Goal: Task Accomplishment & Management: Manage account settings

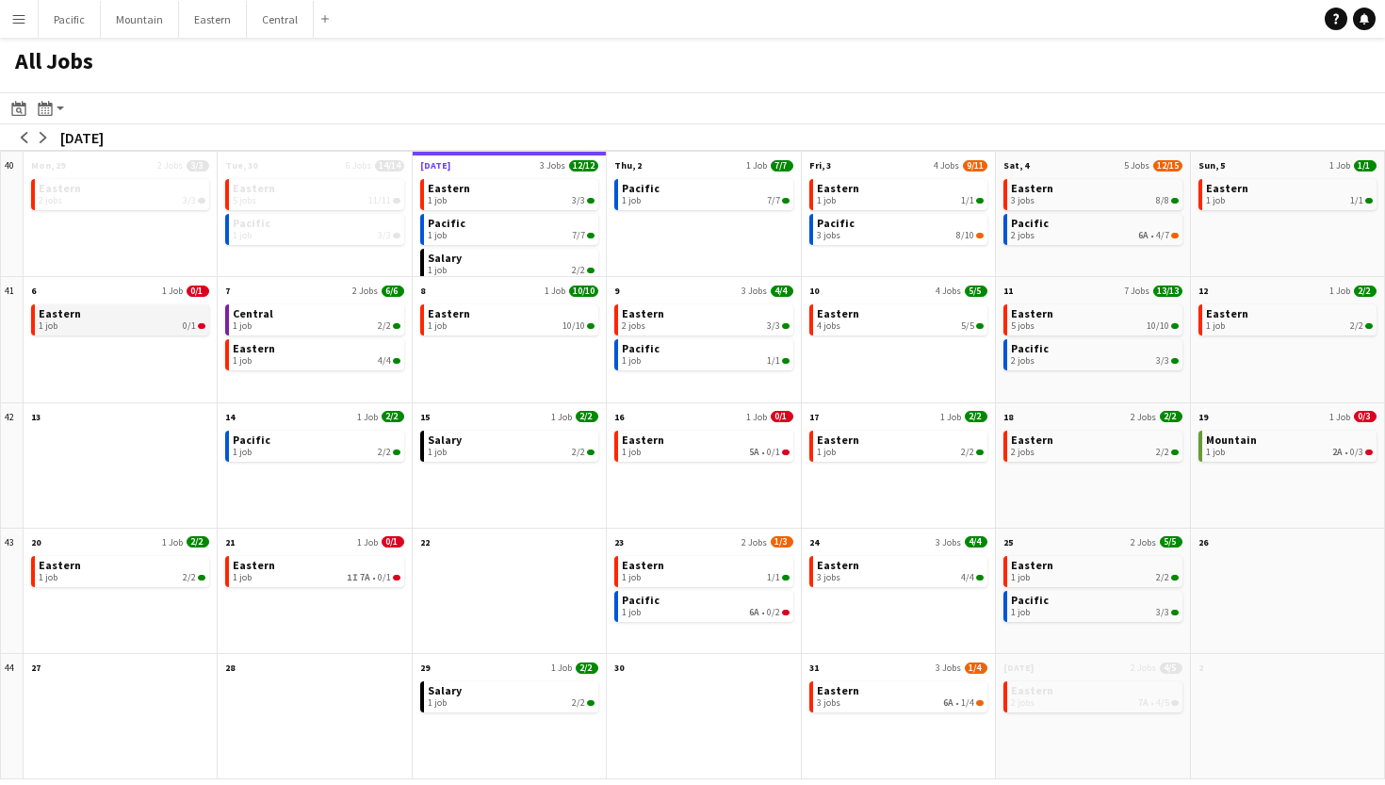
click at [180, 320] on div "1 job 0/1" at bounding box center [122, 325] width 167 height 11
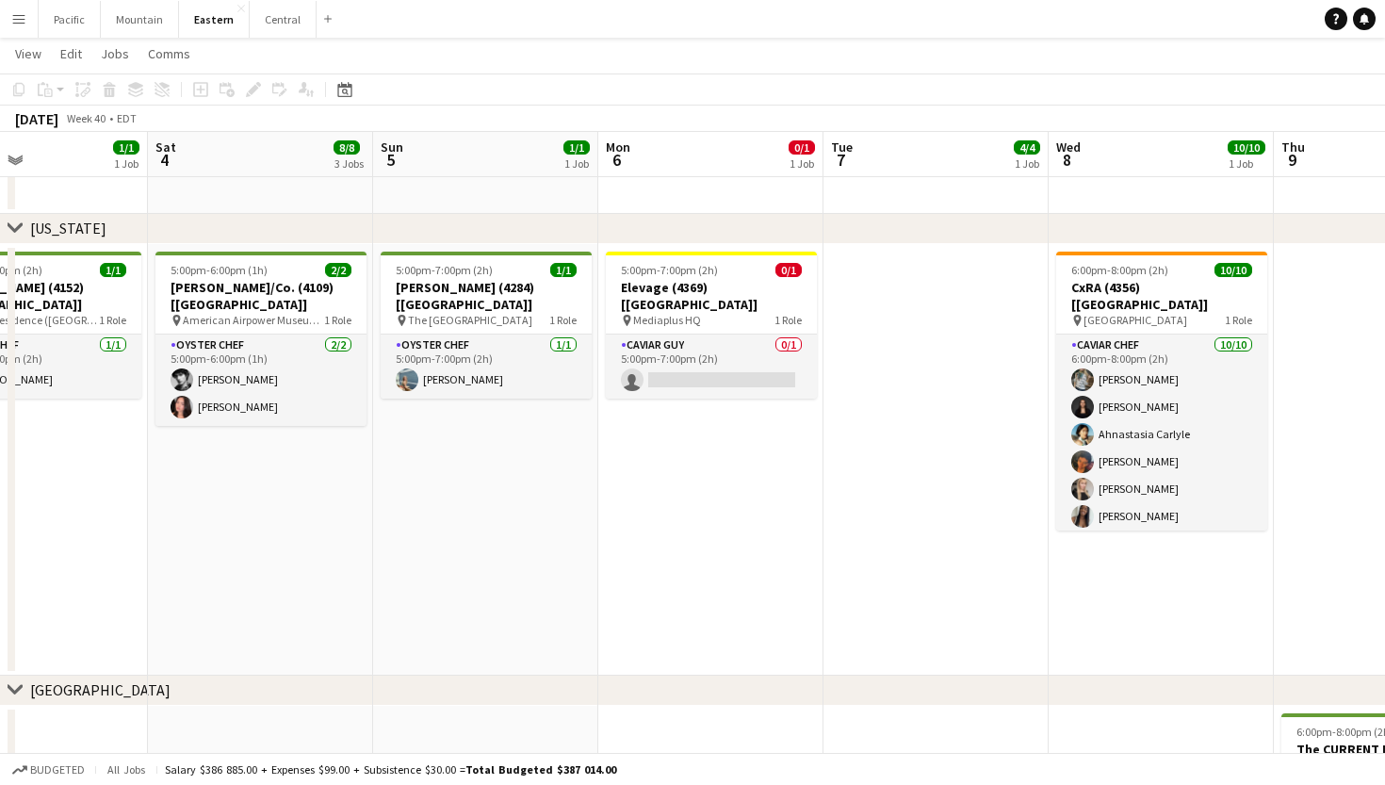
scroll to position [1077, 0]
click at [723, 280] on h3 "Elevage (4369) [[GEOGRAPHIC_DATA]]" at bounding box center [711, 297] width 211 height 34
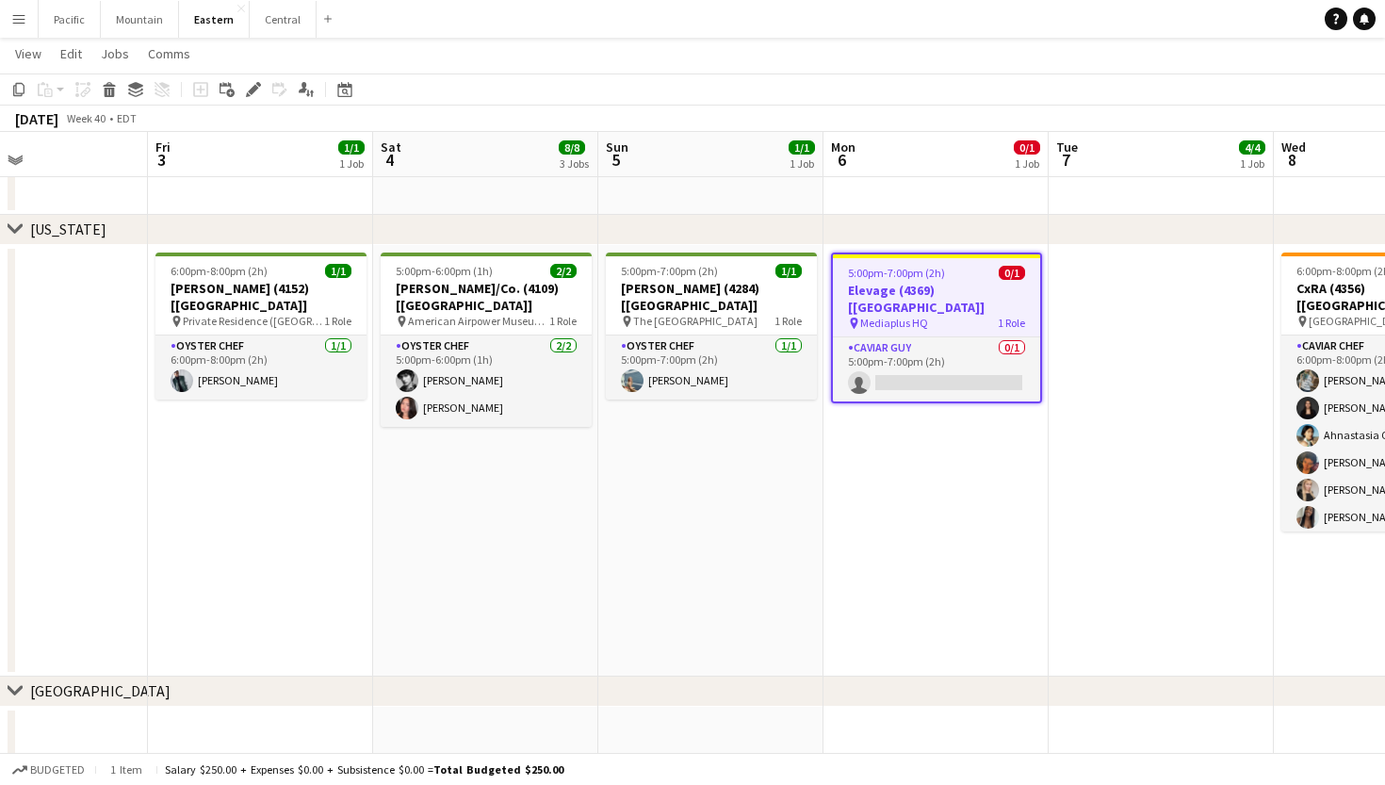
scroll to position [0, 387]
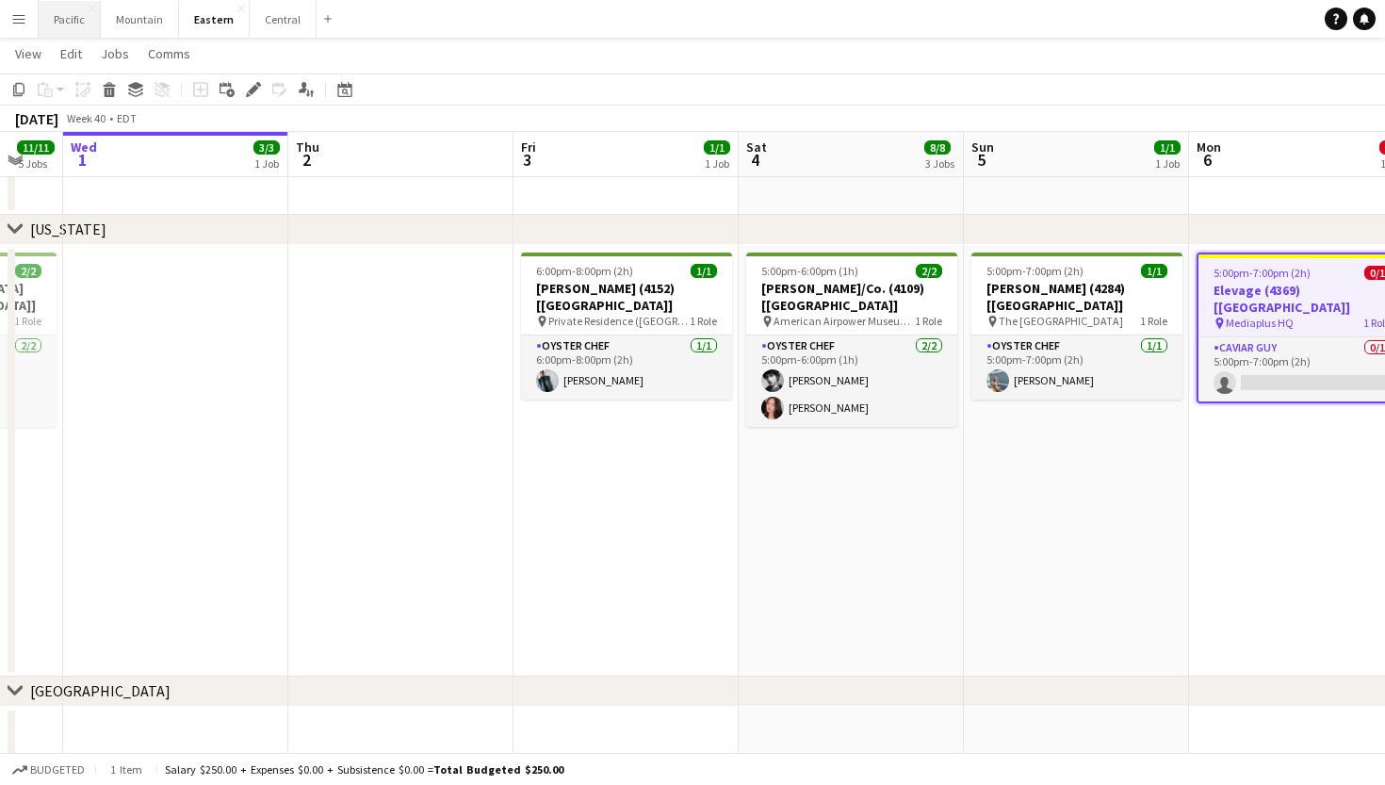
click at [64, 26] on button "Pacific Close" at bounding box center [70, 19] width 62 height 37
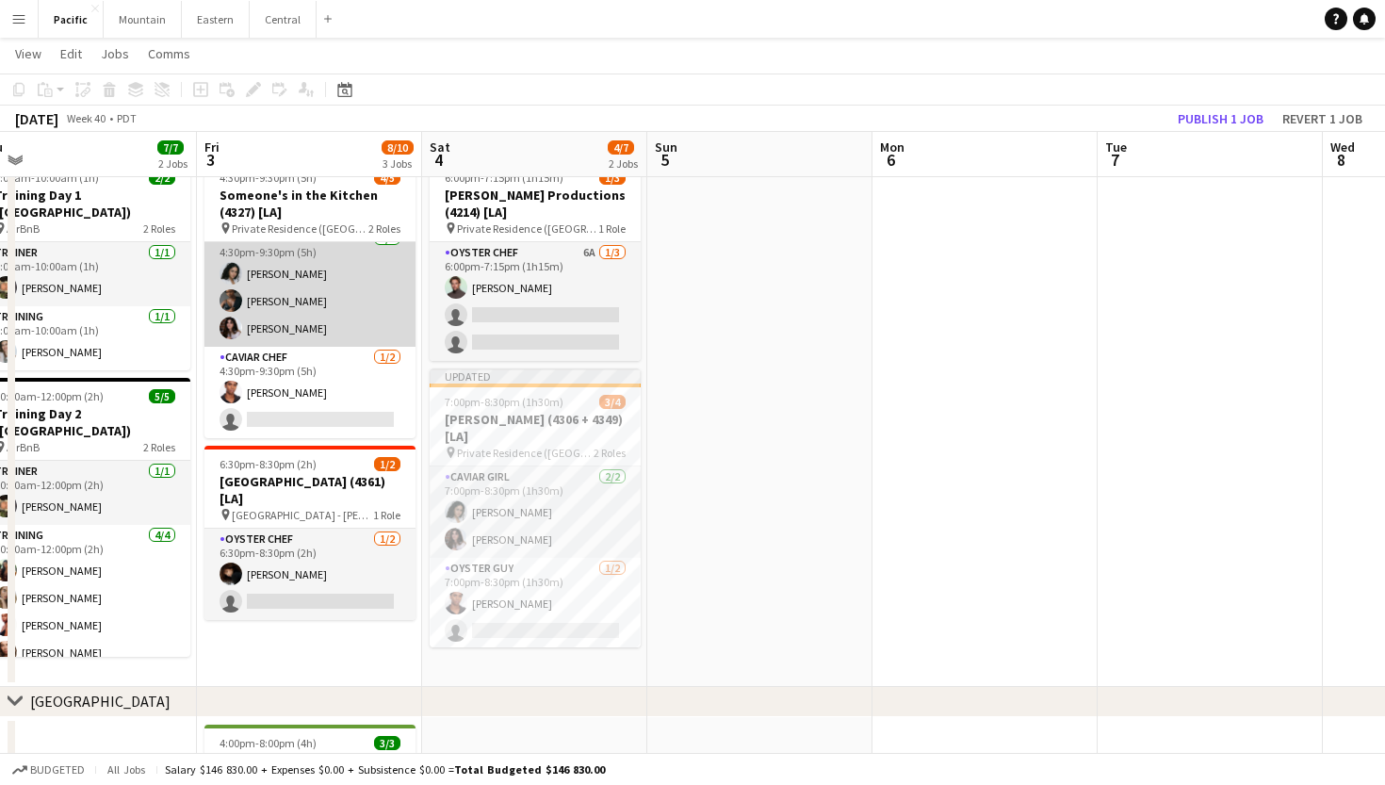
scroll to position [14, 0]
click at [333, 305] on app-card-role "Caviar Chef [DATE] 4:30pm-9:30pm (5h) [PERSON_NAME] [PERSON_NAME] [PERSON_NAME]" at bounding box center [309, 287] width 211 height 119
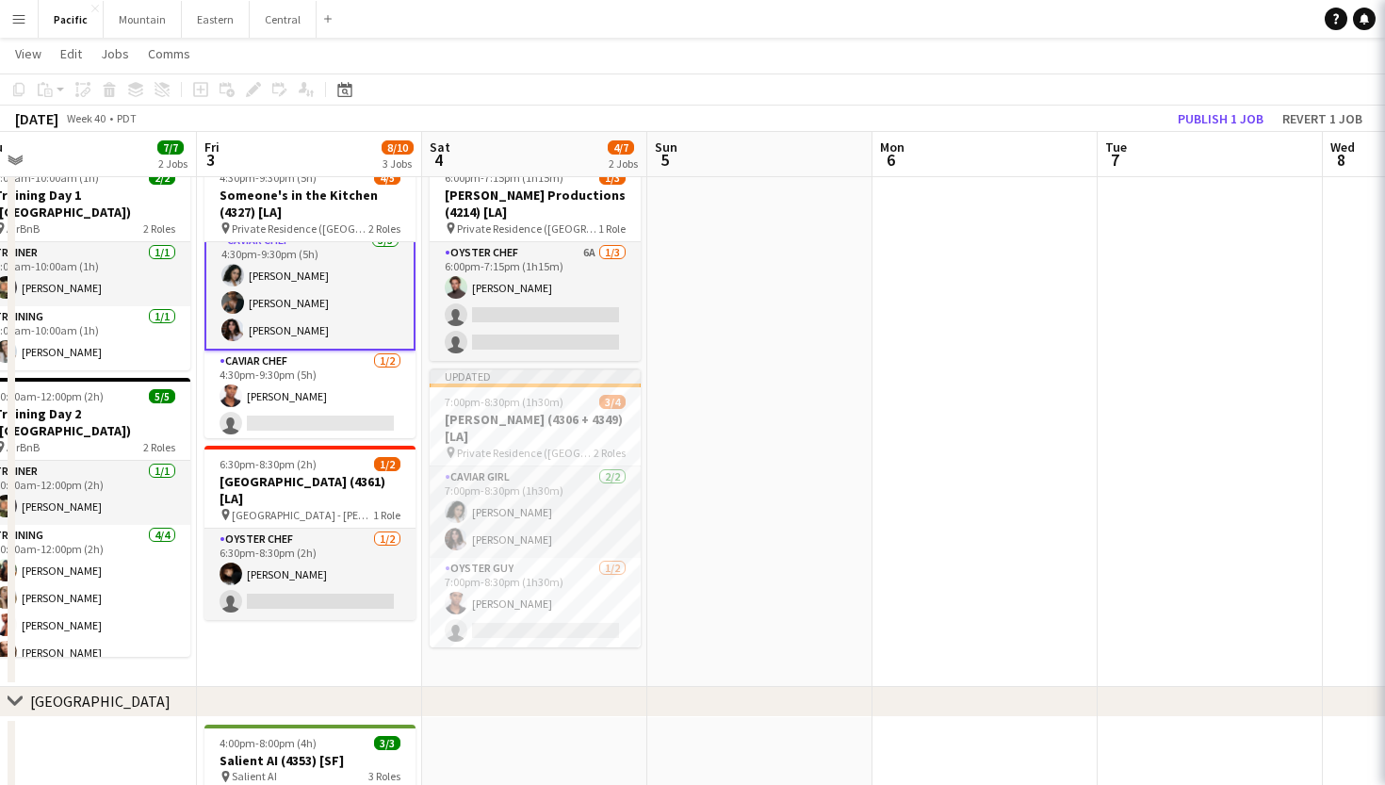
scroll to position [0, 478]
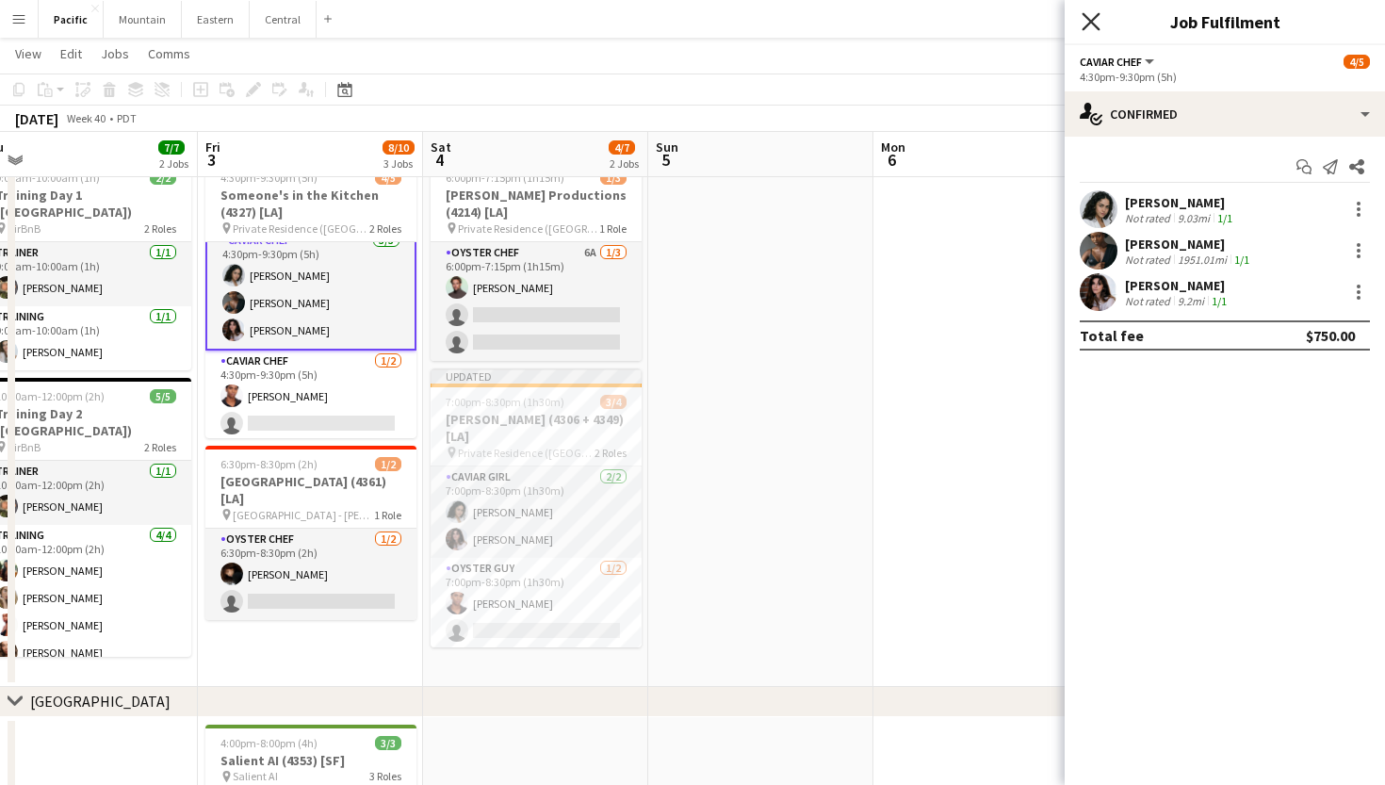
click at [1092, 27] on icon "Close pop-in" at bounding box center [1091, 21] width 18 height 18
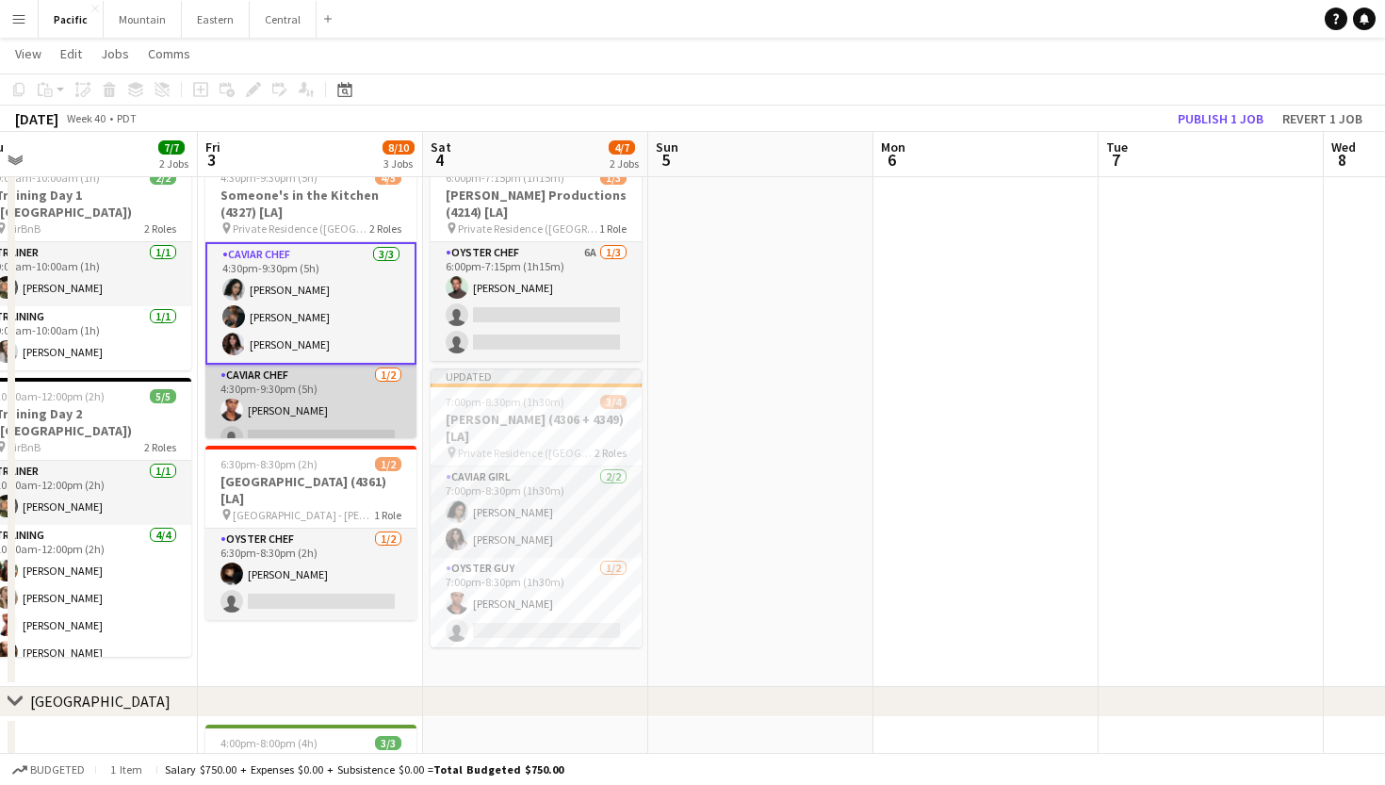
scroll to position [0, 0]
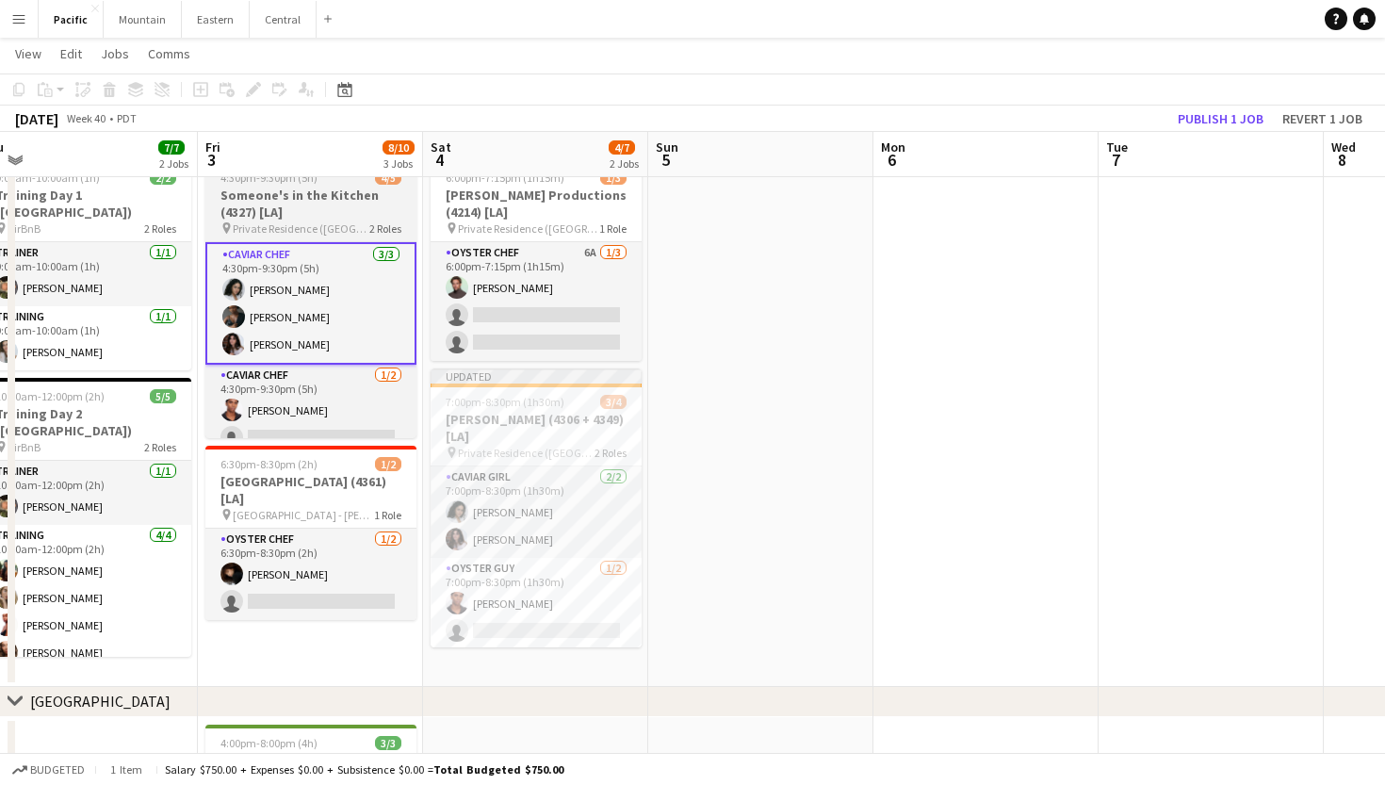
click at [336, 225] on span "Private Residence ([GEOGRAPHIC_DATA], [GEOGRAPHIC_DATA])" at bounding box center [301, 228] width 137 height 14
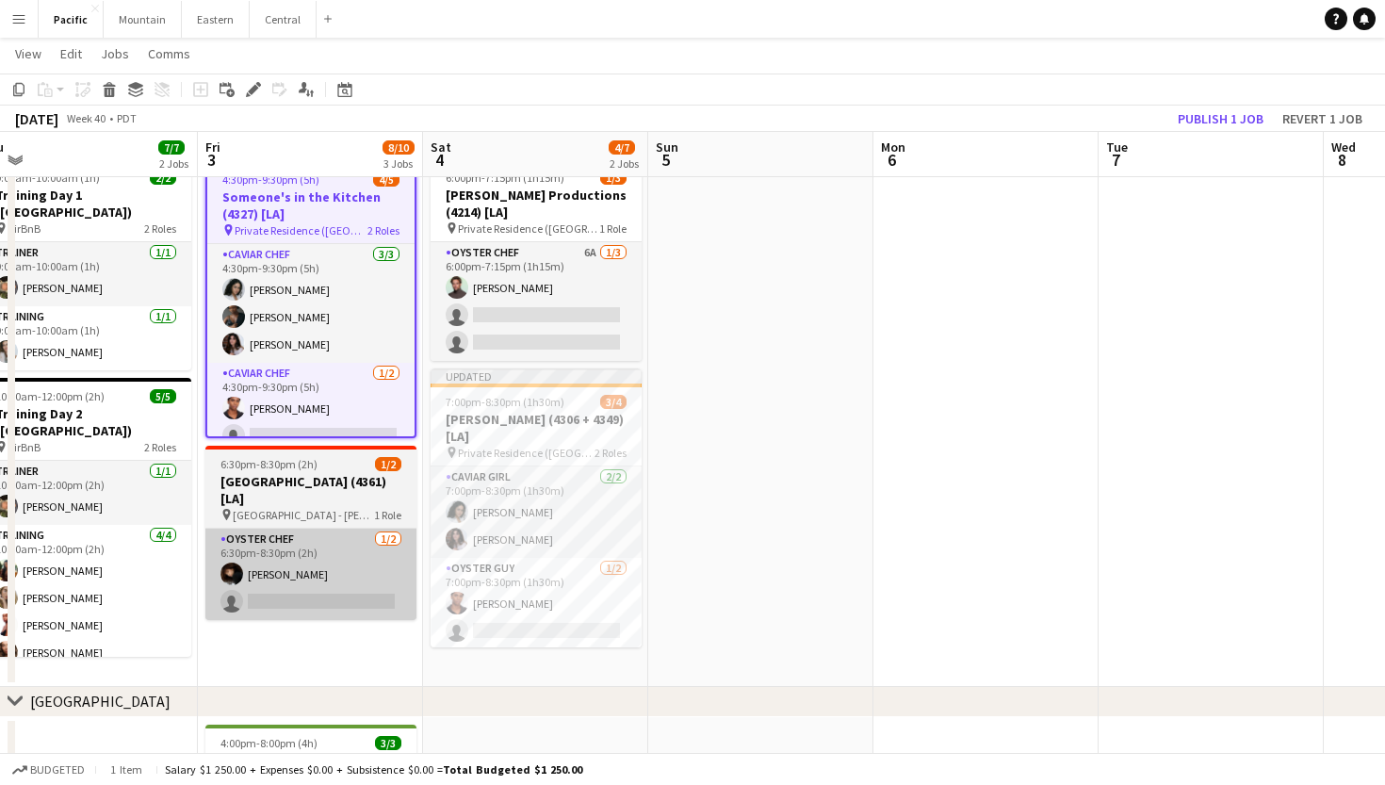
click at [345, 536] on app-card-role "Oyster Chef [DATE] 6:30pm-8:30pm (2h) [PERSON_NAME] single-neutral-actions" at bounding box center [310, 574] width 211 height 91
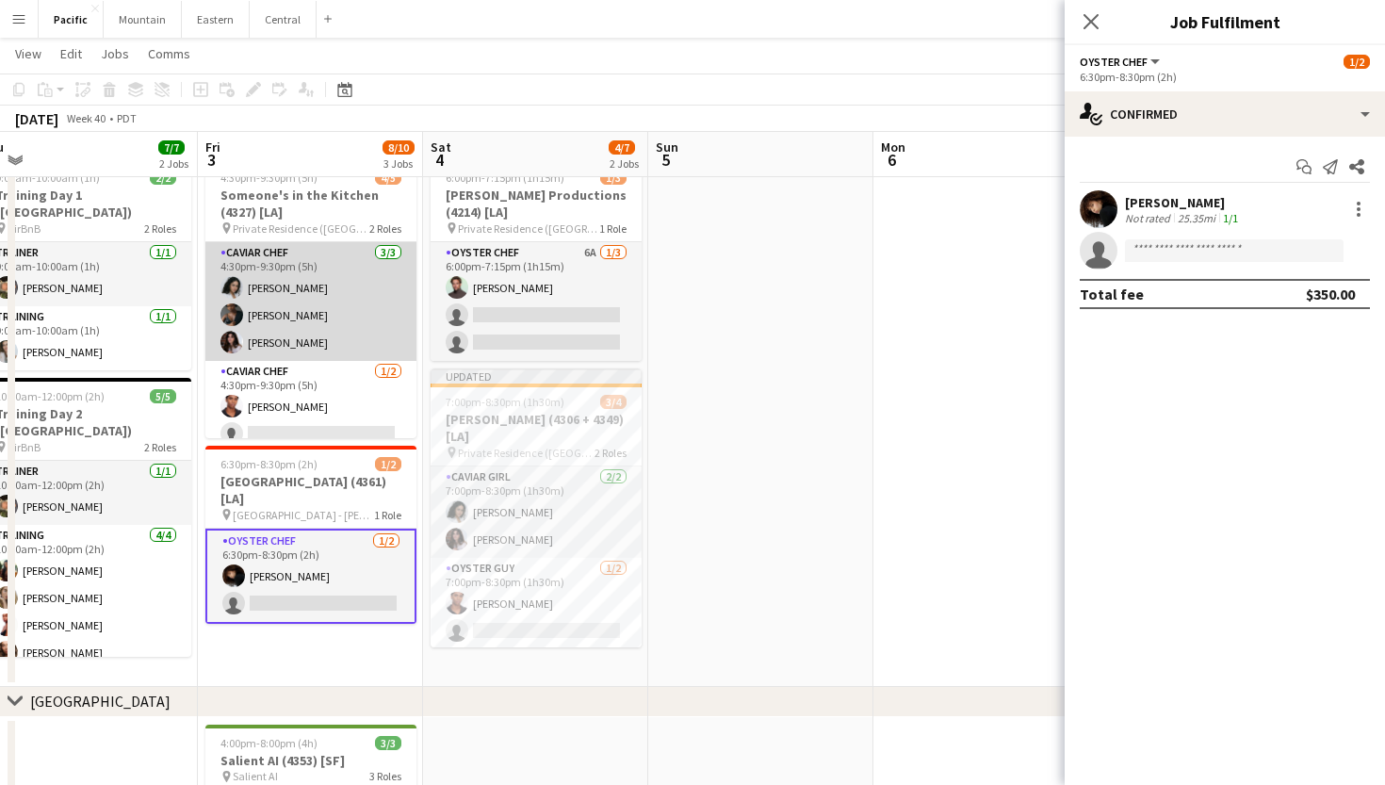
click at [362, 297] on app-card-role "Caviar Chef [DATE] 4:30pm-9:30pm (5h) [PERSON_NAME] [PERSON_NAME] [PERSON_NAME]" at bounding box center [310, 301] width 211 height 119
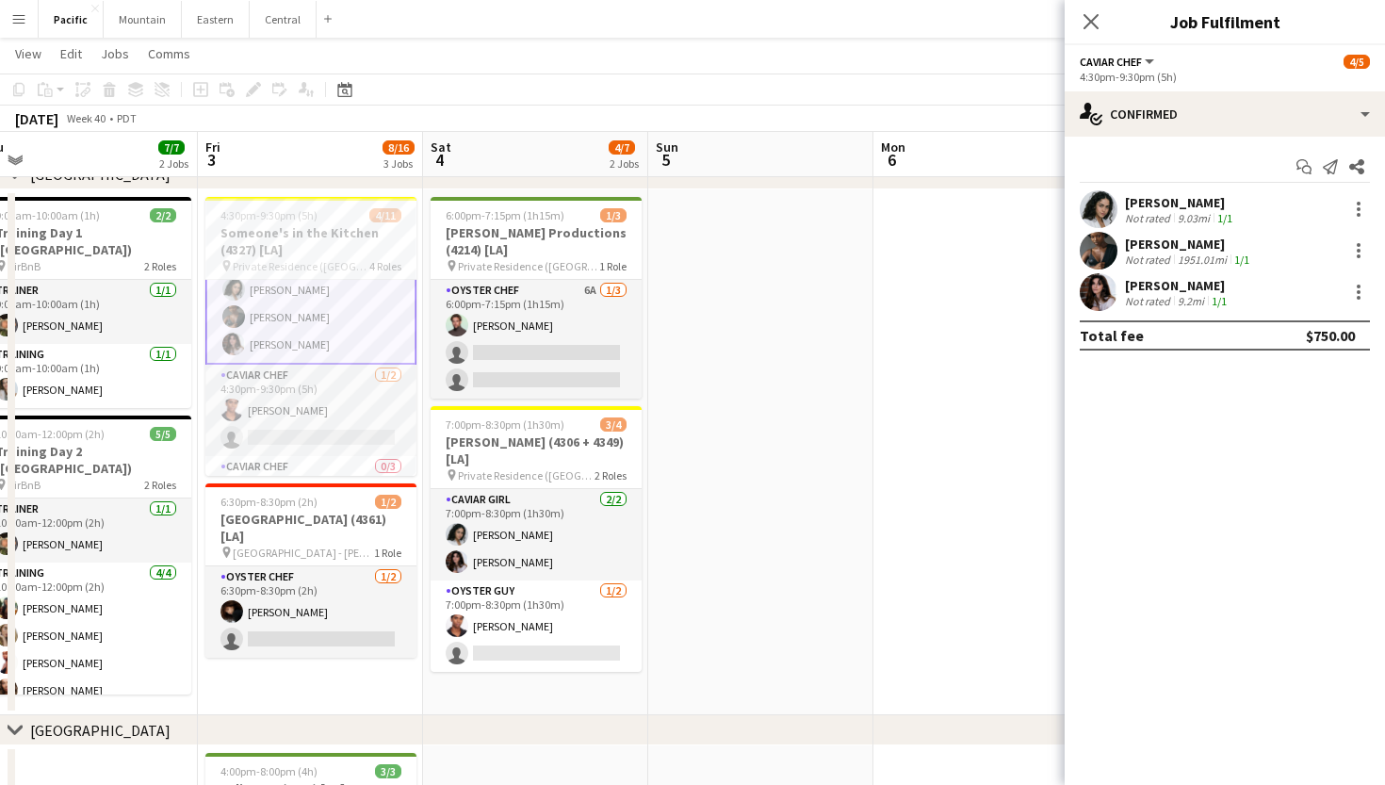
scroll to position [161, 0]
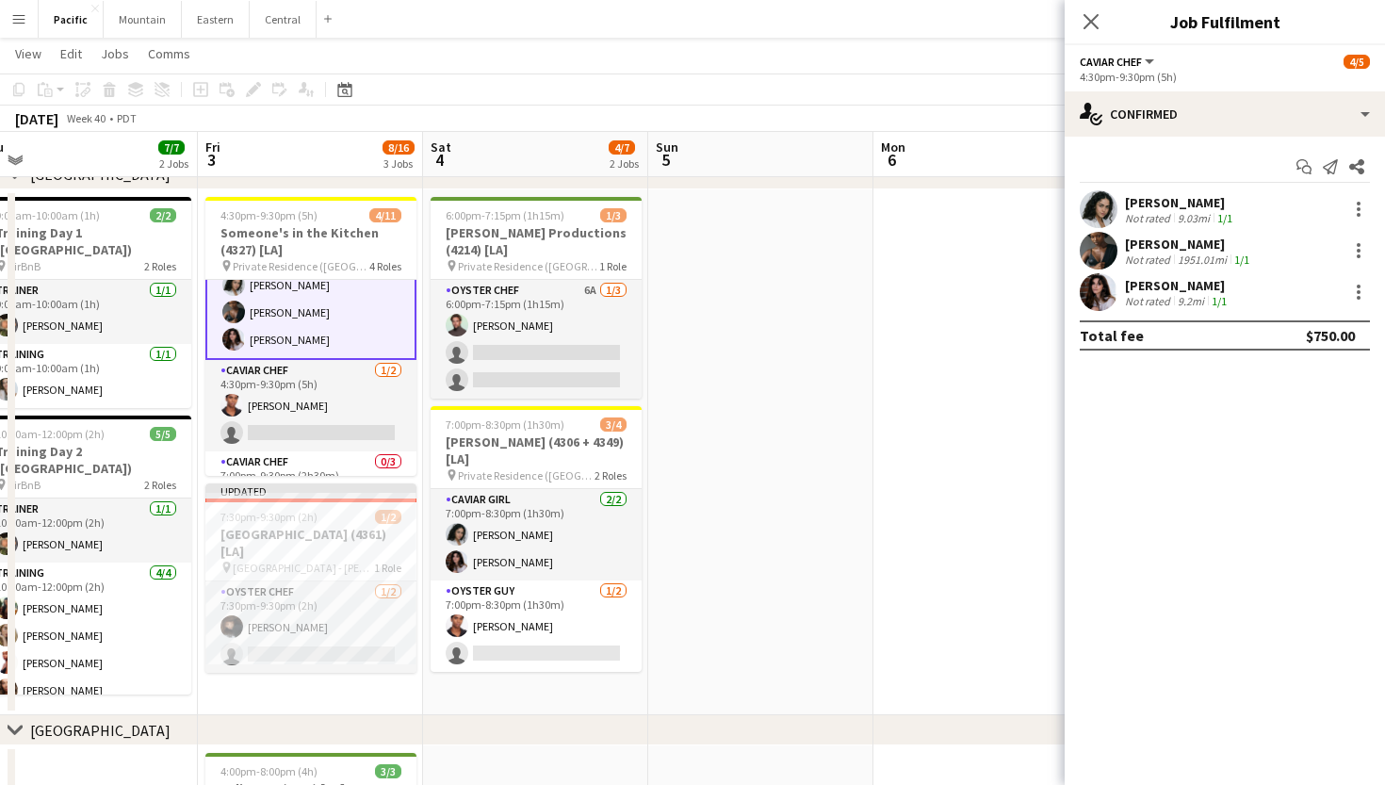
click at [344, 340] on app-card-role "Caviar Chef [DATE] 4:30pm-9:30pm (5h) [PERSON_NAME] [PERSON_NAME] [PERSON_NAME]" at bounding box center [310, 298] width 211 height 122
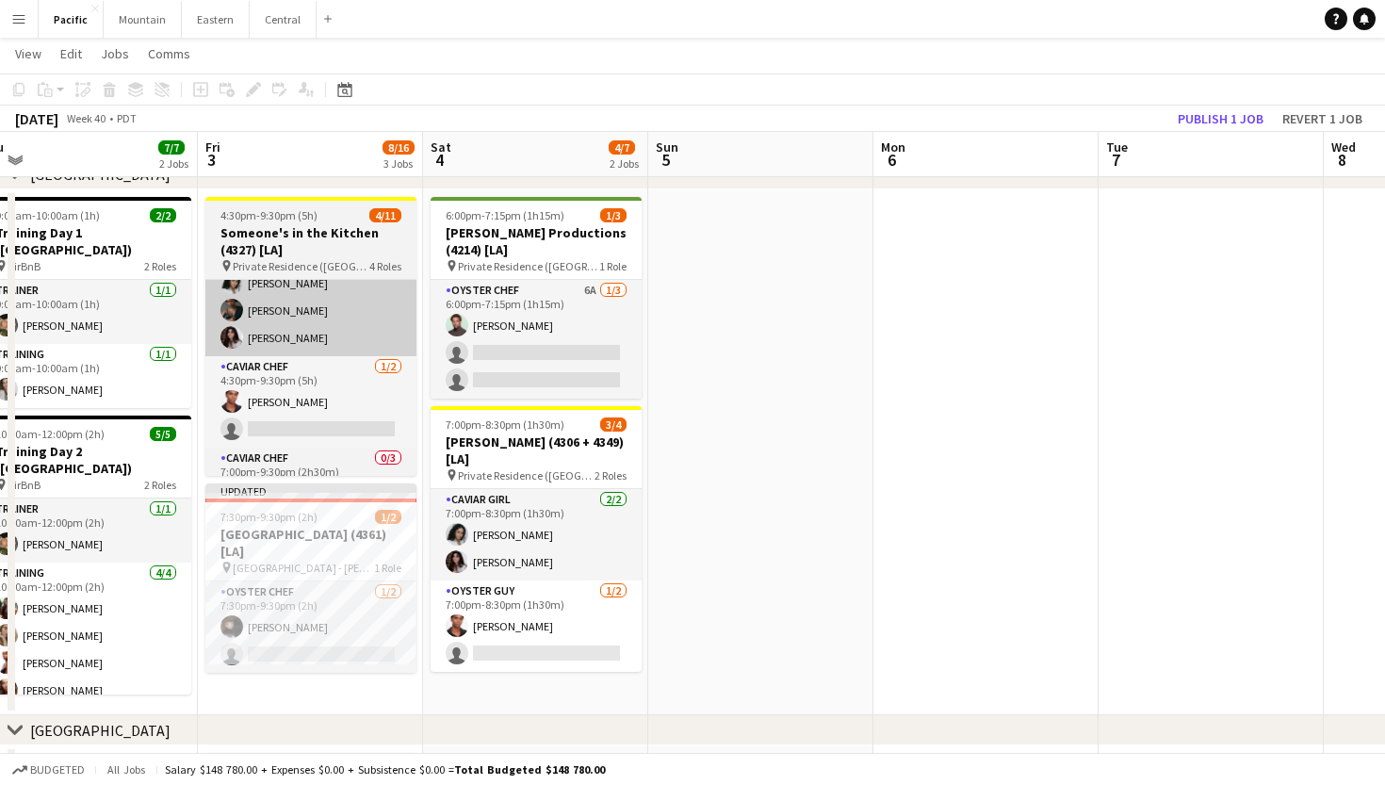
click at [405, 308] on app-card-role "Caviar Chef [DATE] 4:30pm-9:30pm (5h) [PERSON_NAME] [PERSON_NAME] [PERSON_NAME]" at bounding box center [310, 296] width 211 height 119
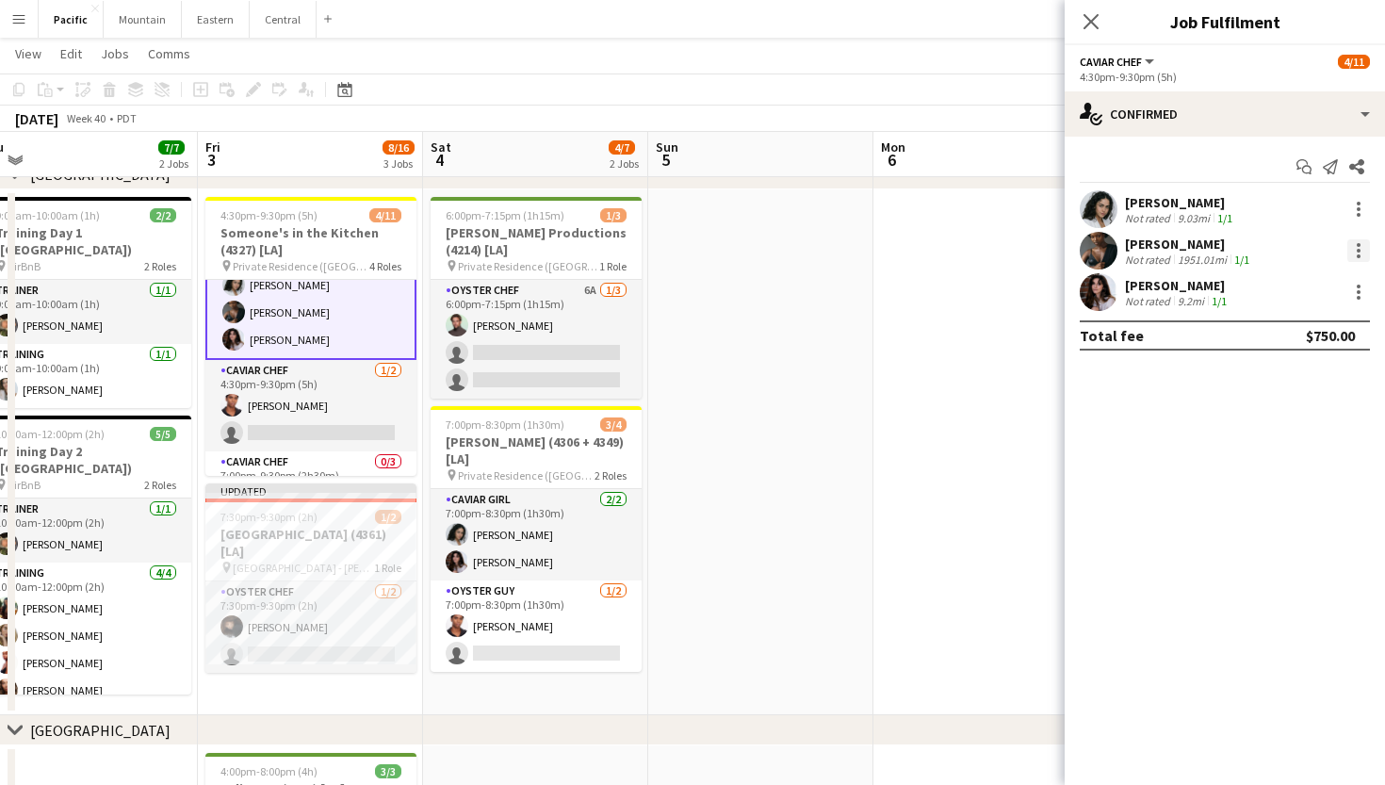
click at [1360, 251] on div at bounding box center [1359, 251] width 4 height 4
click at [1309, 332] on span "Switch crew" at bounding box center [1278, 330] width 80 height 16
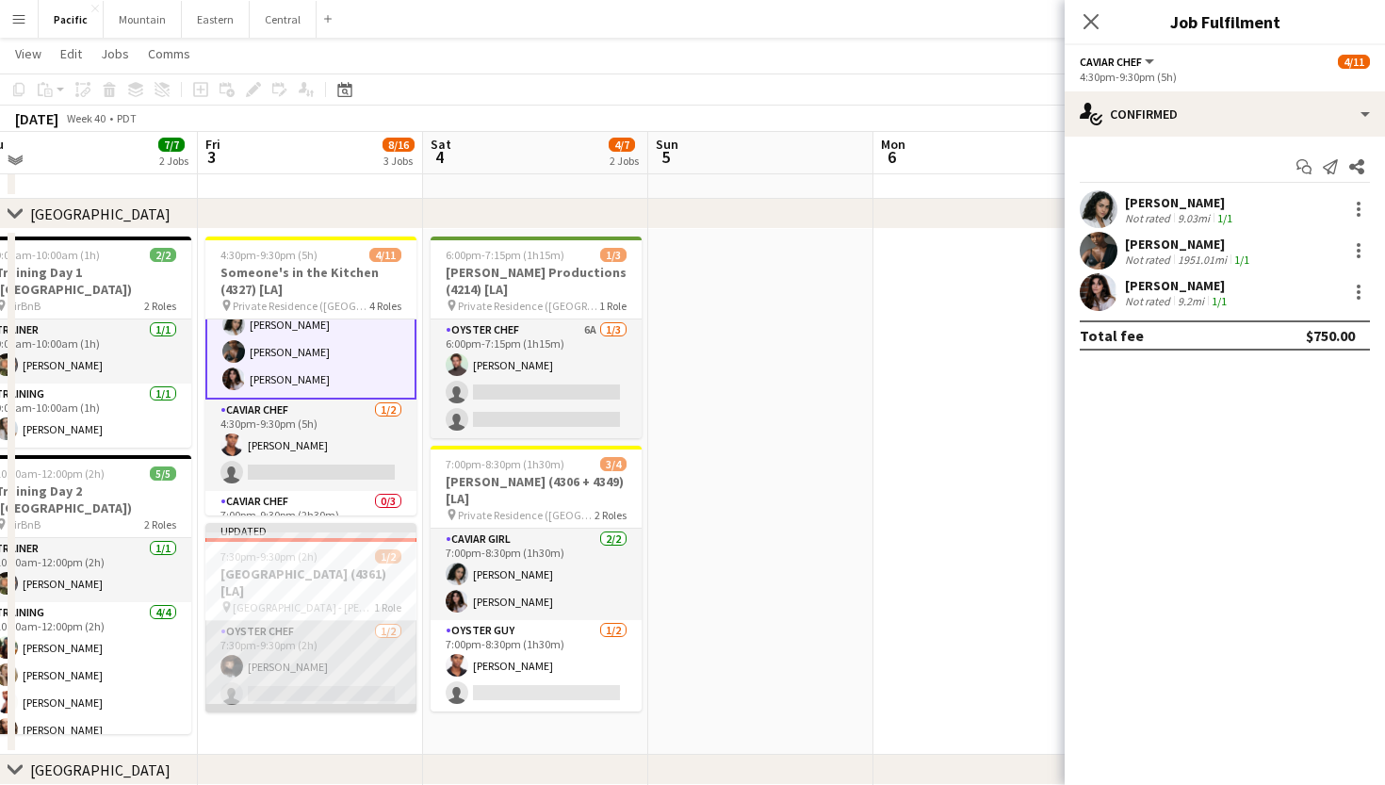
click at [371, 642] on app-card-role "Oyster Chef [DATE] 7:30pm-9:30pm (2h) [PERSON_NAME] single-neutral-actions" at bounding box center [310, 666] width 211 height 91
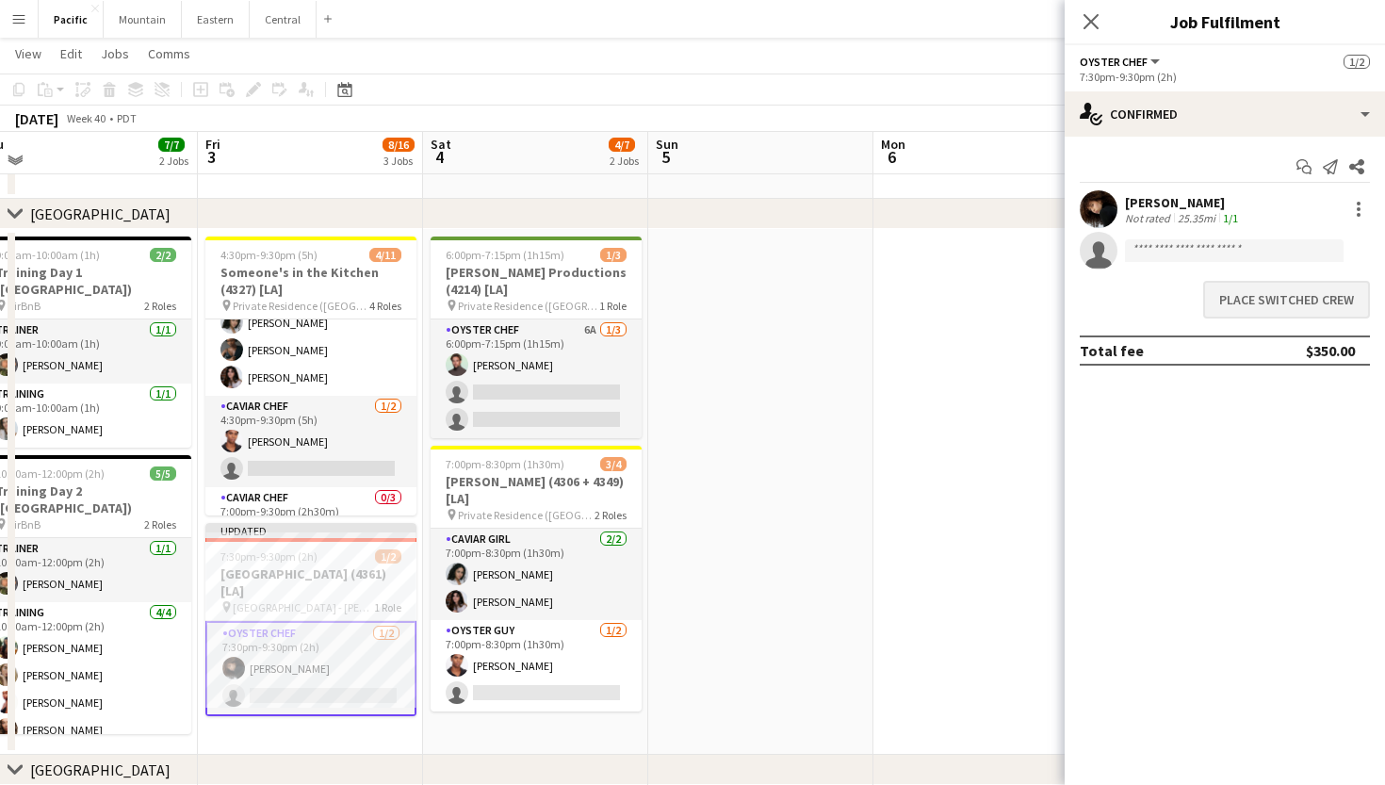
click at [1258, 308] on button "Place switched crew" at bounding box center [1286, 300] width 167 height 38
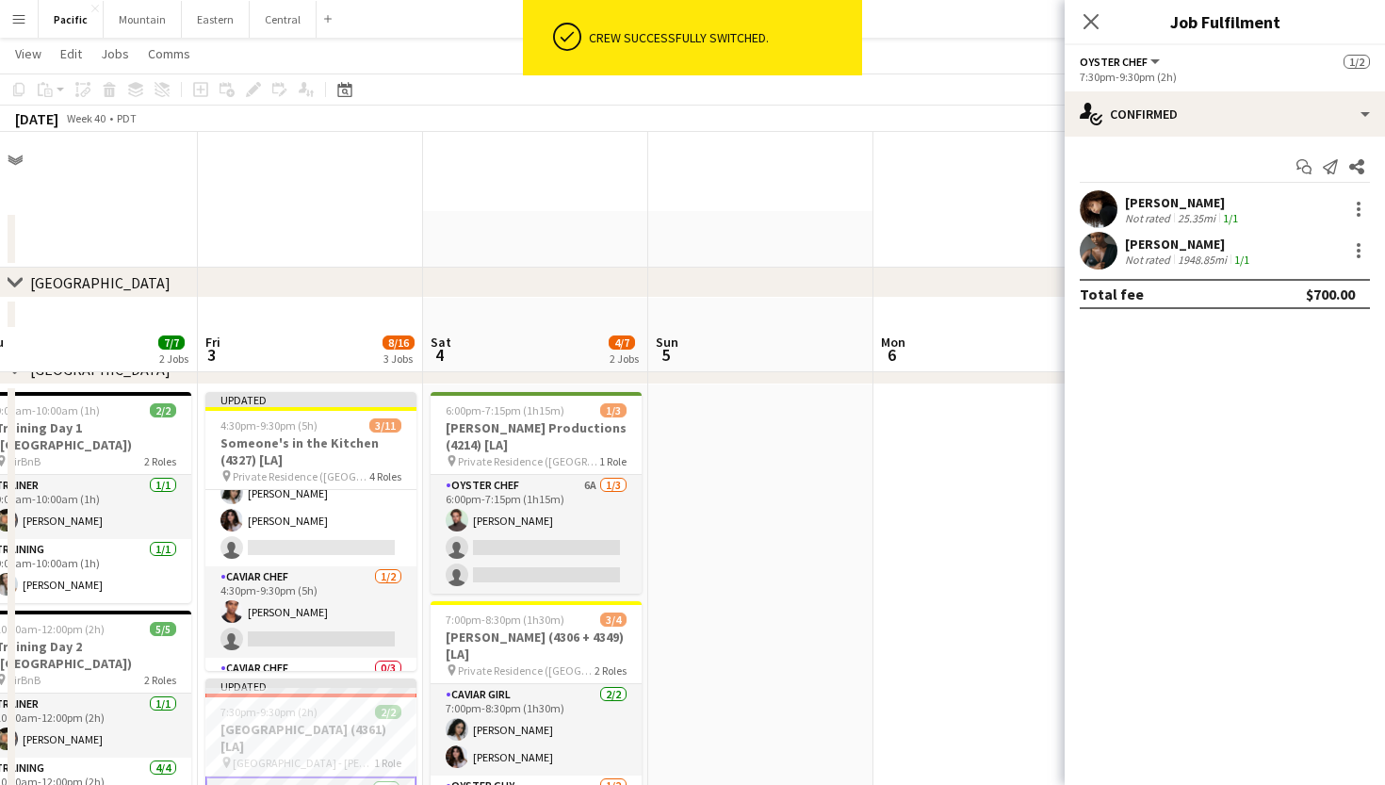
scroll to position [195, 0]
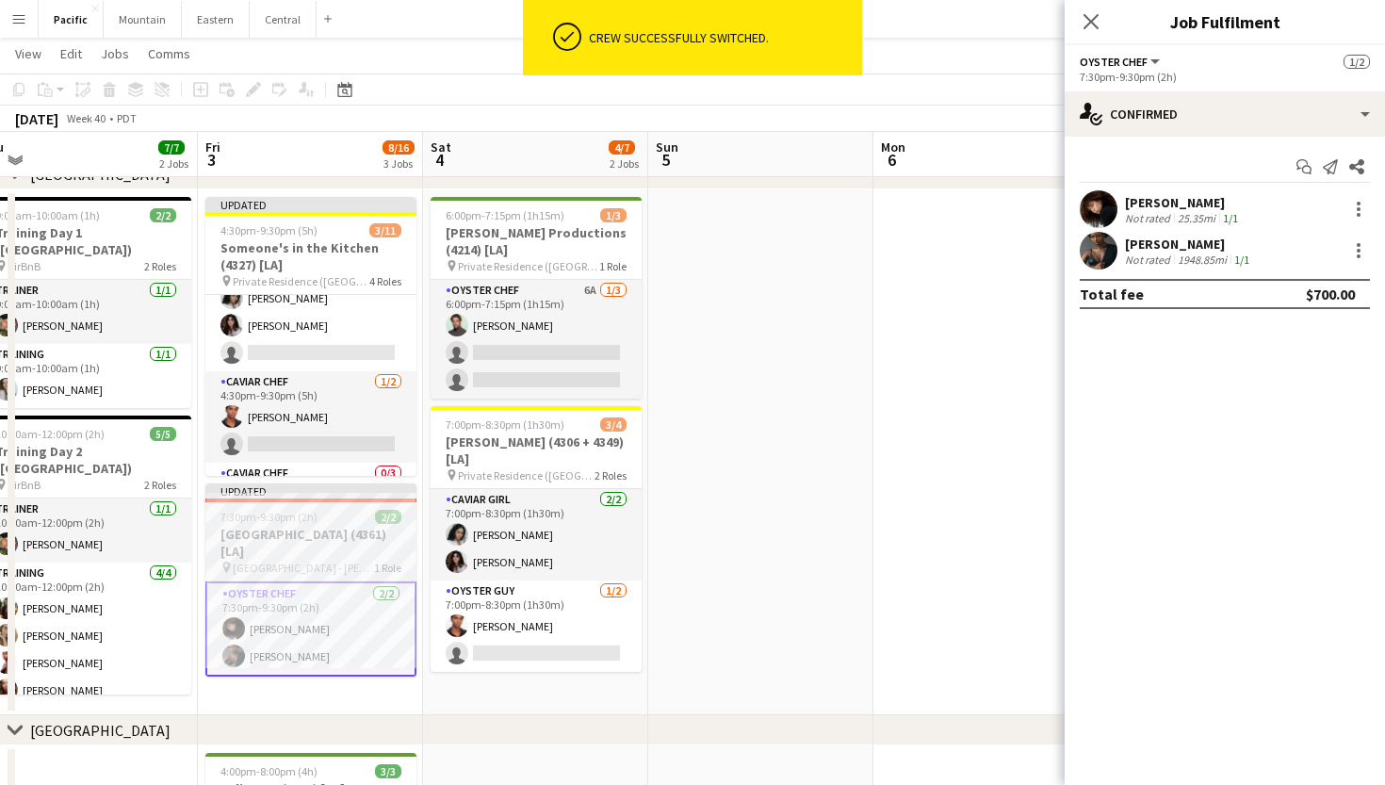
click at [324, 528] on h3 "[GEOGRAPHIC_DATA] (4361) [LA]" at bounding box center [310, 543] width 211 height 34
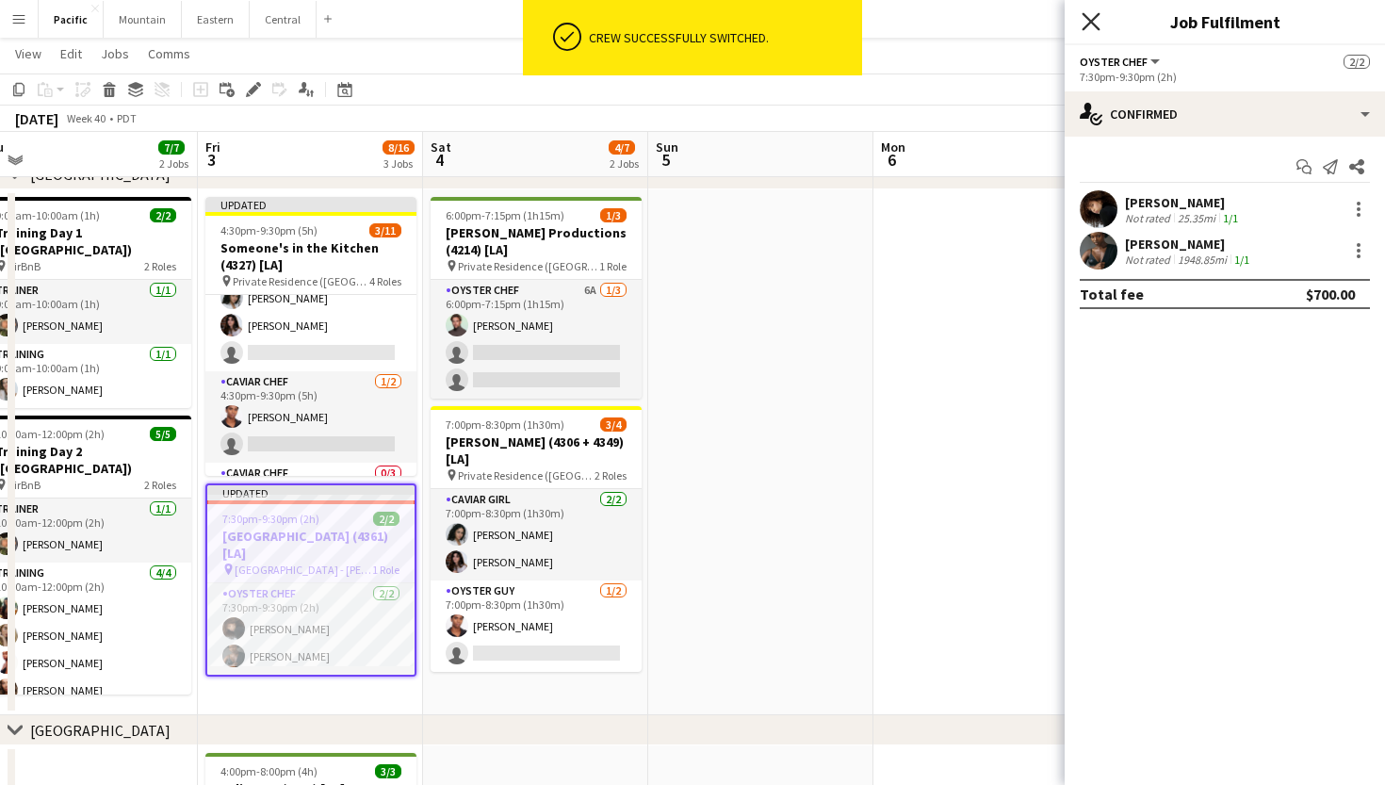
click at [1094, 23] on icon "Close pop-in" at bounding box center [1091, 21] width 18 height 18
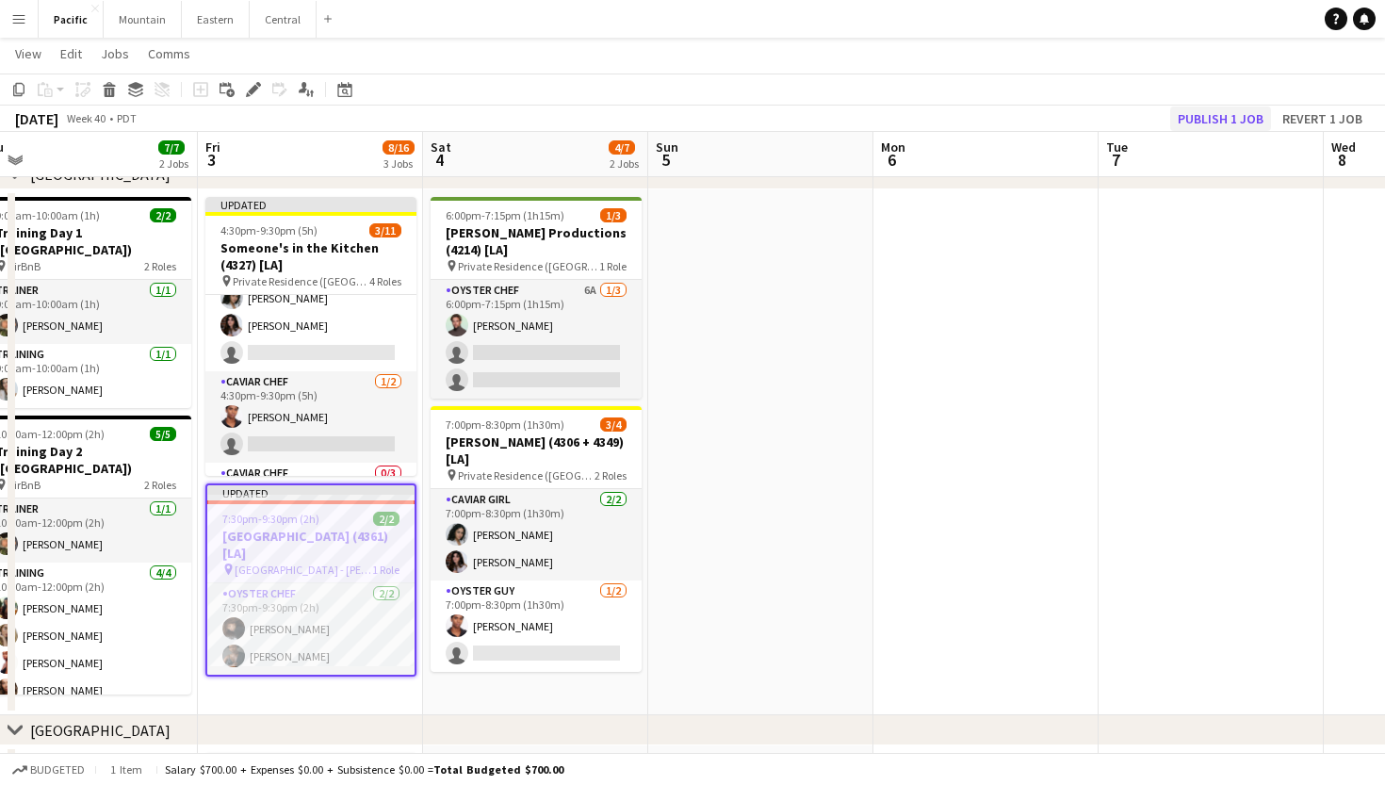
click at [1254, 121] on button "Publish 1 job" at bounding box center [1220, 118] width 101 height 24
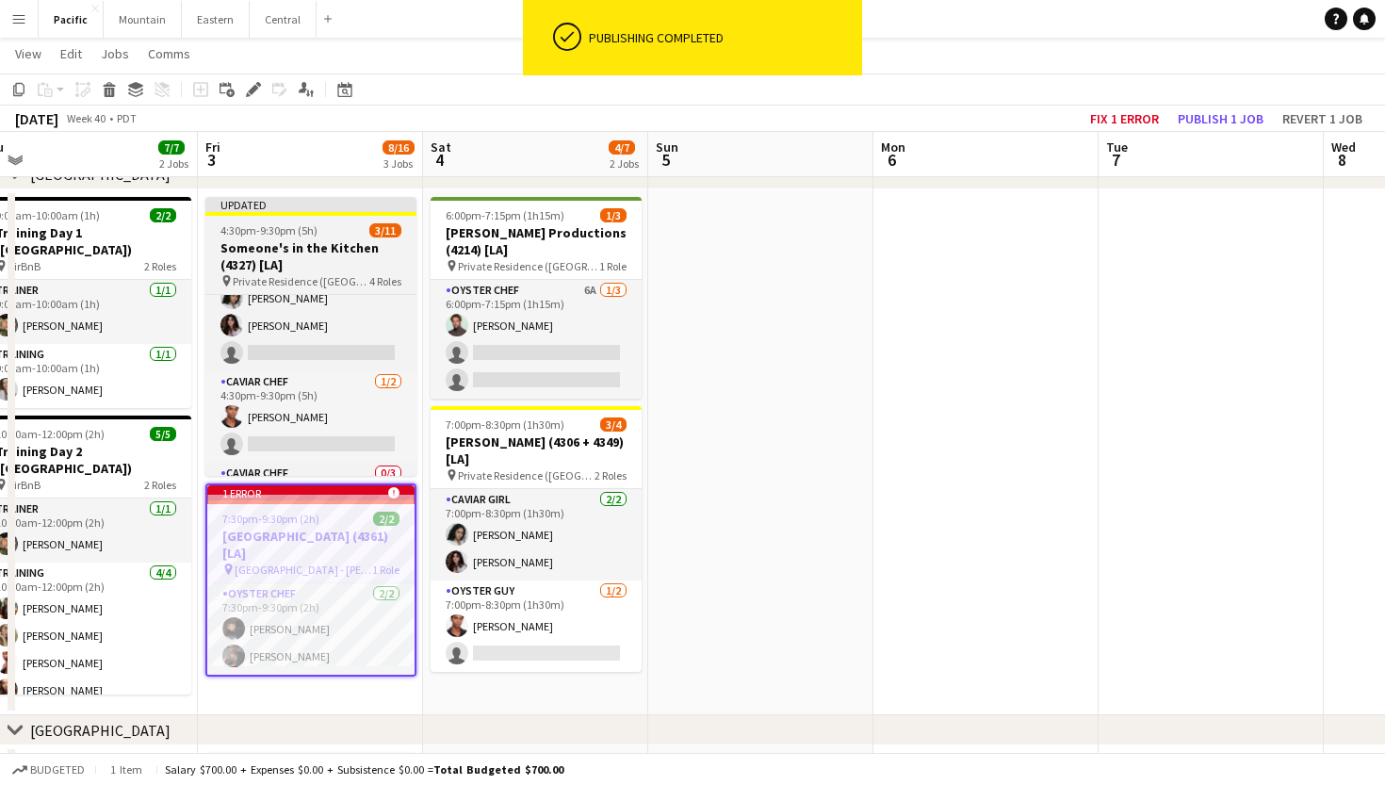
click at [351, 269] on h3 "Someone's in the Kitchen (4327) [LA]" at bounding box center [310, 256] width 211 height 34
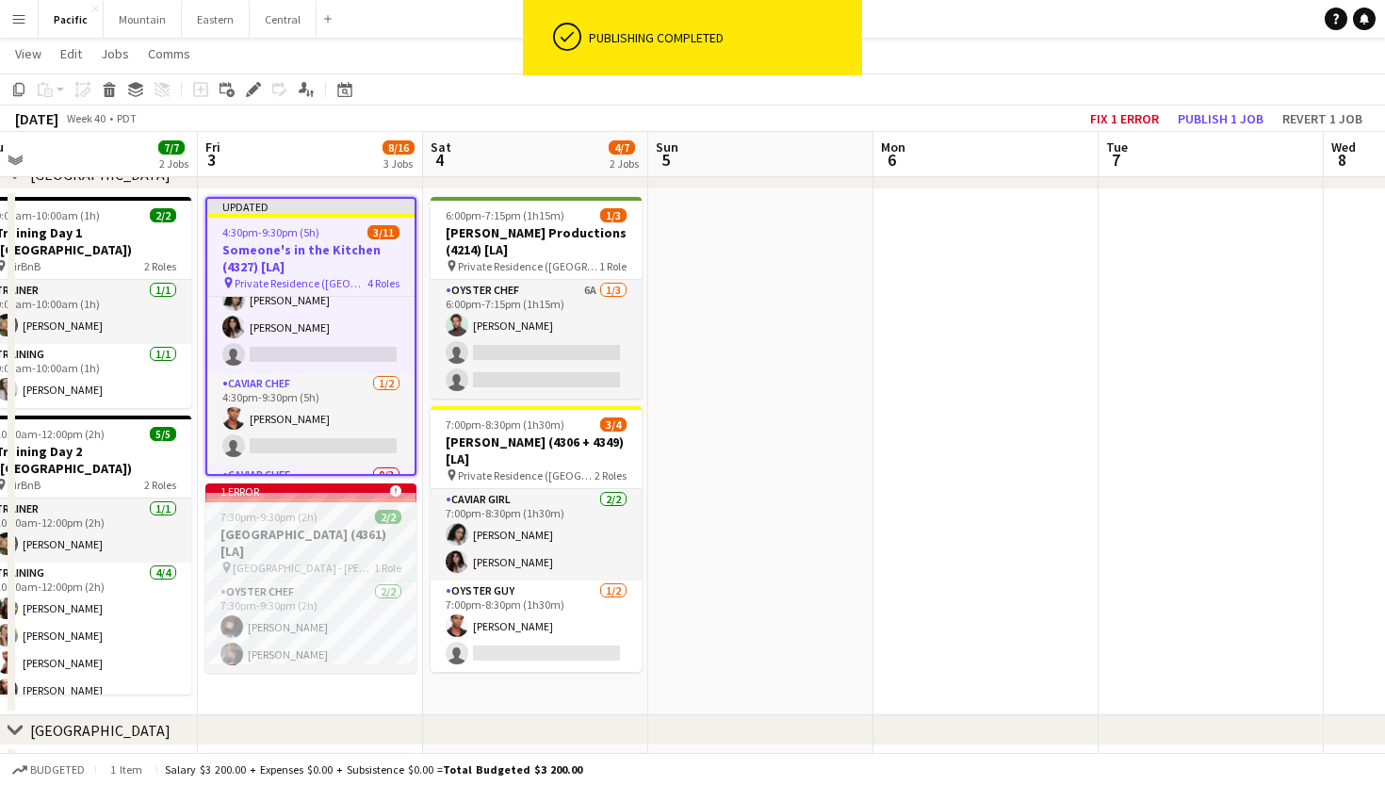
click at [380, 524] on app-job-card "1 error alert-circle 7:30pm-9:30pm (2h) 2/[GEOGRAPHIC_DATA] (4361) [LA] pin [GE…" at bounding box center [310, 577] width 211 height 189
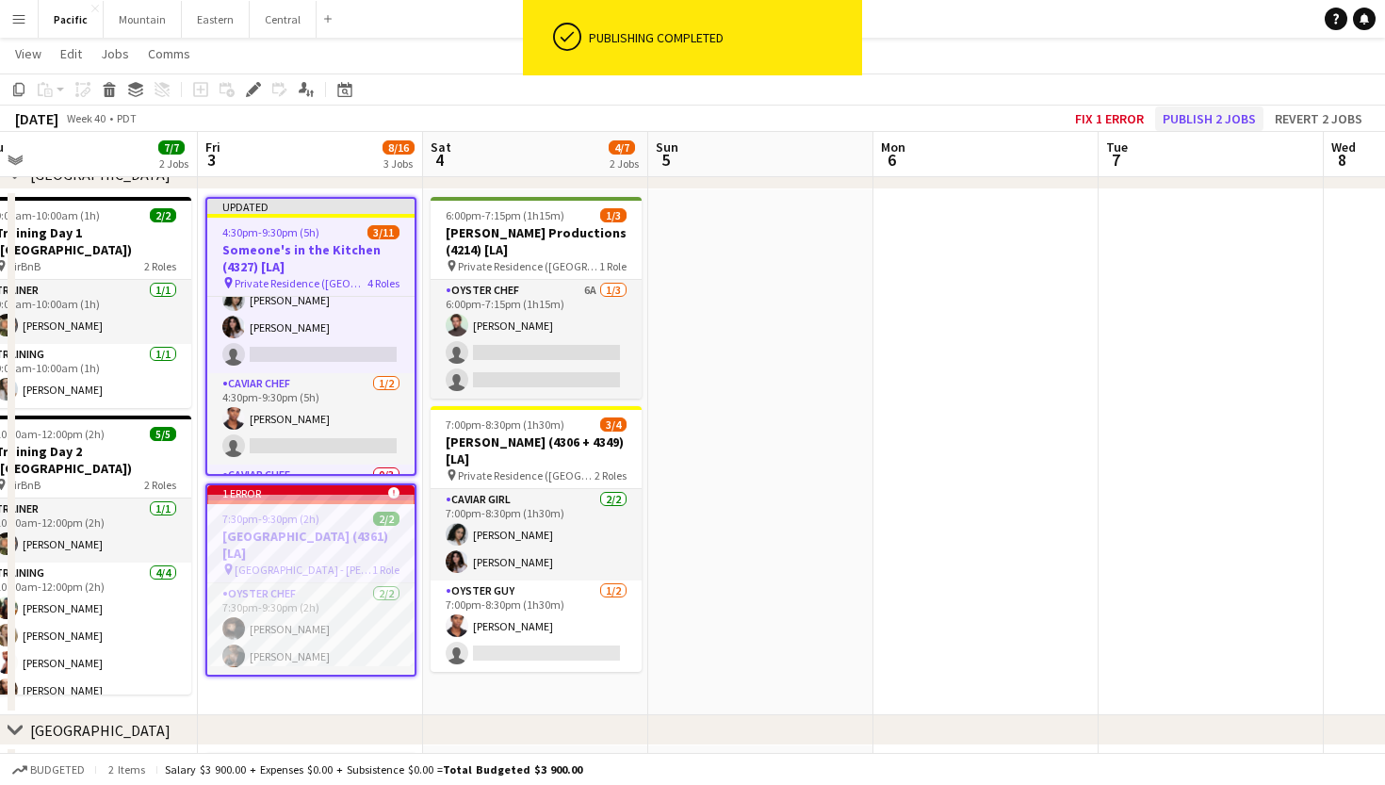
click at [1194, 121] on button "Publish 2 jobs" at bounding box center [1209, 118] width 108 height 24
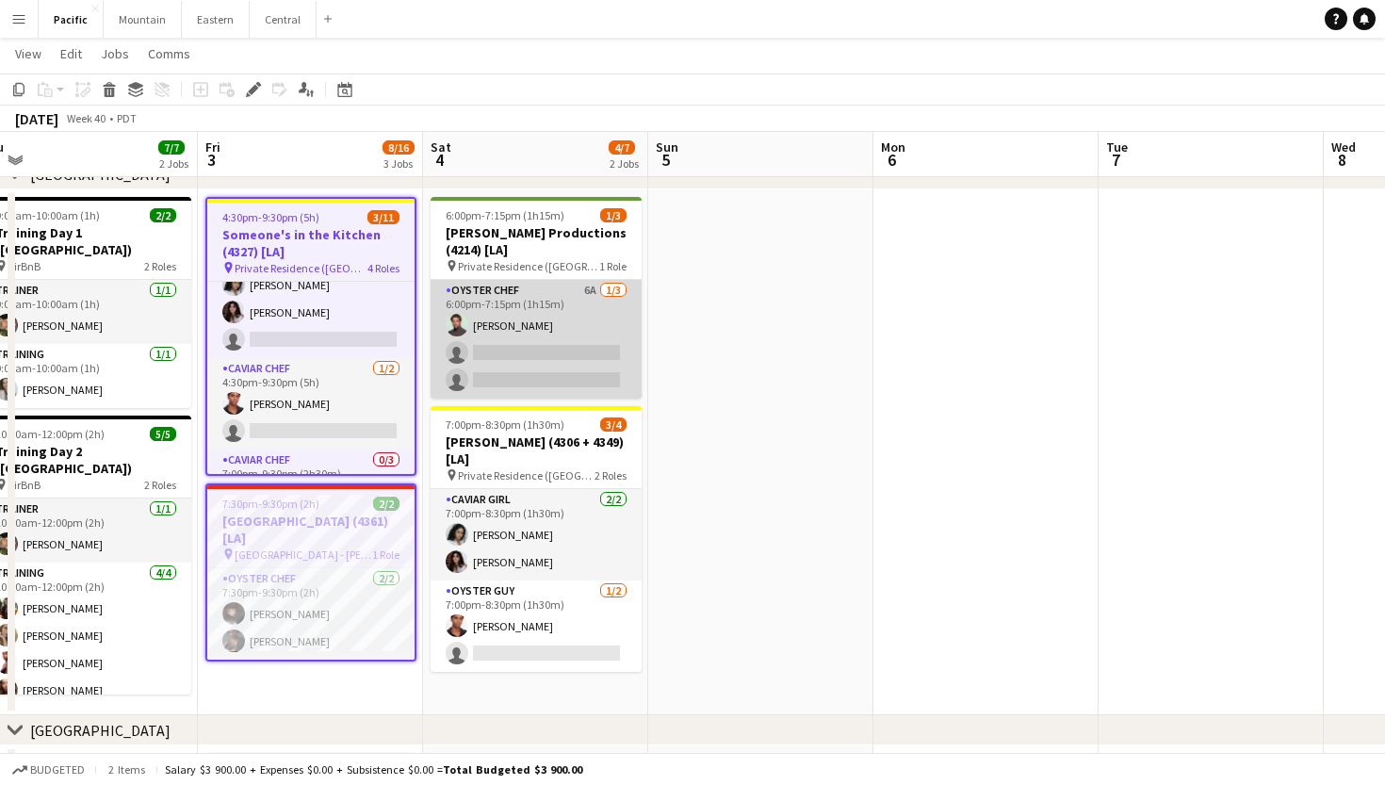
click at [626, 364] on app-card-role "Oyster Chef 6A [DATE] 6:00pm-7:15pm (1h15m) [PERSON_NAME] single-neutral-action…" at bounding box center [536, 339] width 211 height 119
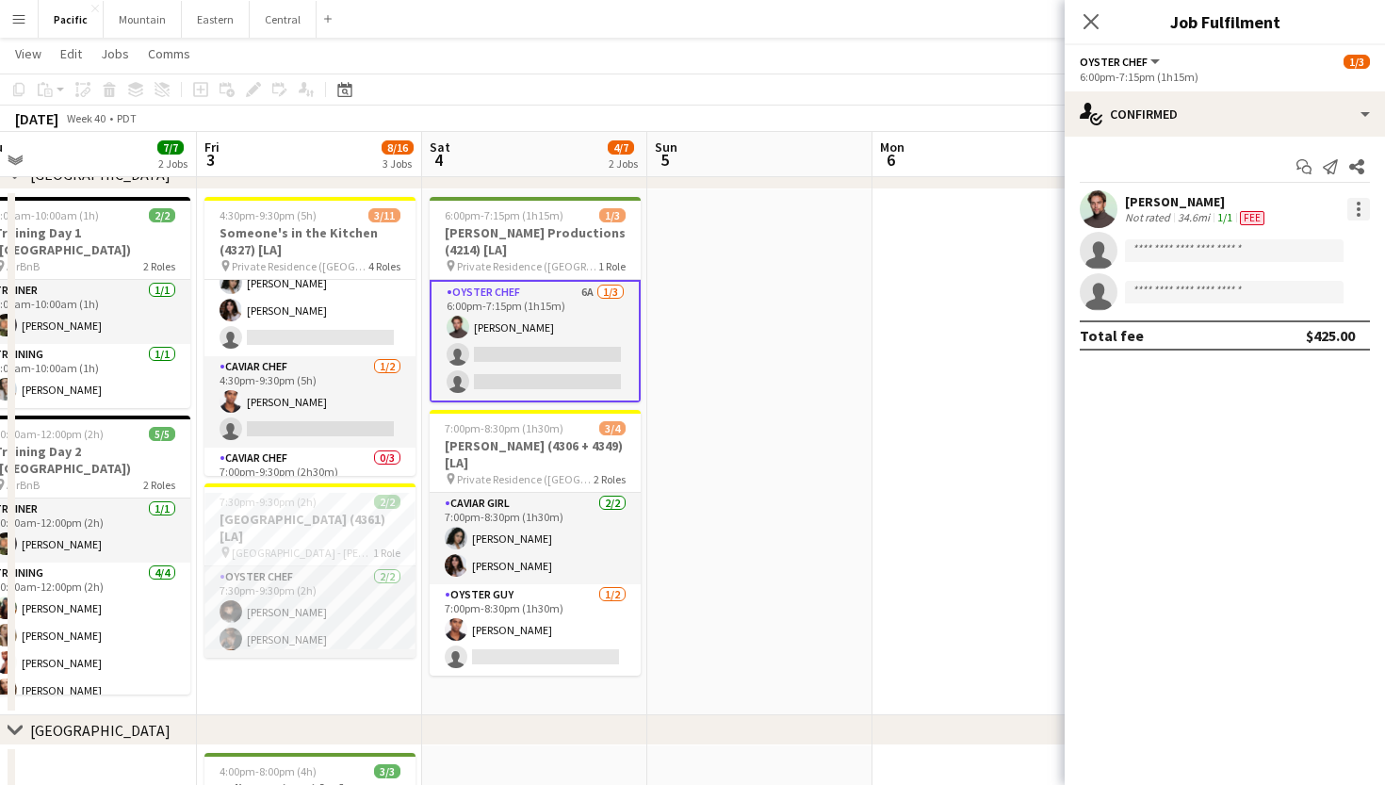
click at [1357, 213] on div at bounding box center [1359, 215] width 4 height 4
click at [1286, 300] on button "Switch crew" at bounding box center [1296, 289] width 147 height 45
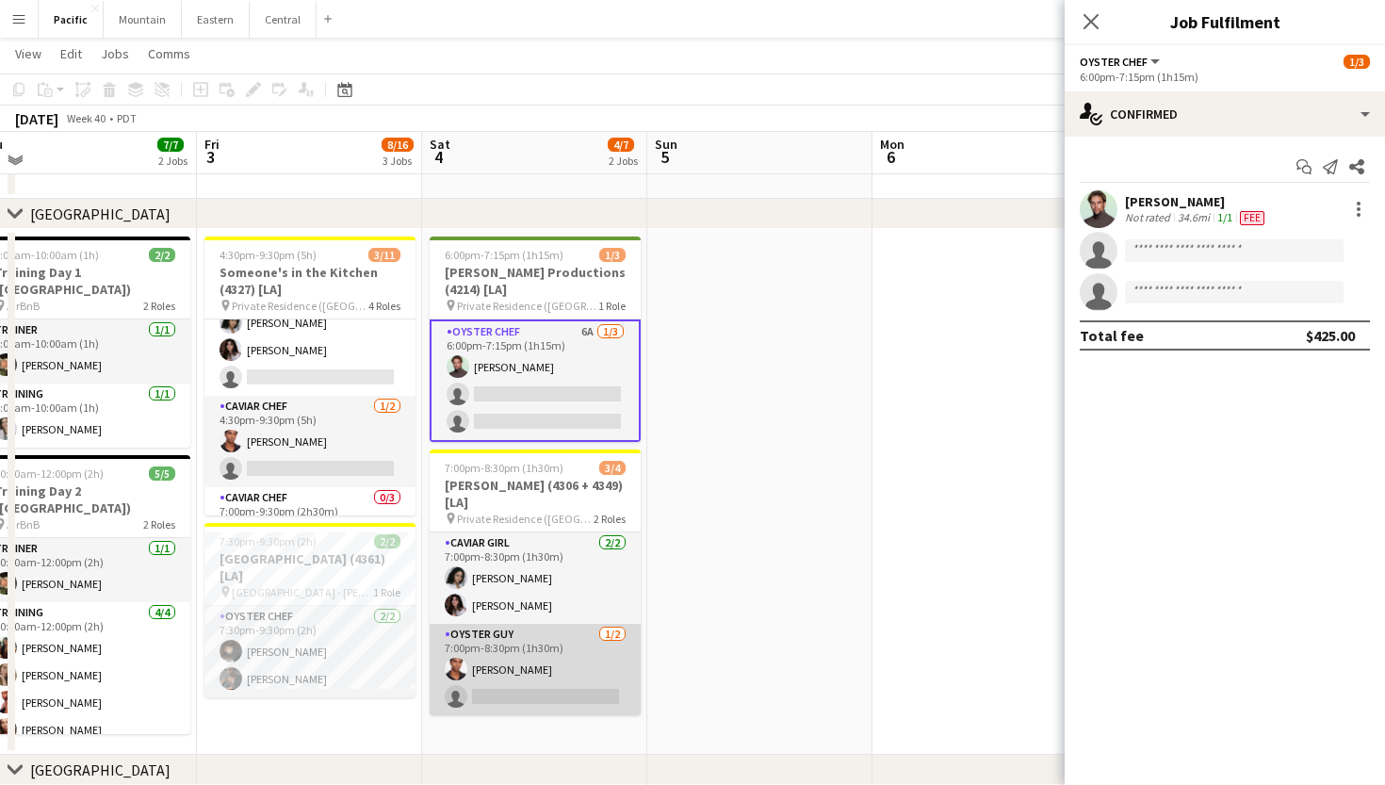
click at [522, 646] on app-card-role "Oyster Guy [DATE] 7:00pm-8:30pm (1h30m) [PERSON_NAME] single-neutral-actions" at bounding box center [535, 669] width 211 height 91
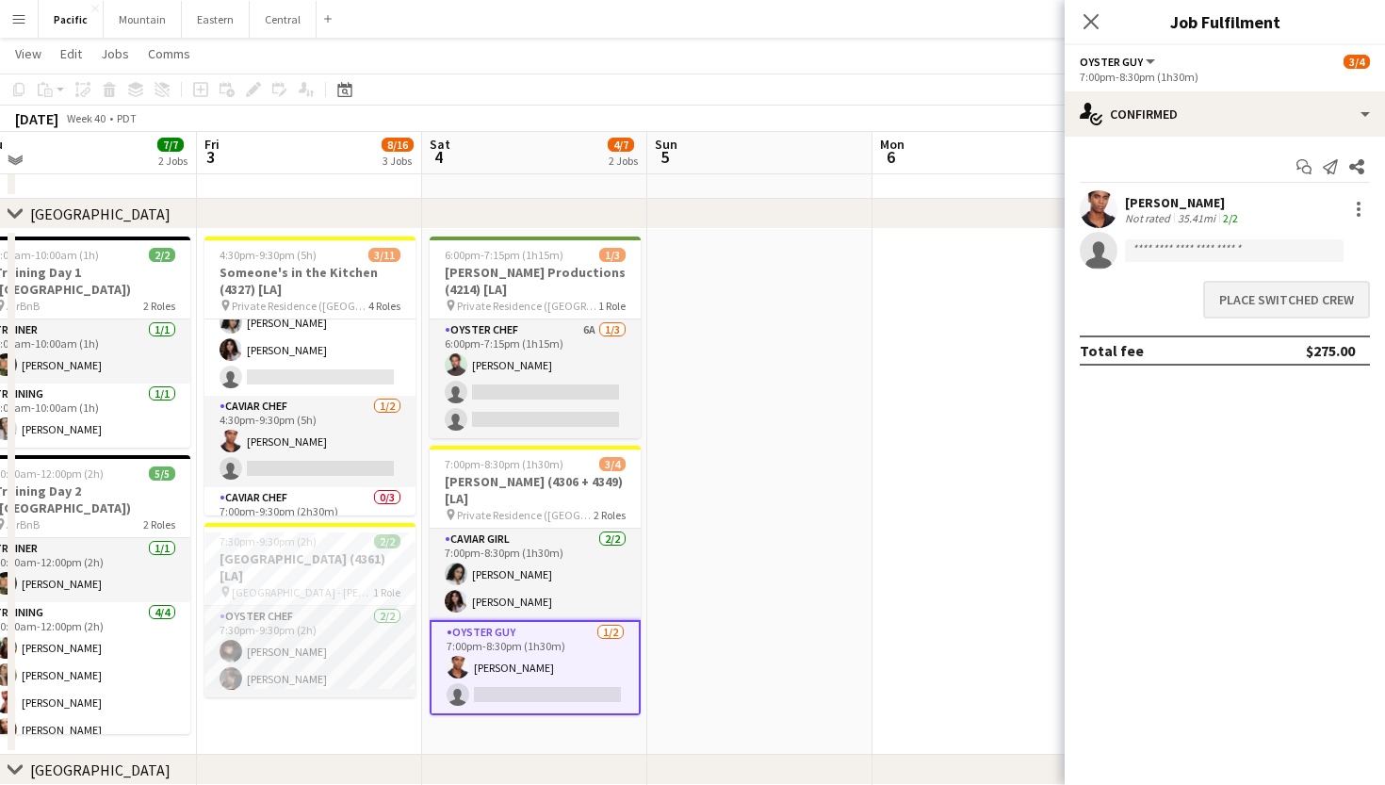
click at [1253, 301] on button "Place switched crew" at bounding box center [1286, 300] width 167 height 38
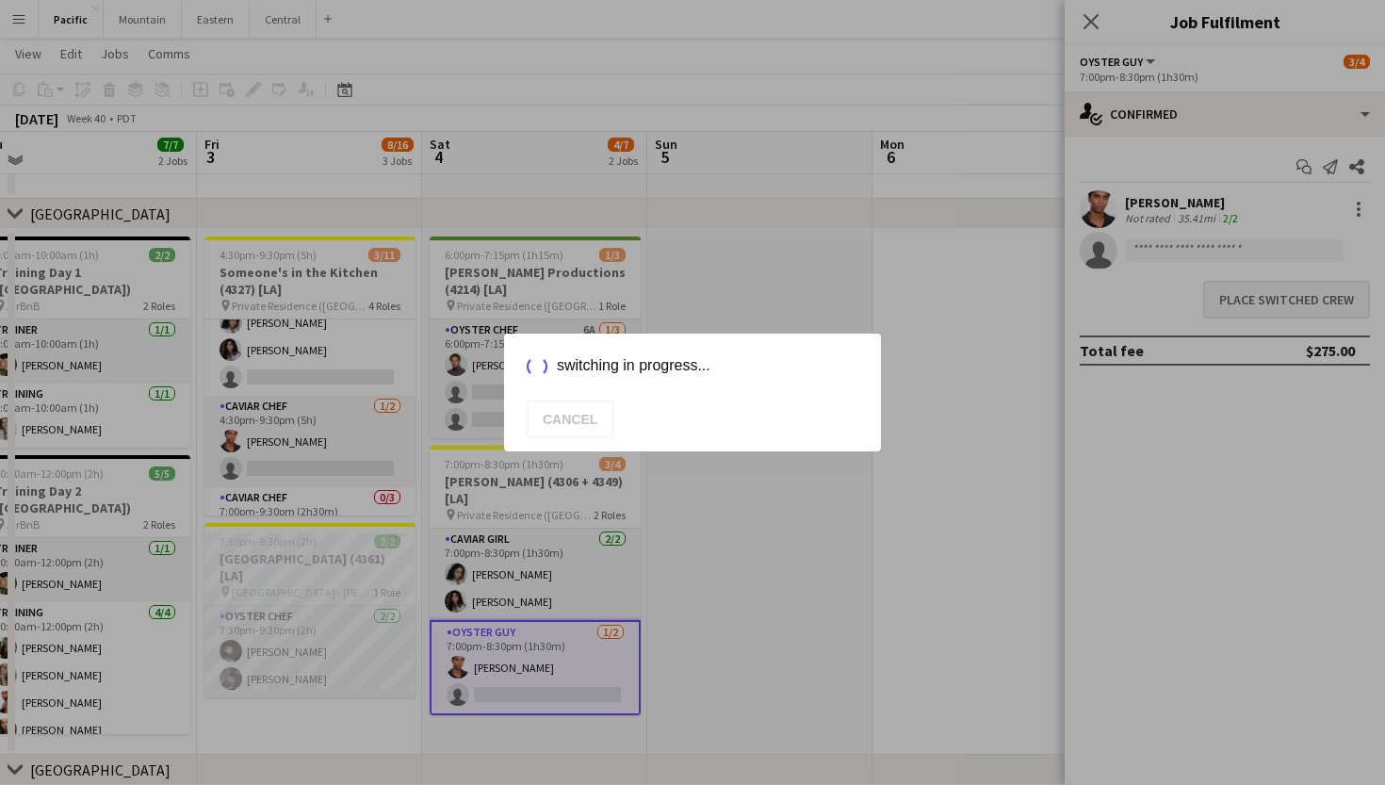
scroll to position [195, 0]
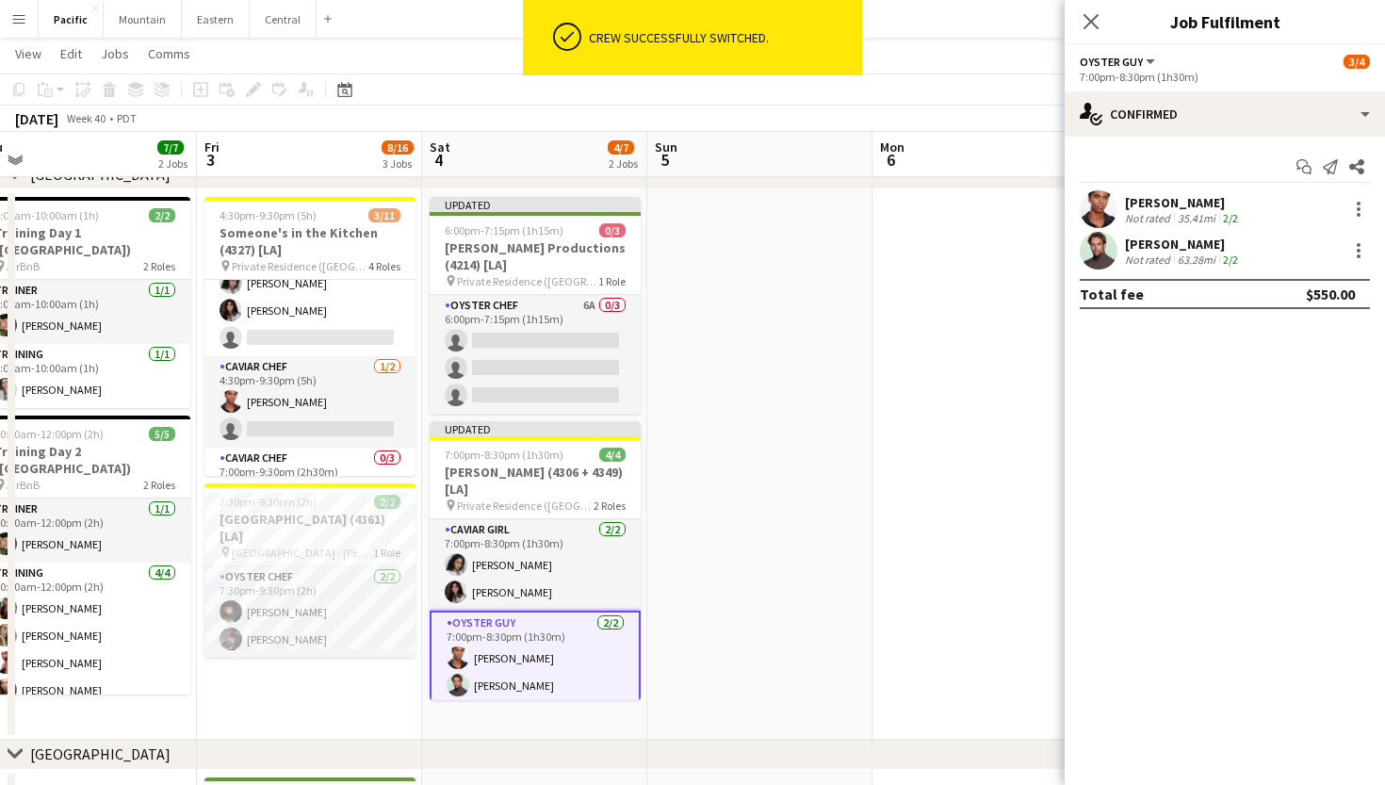
click at [1256, 253] on div "[PERSON_NAME] Not rated 63.28mi 2/2" at bounding box center [1225, 251] width 320 height 38
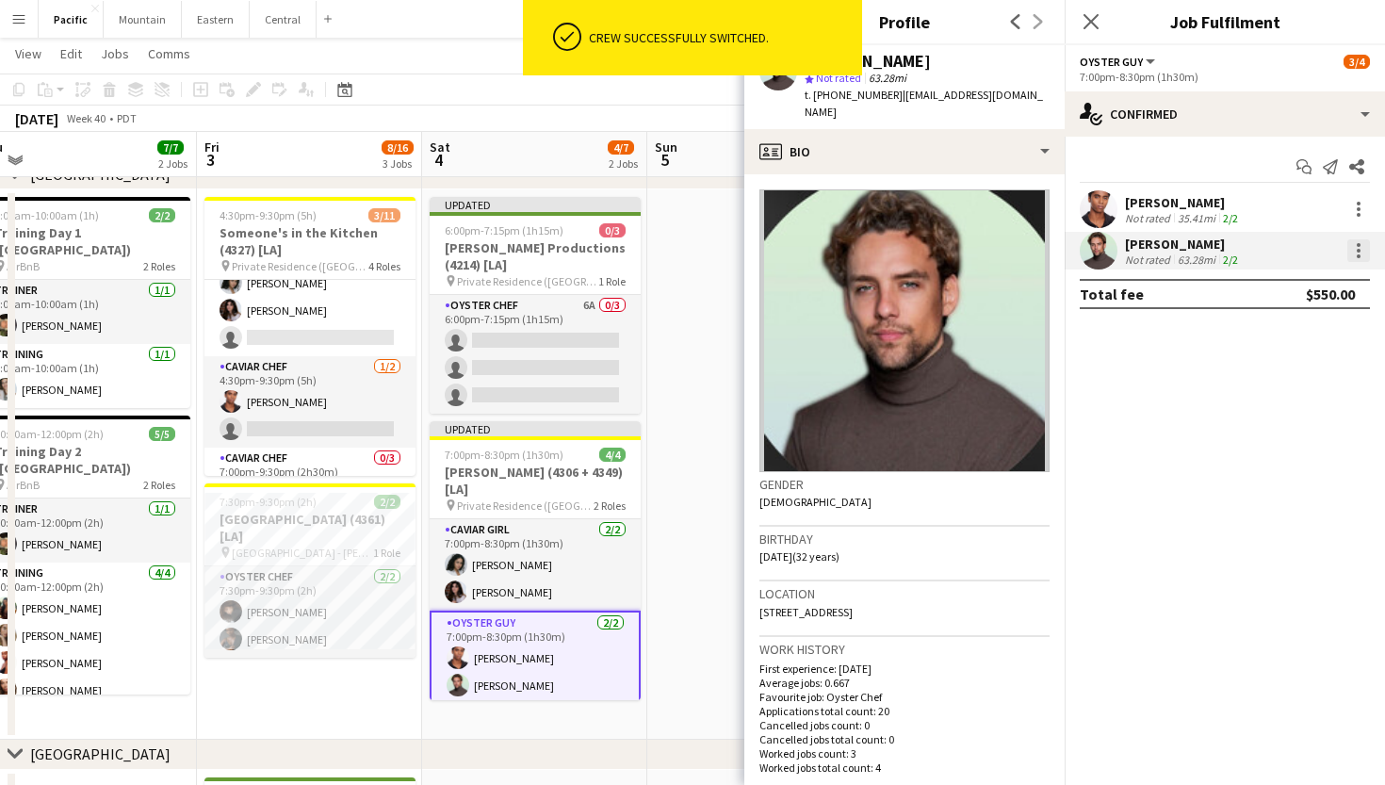
click at [1355, 249] on div at bounding box center [1358, 250] width 23 height 23
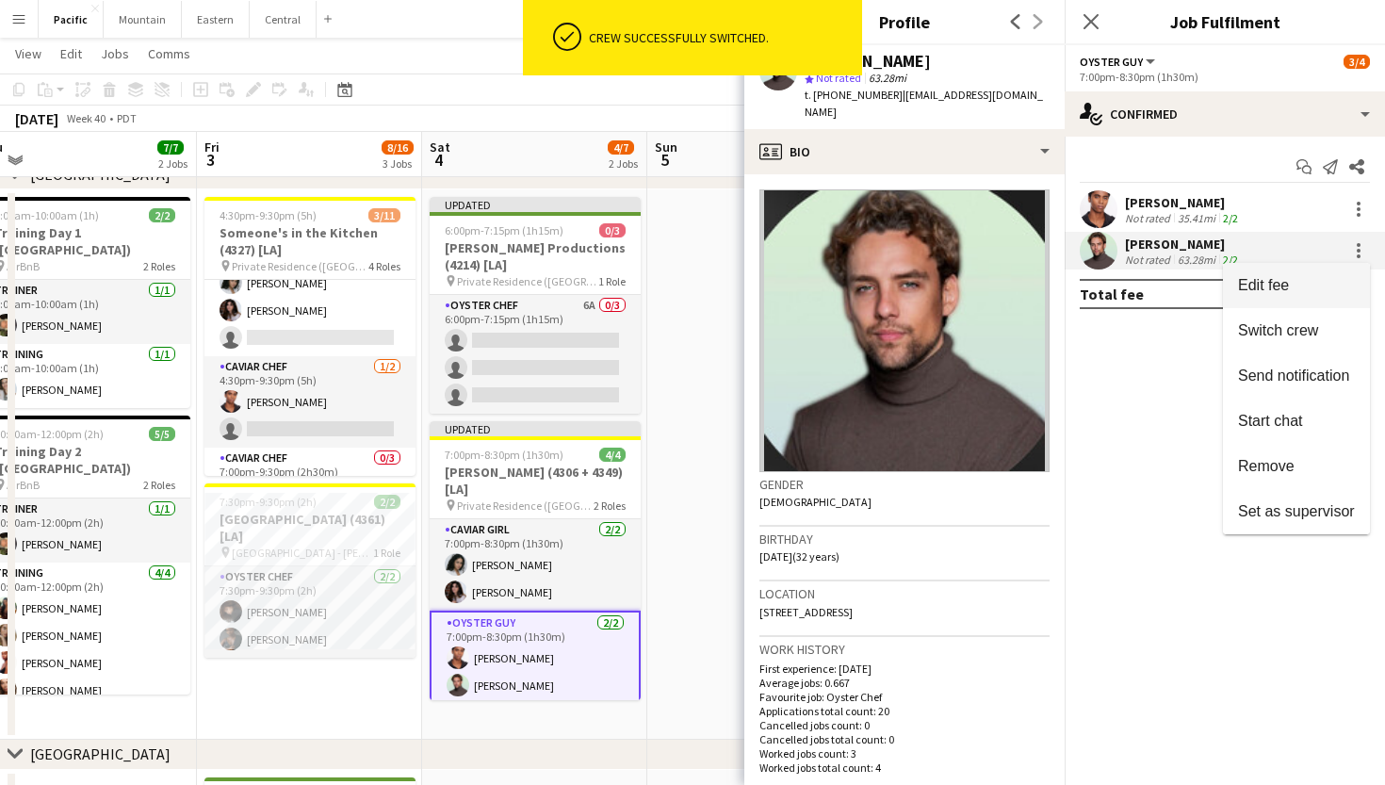
click at [1288, 290] on span "Edit fee" at bounding box center [1263, 285] width 51 height 16
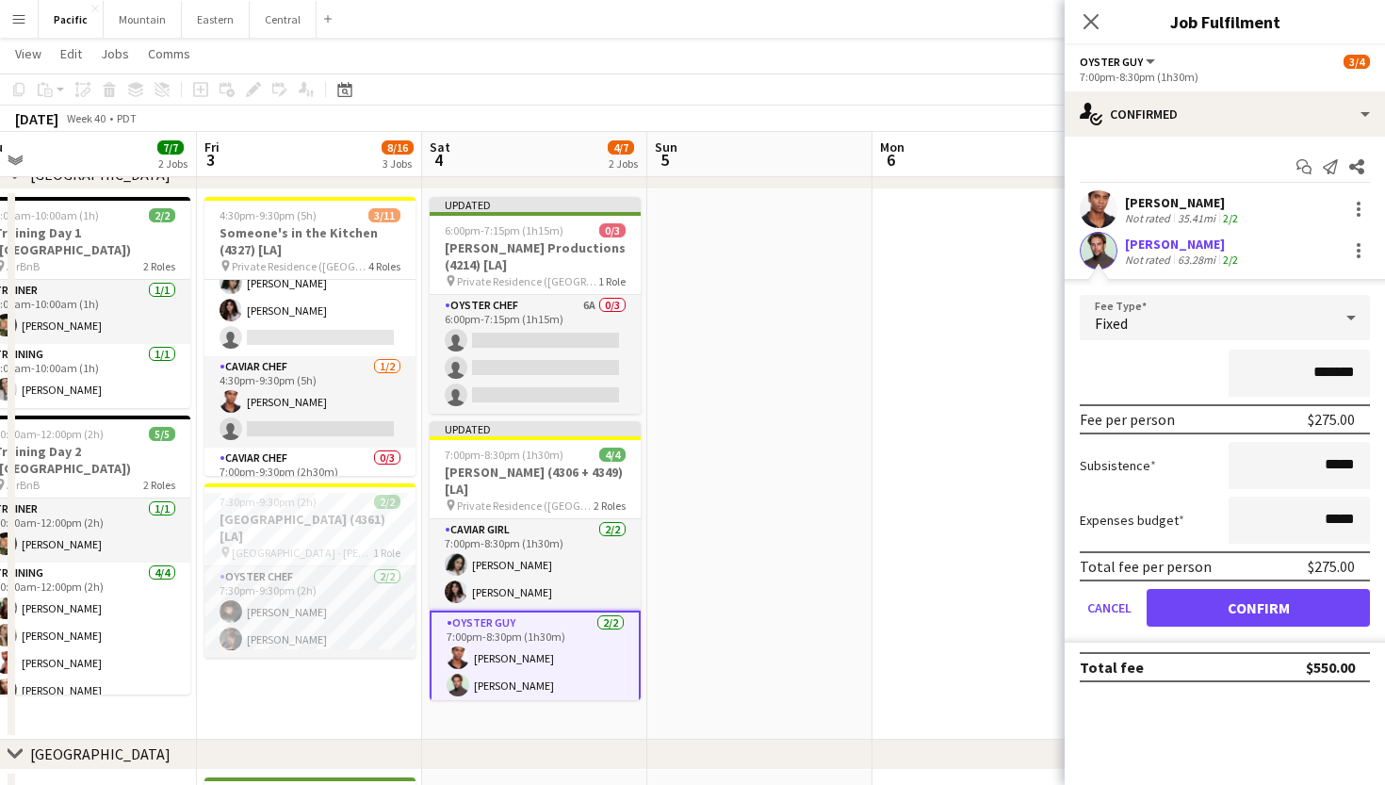
click at [1324, 363] on input "*******" at bounding box center [1299, 373] width 141 height 47
type input "****"
click at [1275, 612] on button "Confirm" at bounding box center [1258, 608] width 223 height 38
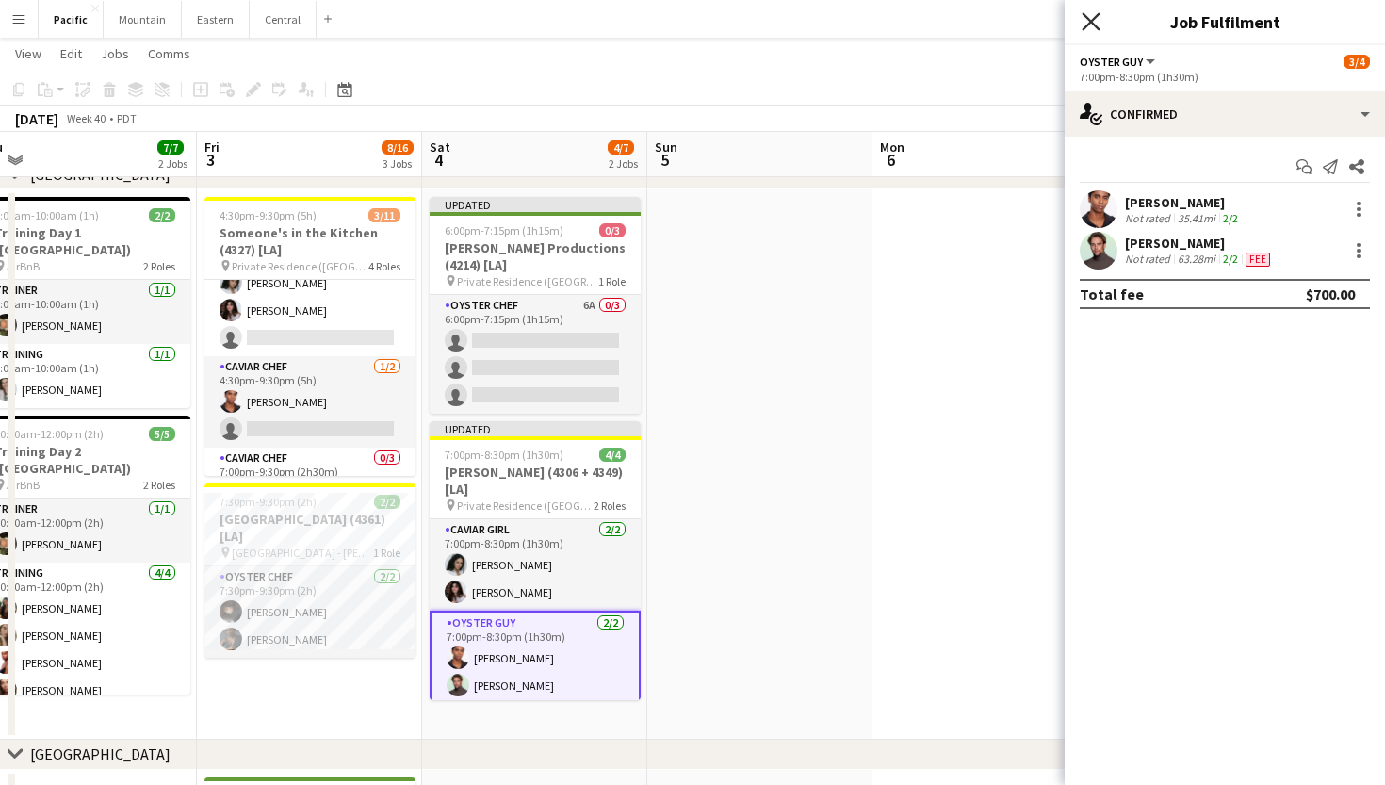
click at [1096, 16] on icon at bounding box center [1091, 21] width 18 height 18
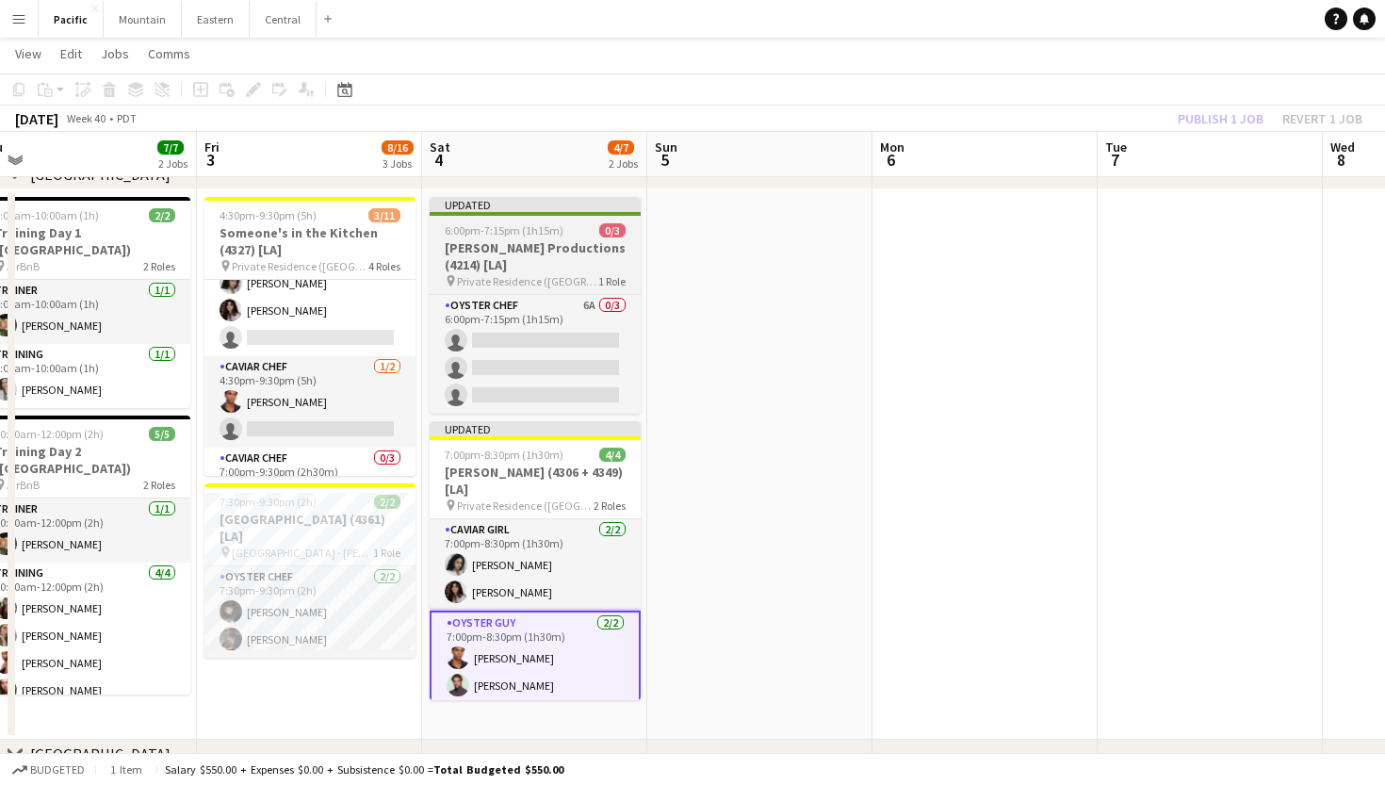
click at [582, 245] on h3 "[PERSON_NAME] Productions (4214) [LA]" at bounding box center [535, 256] width 211 height 34
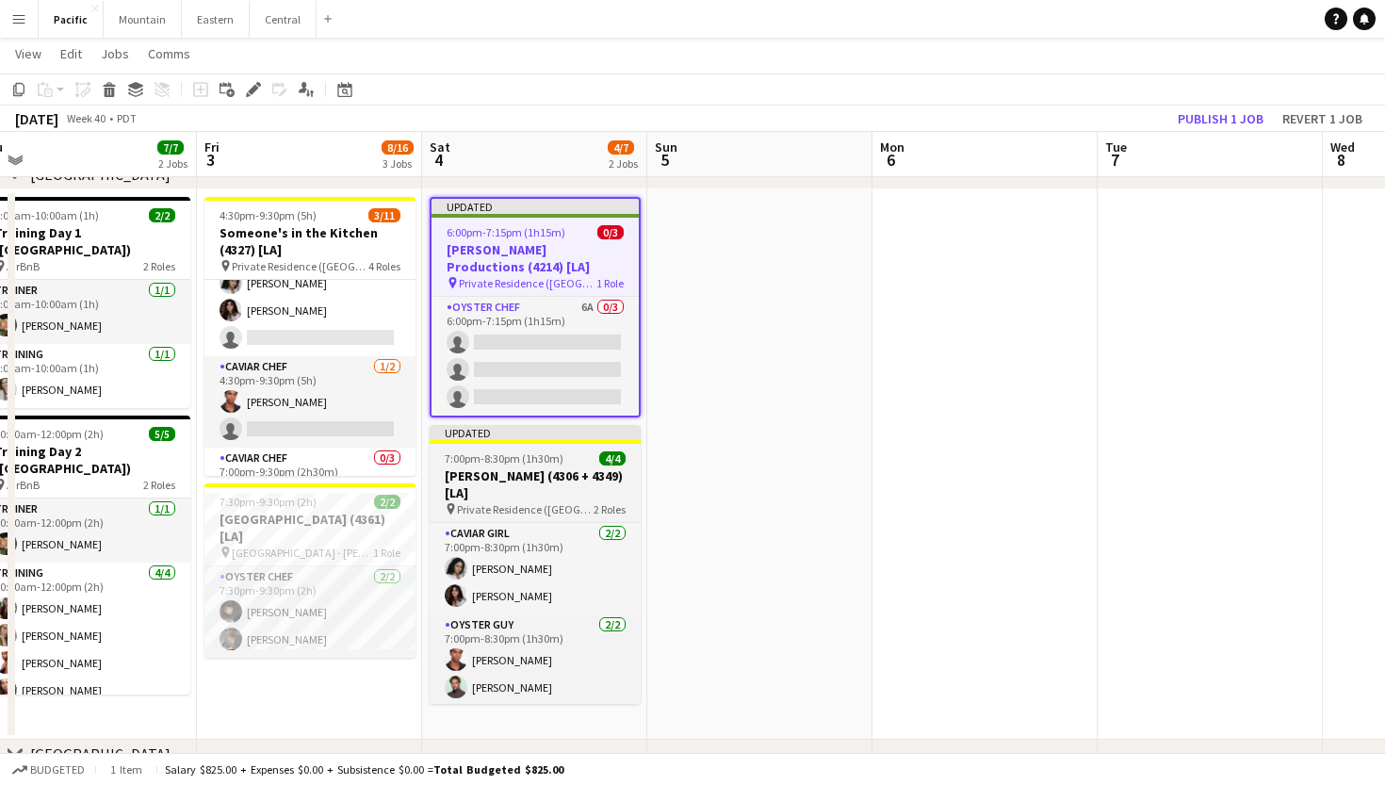
click at [601, 468] on h3 "[PERSON_NAME] (4306 + 4349) [LA]" at bounding box center [535, 484] width 211 height 34
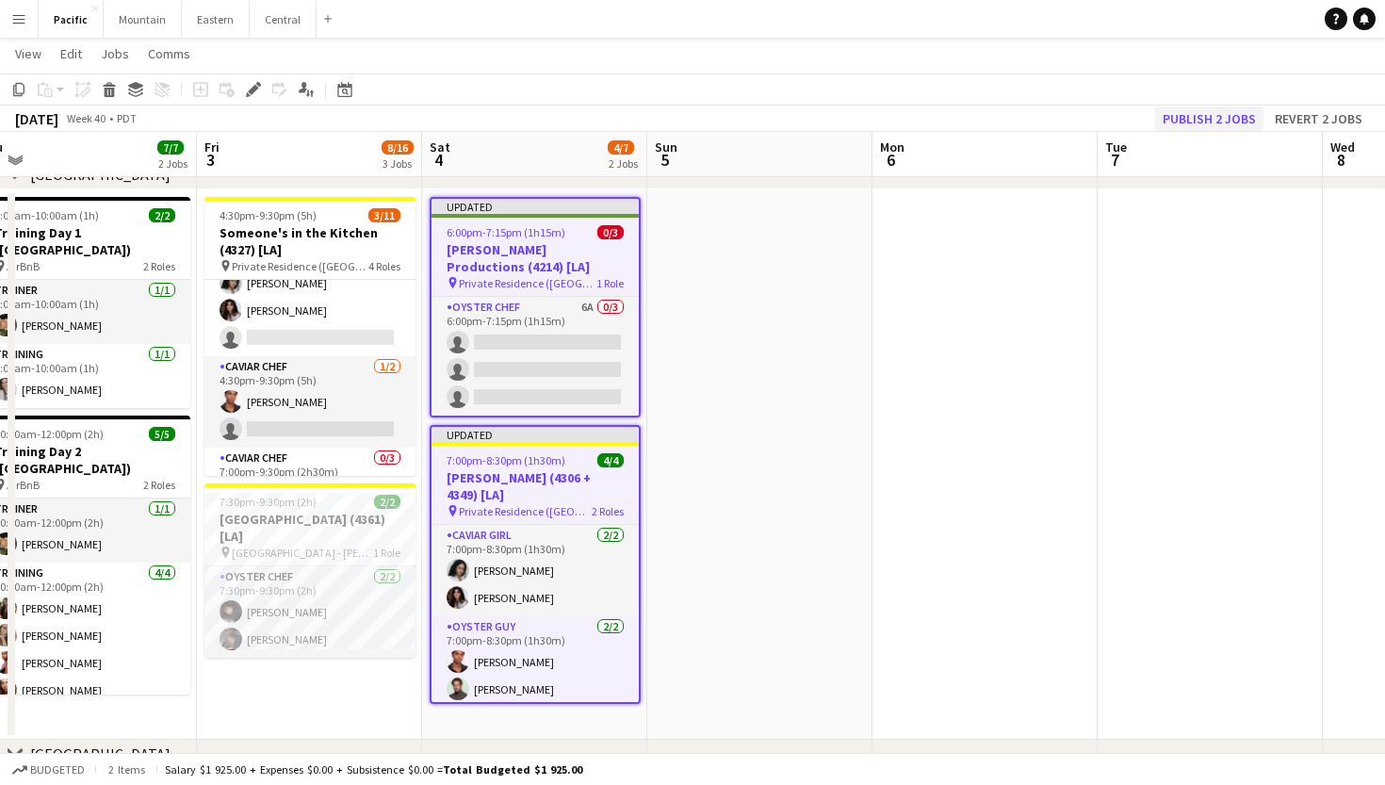
click at [1220, 122] on button "Publish 2 jobs" at bounding box center [1209, 118] width 108 height 24
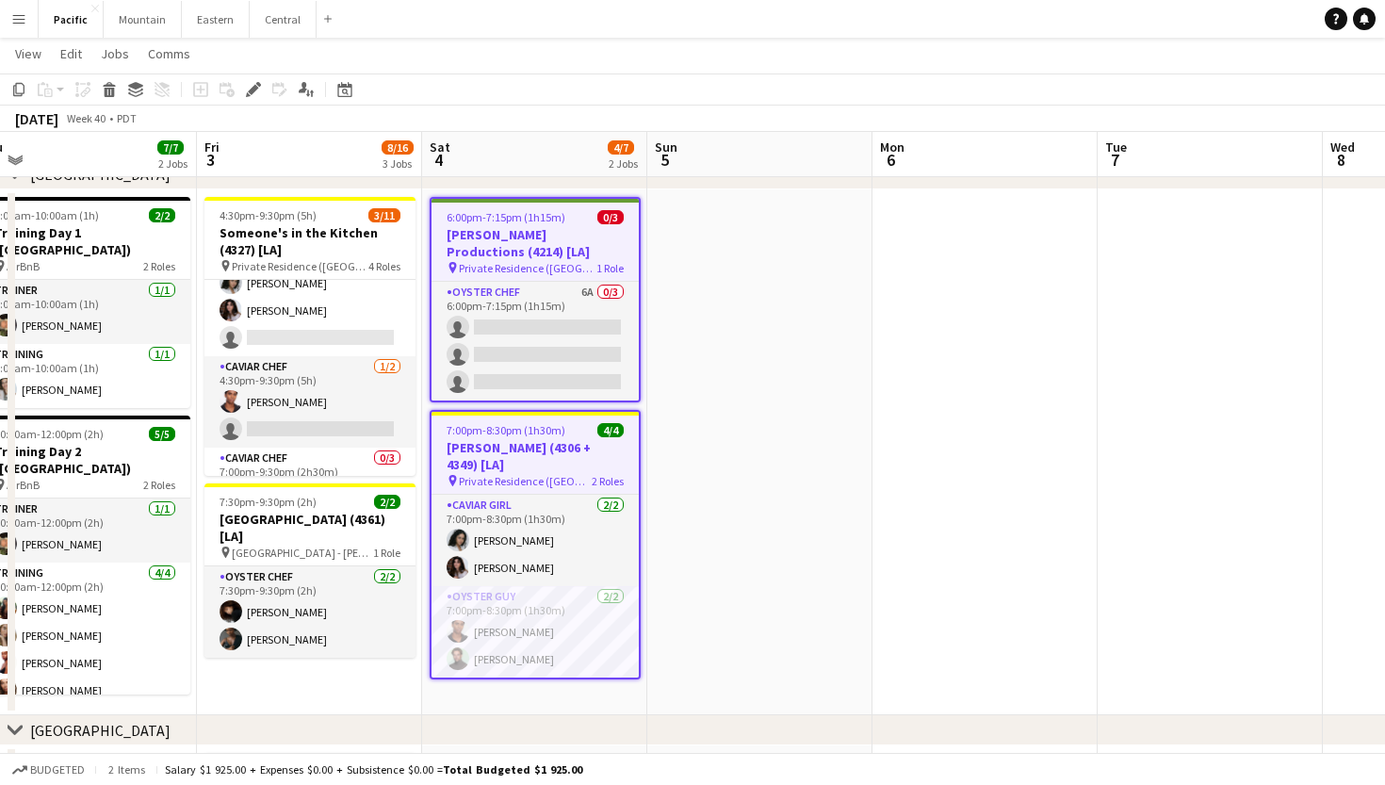
click at [464, 251] on h3 "[PERSON_NAME] Productions (4214) [LA]" at bounding box center [535, 243] width 207 height 34
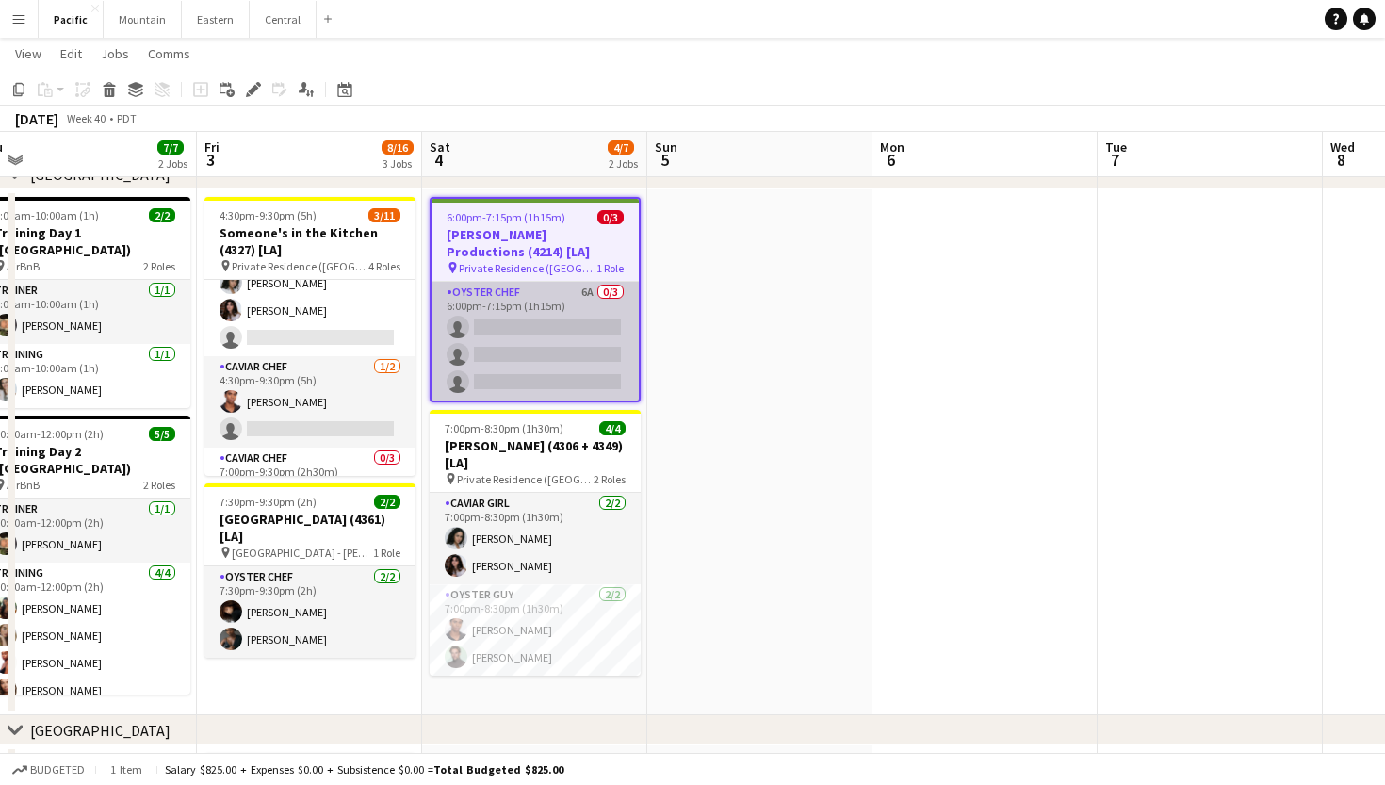
click at [560, 327] on app-card-role "Oyster Chef 6A 0/3 6:00pm-7:15pm (1h15m) single-neutral-actions single-neutral-…" at bounding box center [535, 341] width 207 height 119
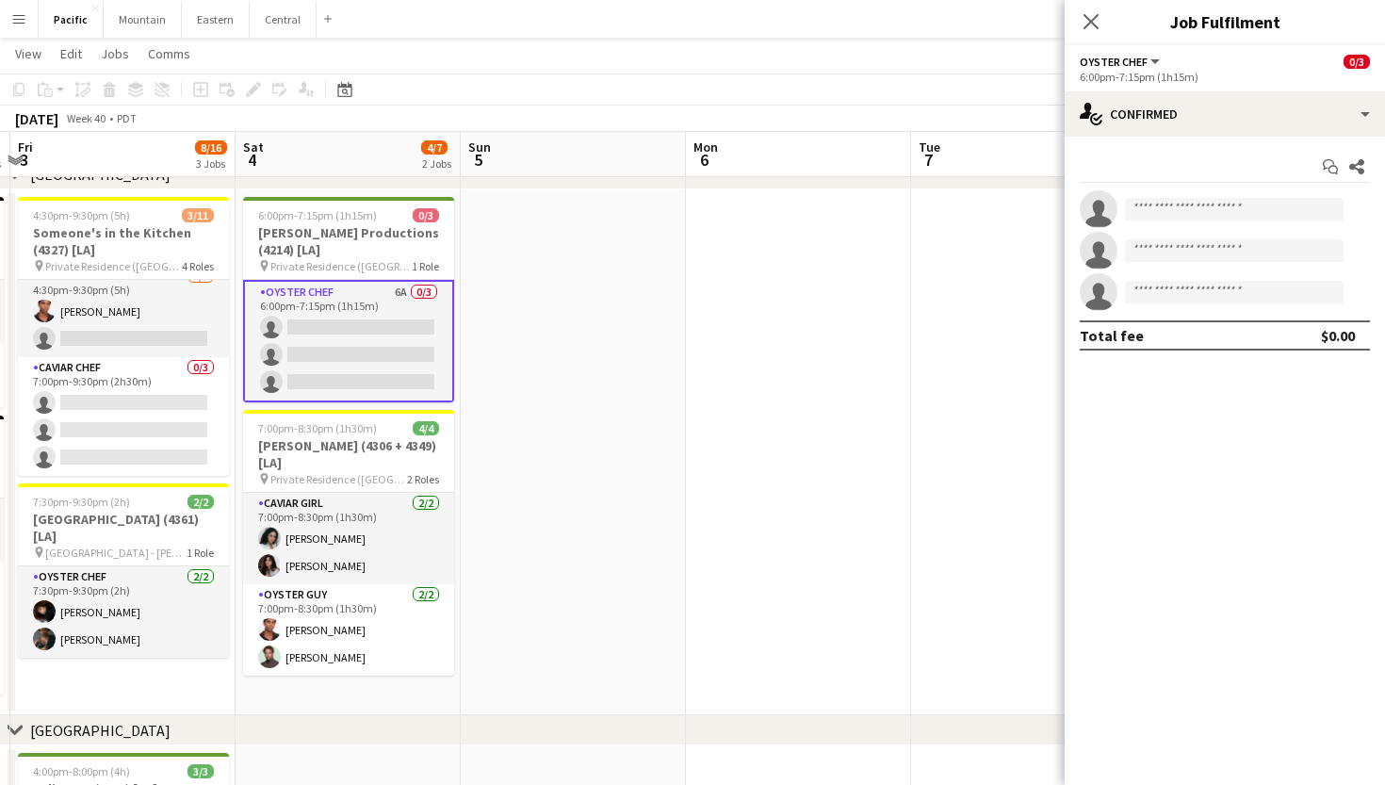
scroll to position [0, 652]
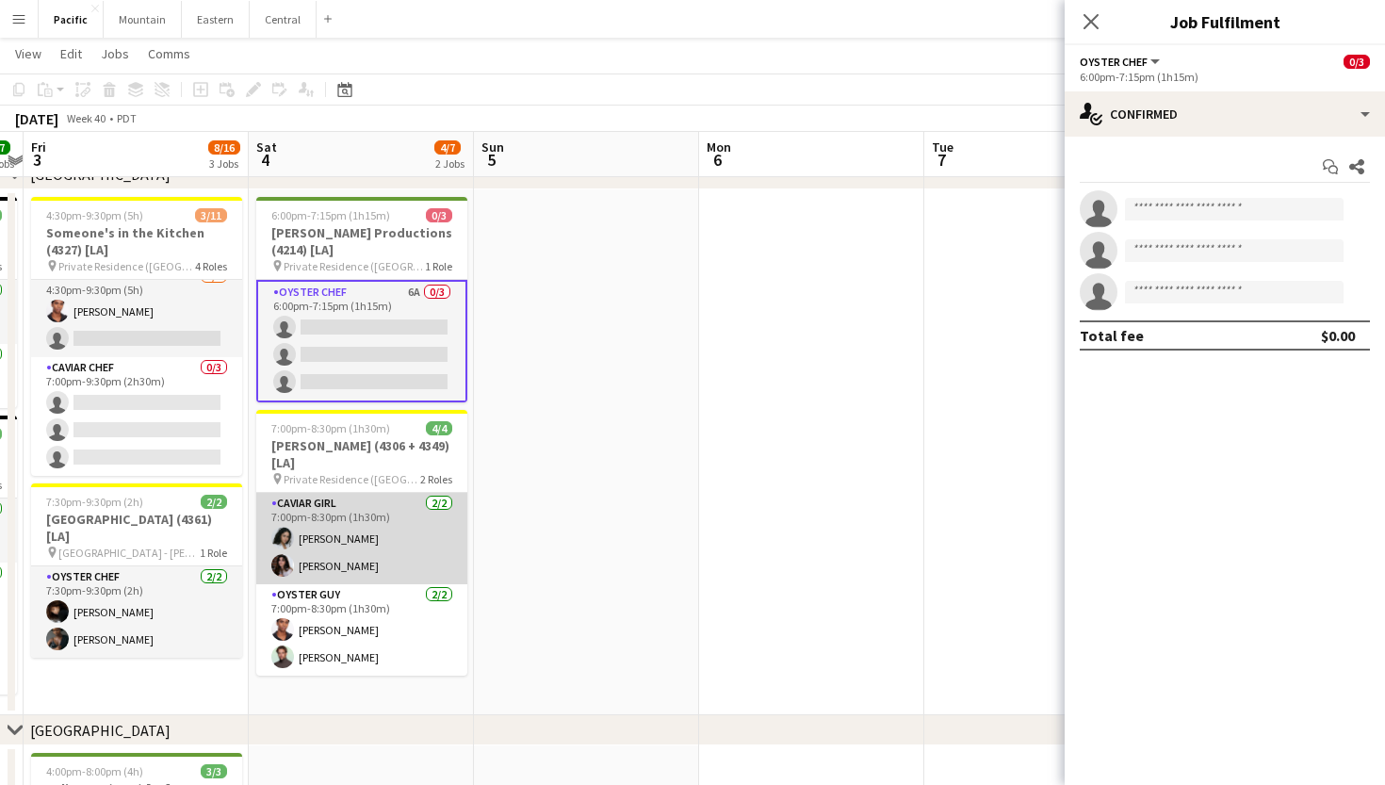
click at [365, 546] on app-card-role "Caviar Girl [DEMOGRAPHIC_DATA][DATE] 7:00pm-8:30pm (1h30m) [PERSON_NAME] [PERSO…" at bounding box center [361, 538] width 211 height 91
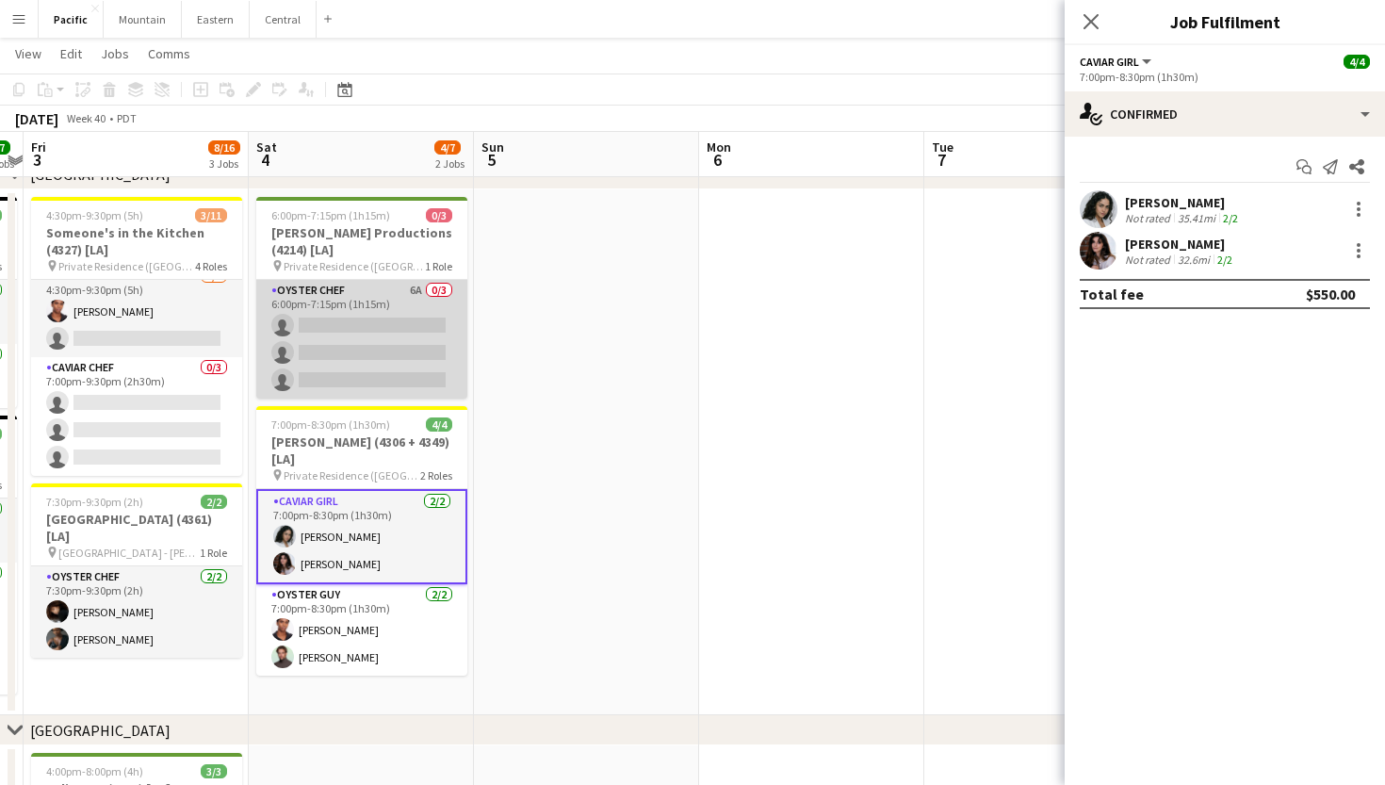
click at [432, 344] on app-card-role "Oyster Chef 6A 0/3 6:00pm-7:15pm (1h15m) single-neutral-actions single-neutral-…" at bounding box center [361, 339] width 211 height 119
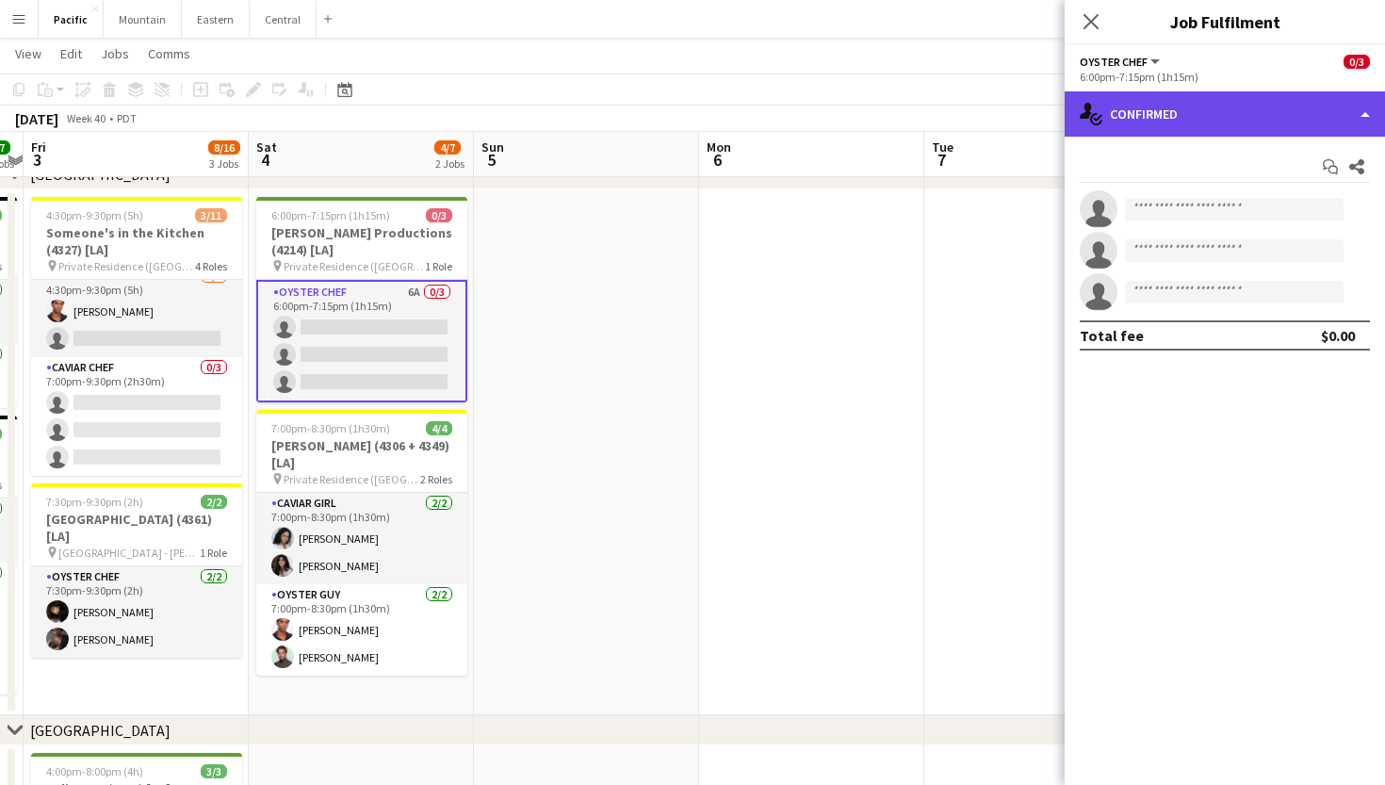
click at [1336, 124] on div "single-neutral-actions-check-2 Confirmed" at bounding box center [1225, 113] width 320 height 45
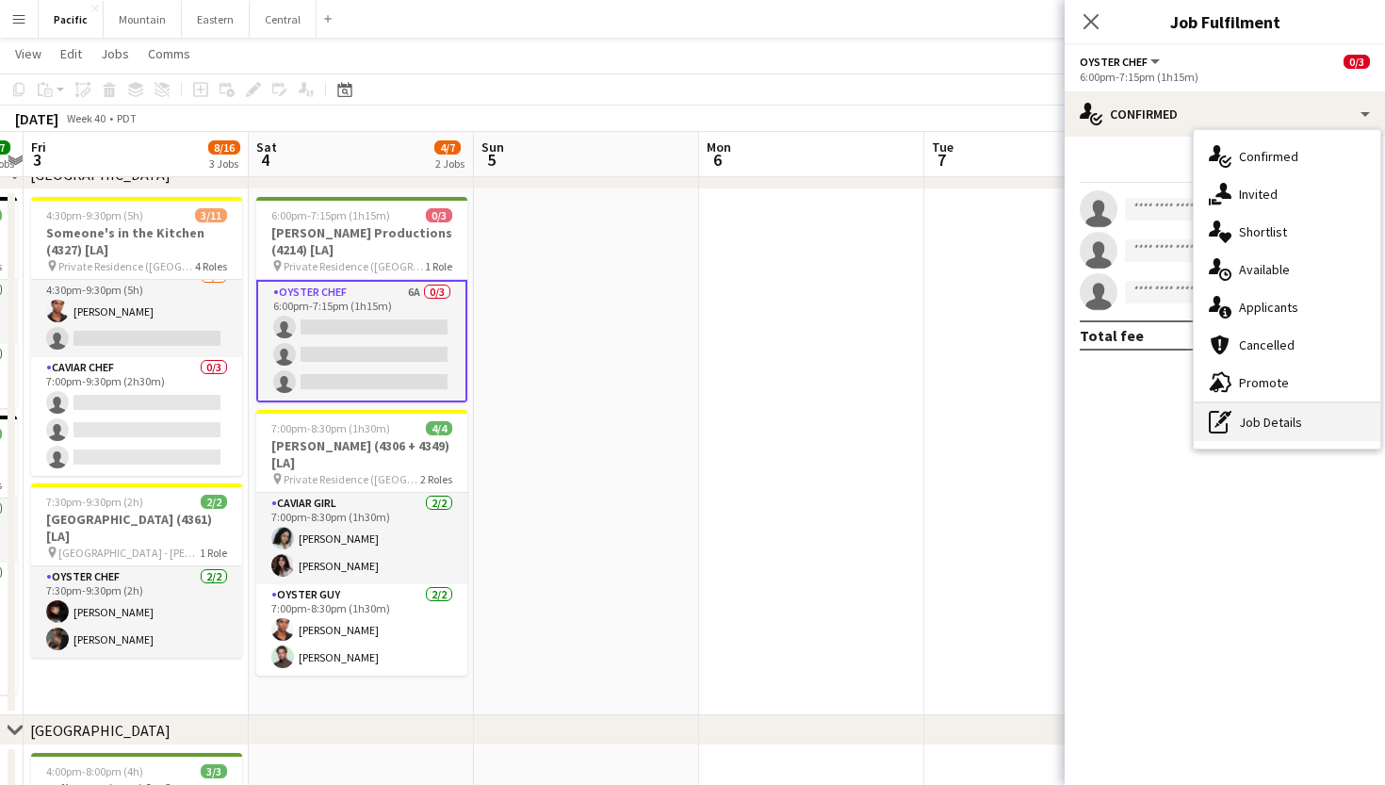
click at [1280, 436] on div "pen-write Job Details" at bounding box center [1287, 422] width 187 height 38
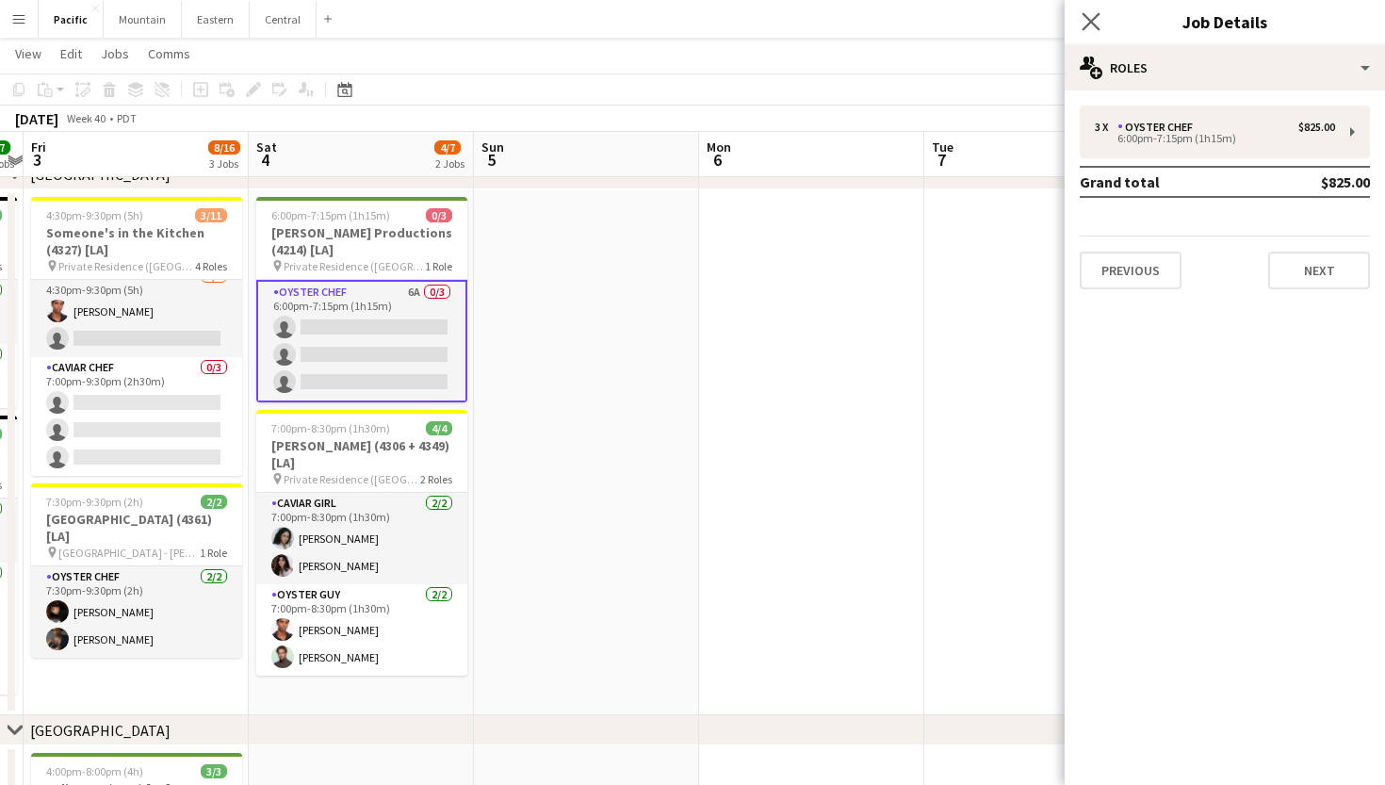
click at [1081, 22] on app-icon "Close pop-in" at bounding box center [1091, 21] width 27 height 27
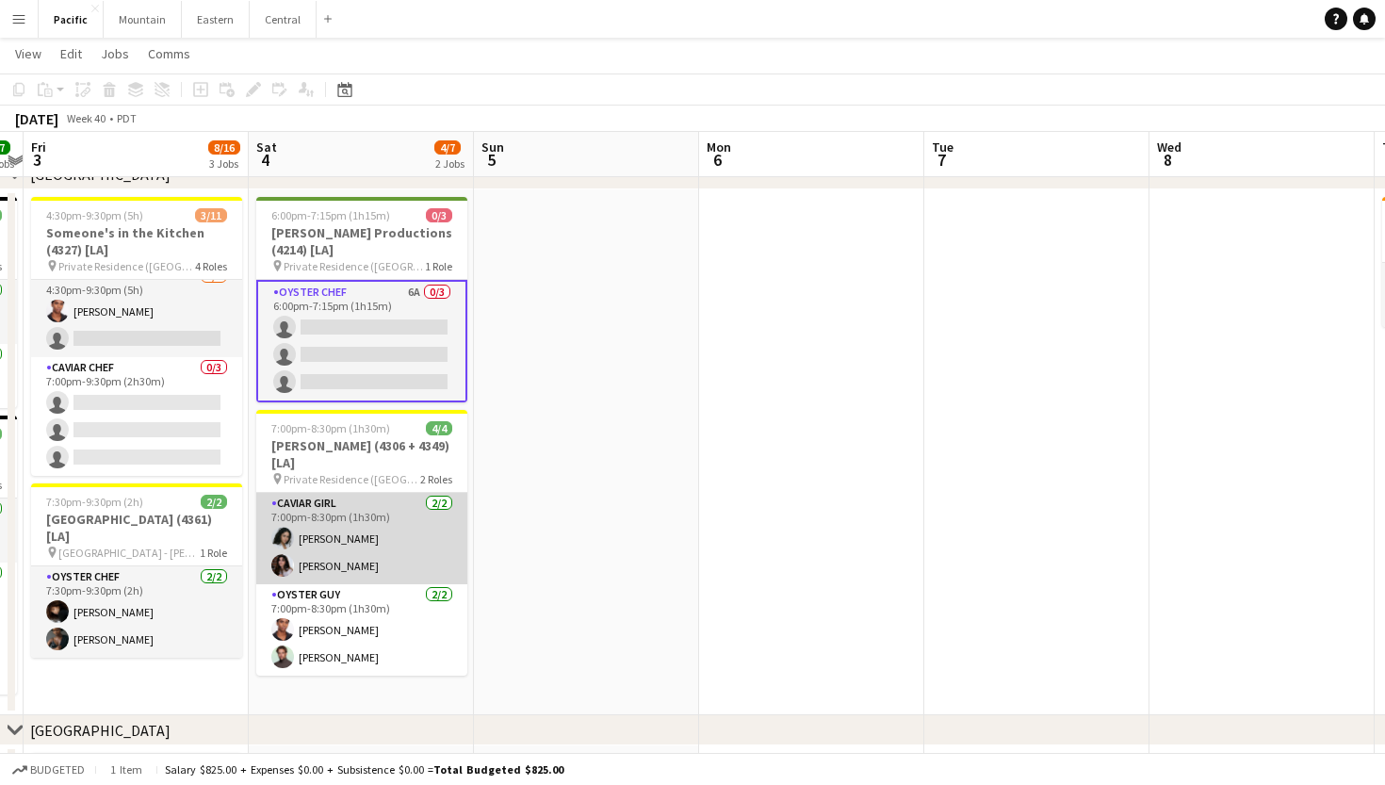
click at [412, 535] on app-card-role "Caviar Girl [DEMOGRAPHIC_DATA][DATE] 7:00pm-8:30pm (1h30m) [PERSON_NAME] [PERSO…" at bounding box center [361, 538] width 211 height 91
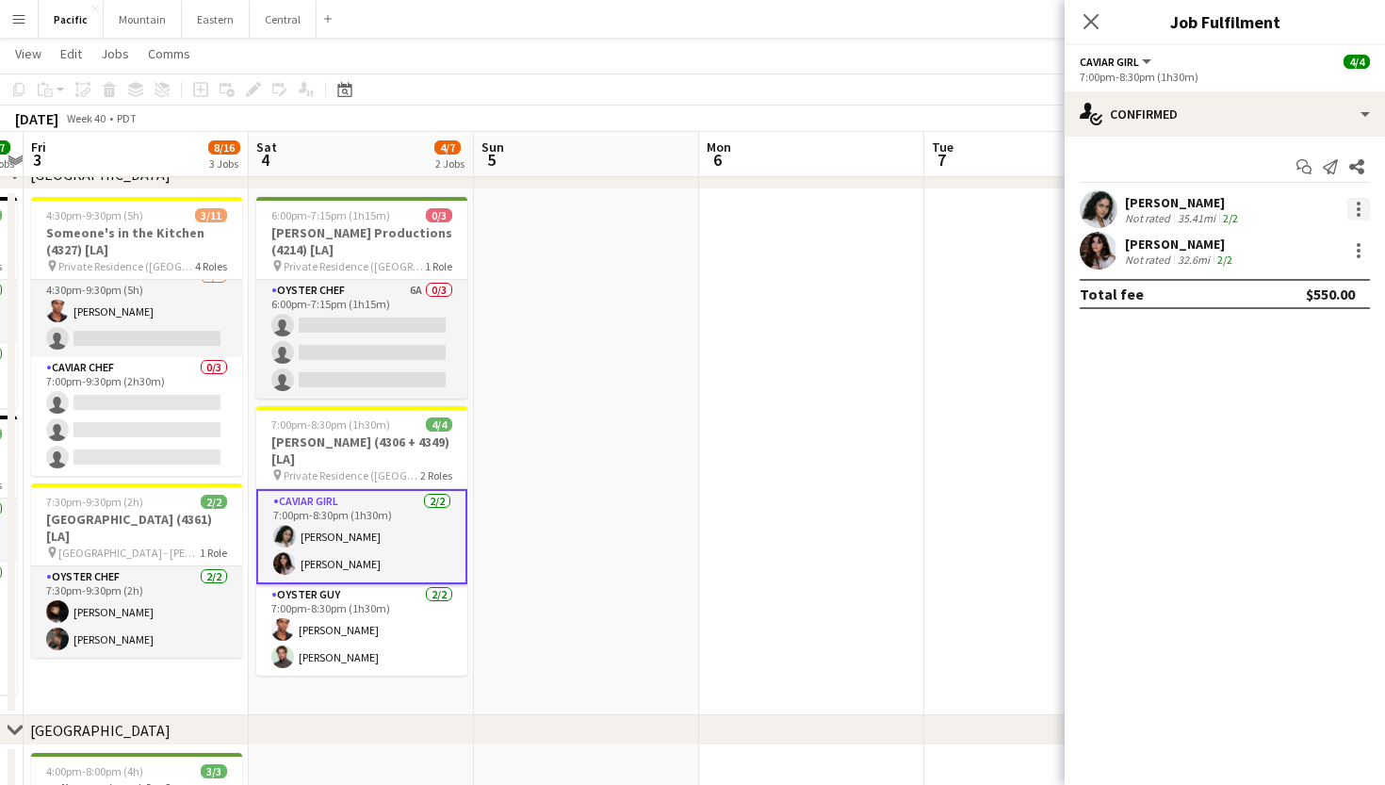
click at [1363, 211] on div at bounding box center [1358, 209] width 23 height 23
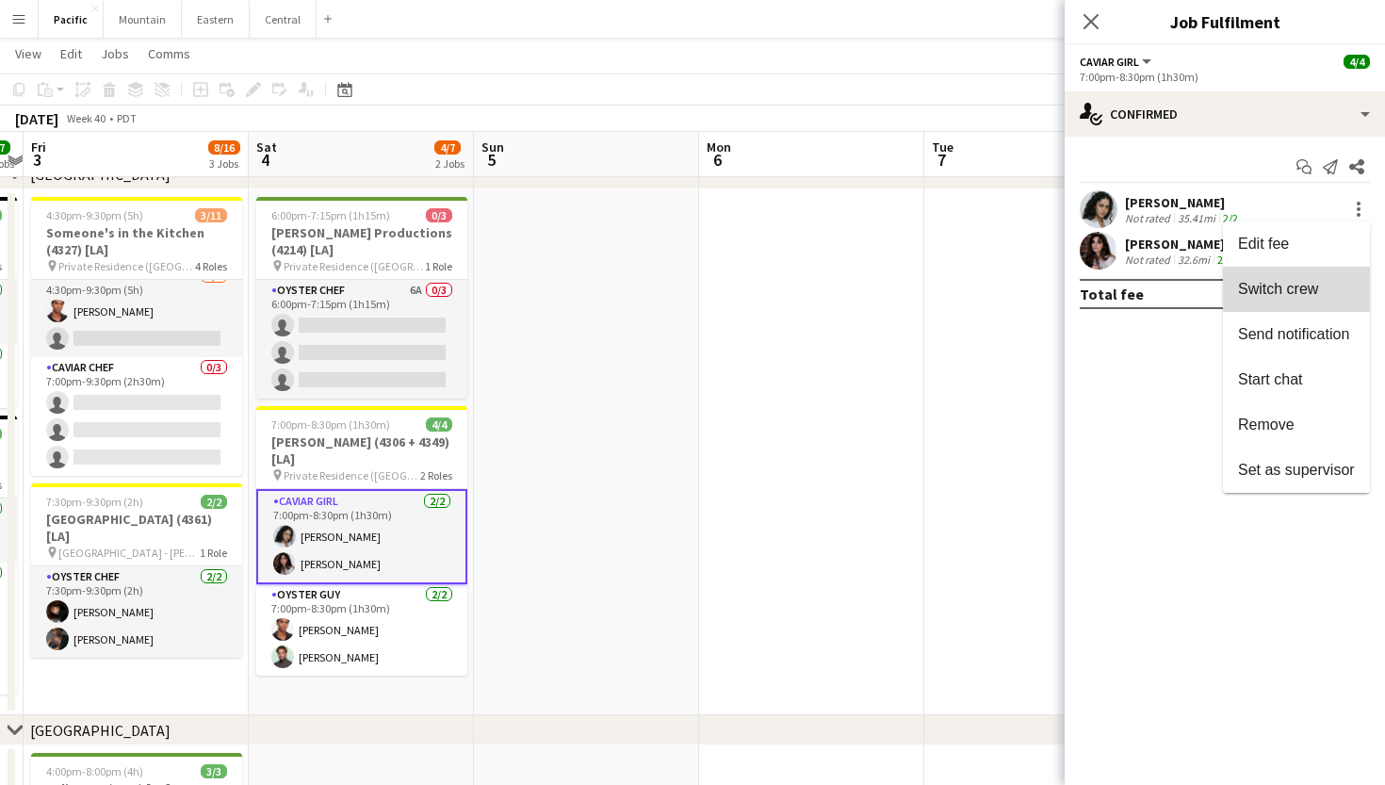
click at [1335, 289] on span "Switch crew" at bounding box center [1296, 289] width 117 height 17
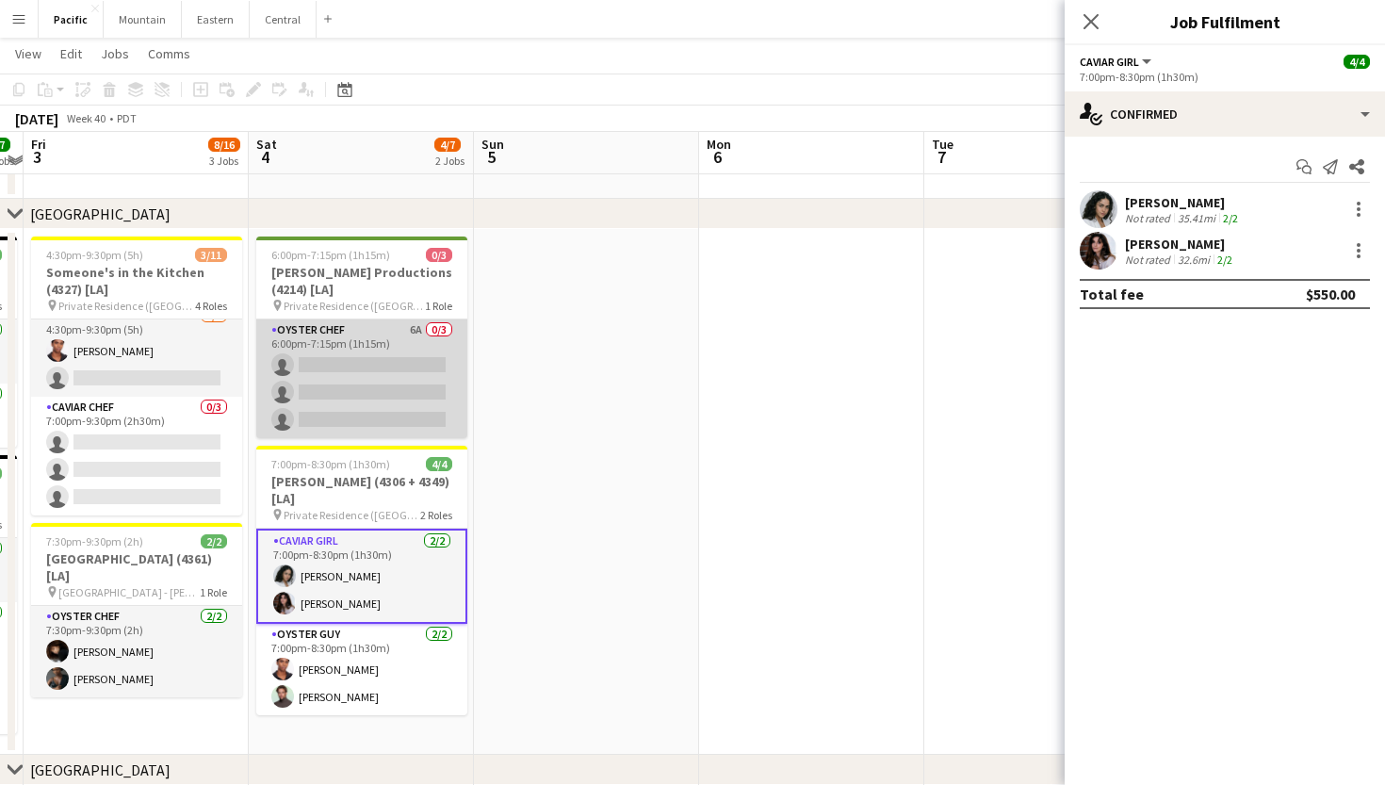
click at [434, 415] on app-card-role "Oyster Chef 6A 0/3 6:00pm-7:15pm (1h15m) single-neutral-actions single-neutral-…" at bounding box center [361, 378] width 211 height 119
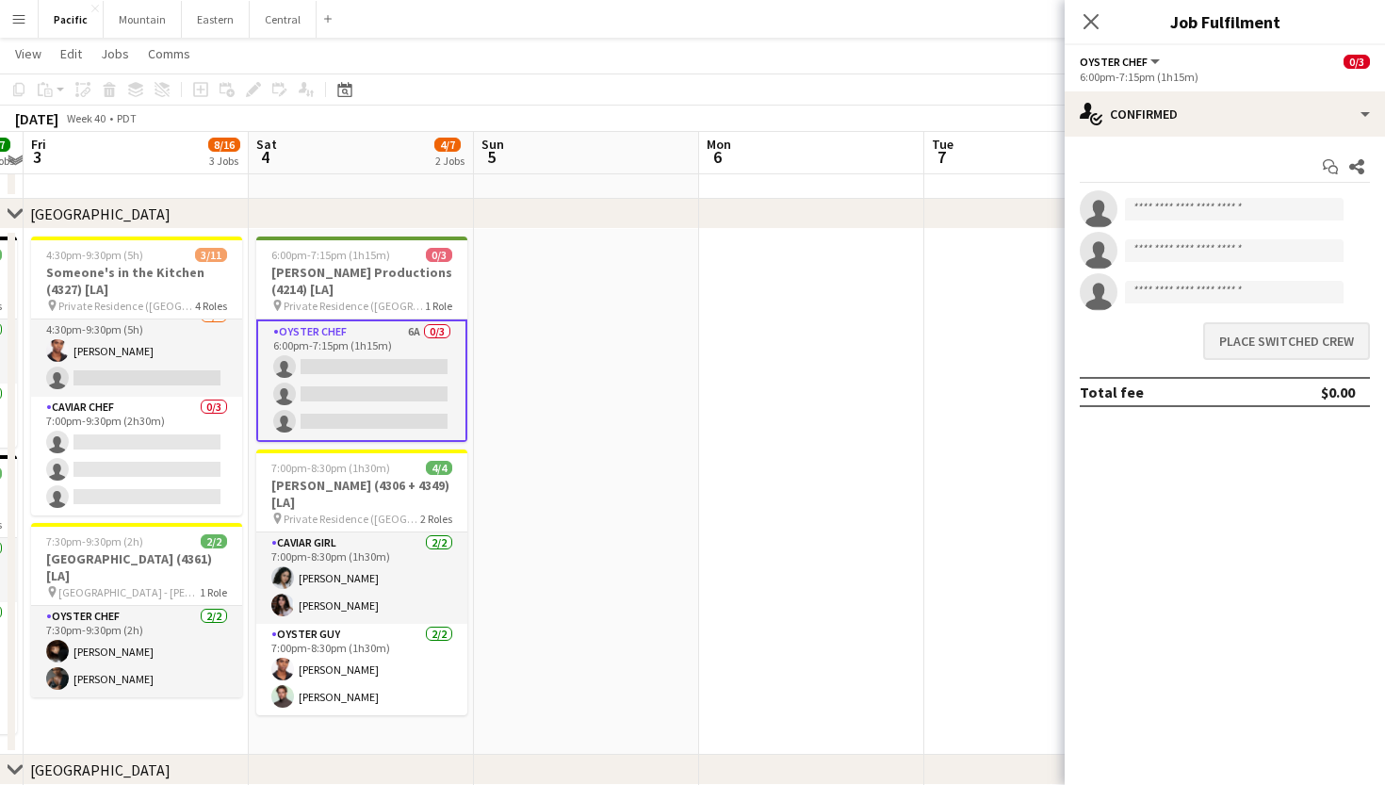
click at [1225, 339] on button "Place switched crew" at bounding box center [1286, 341] width 167 height 38
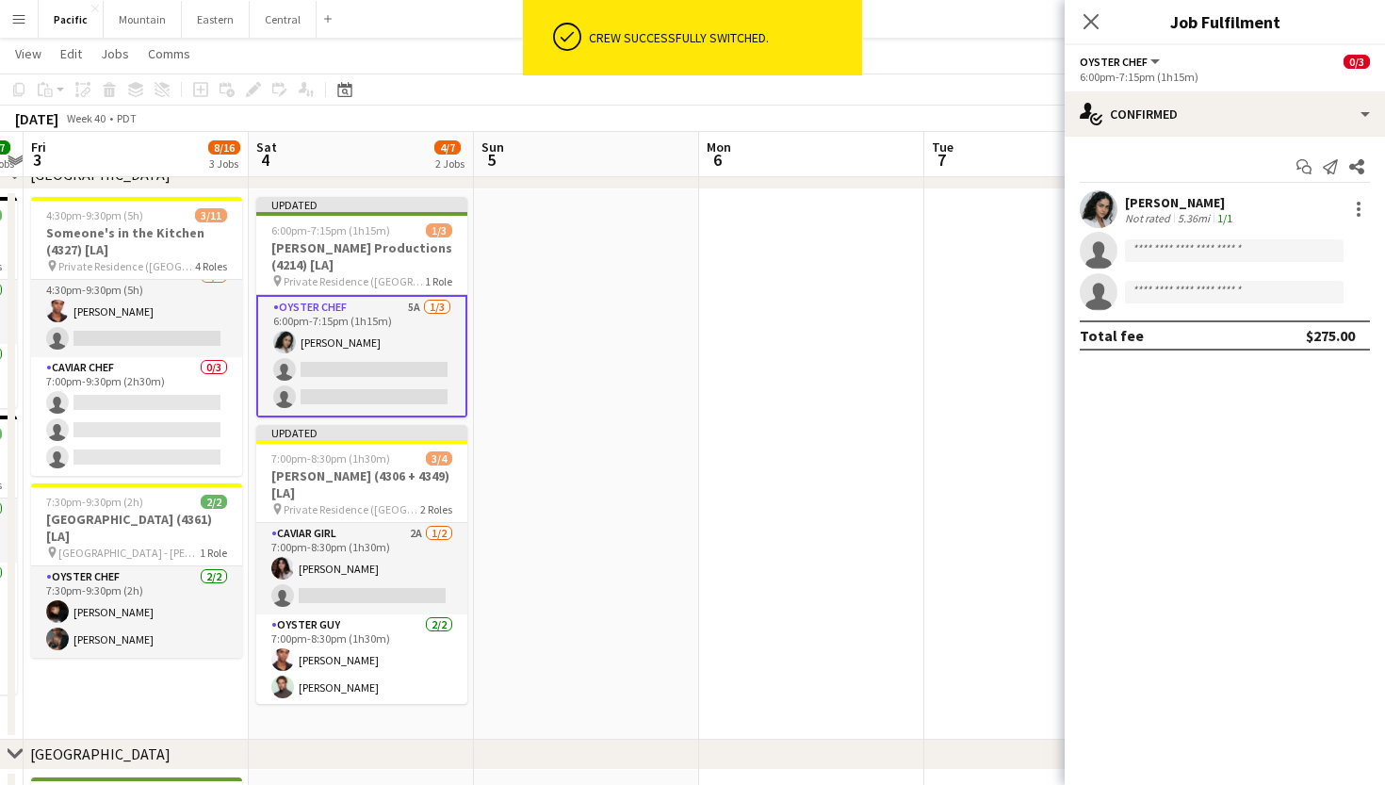
scroll to position [195, 0]
click at [408, 232] on div "6:00pm-7:15pm (1h15m) 1/3" at bounding box center [361, 230] width 211 height 14
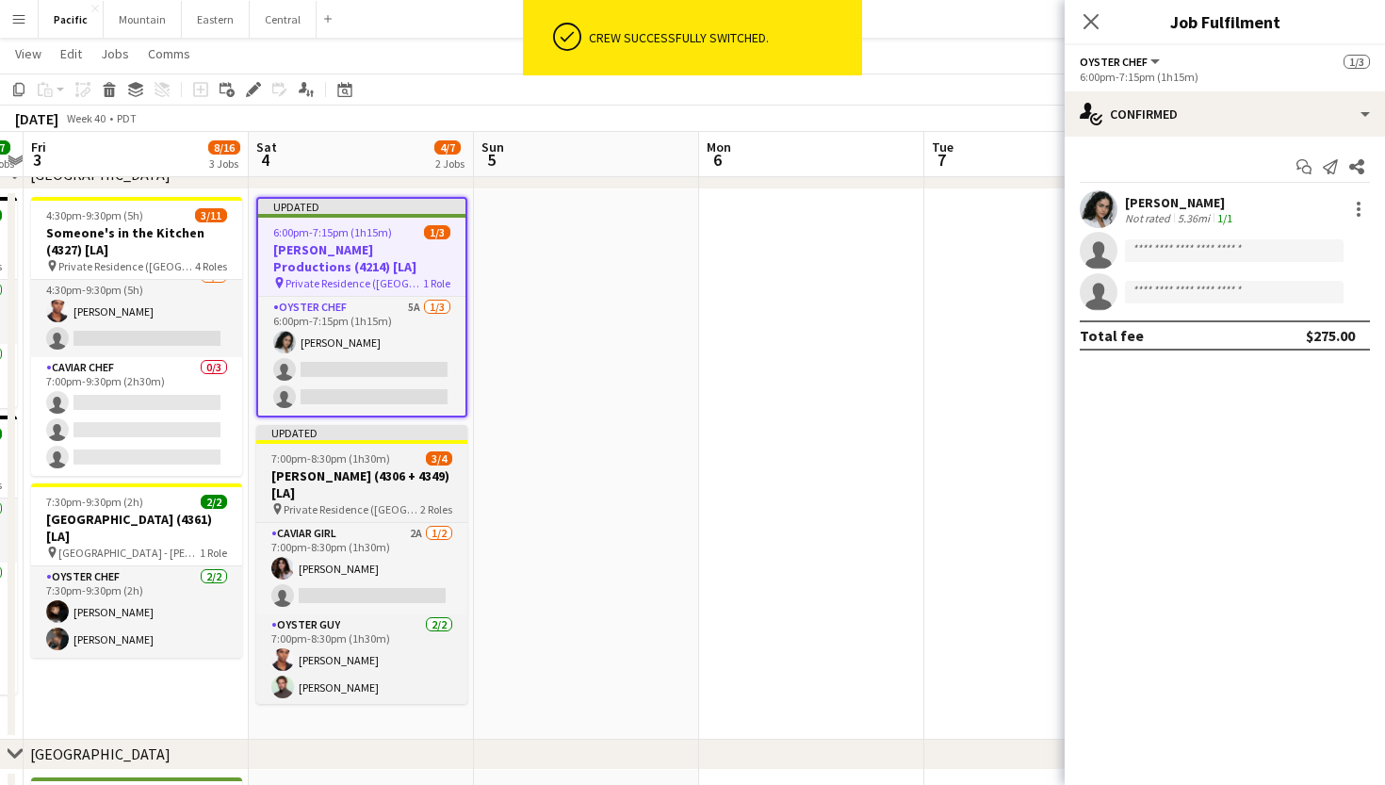
click at [397, 493] on h3 "[PERSON_NAME] (4306 + 4349) [LA]" at bounding box center [361, 484] width 211 height 34
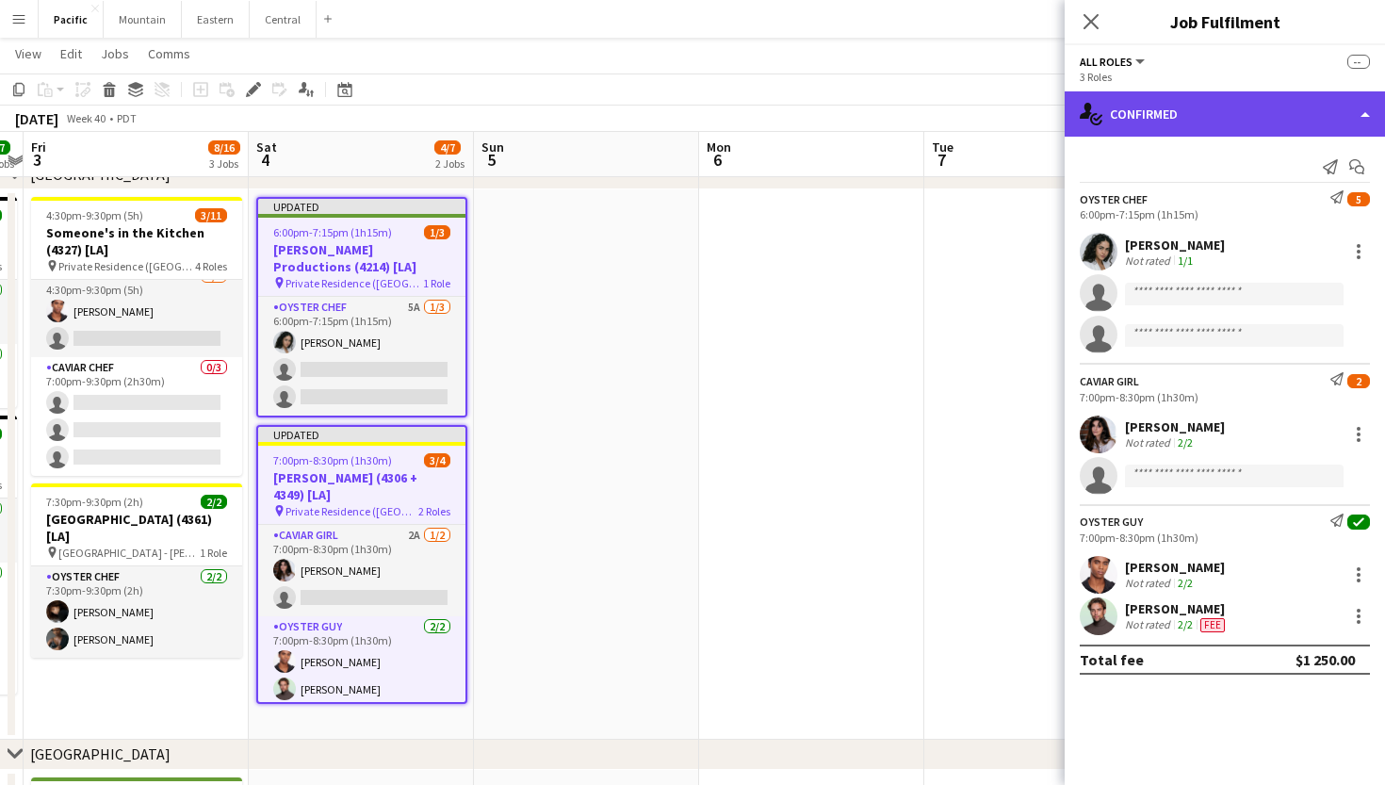
click at [1190, 127] on div "single-neutral-actions-check-2 Confirmed" at bounding box center [1225, 113] width 320 height 45
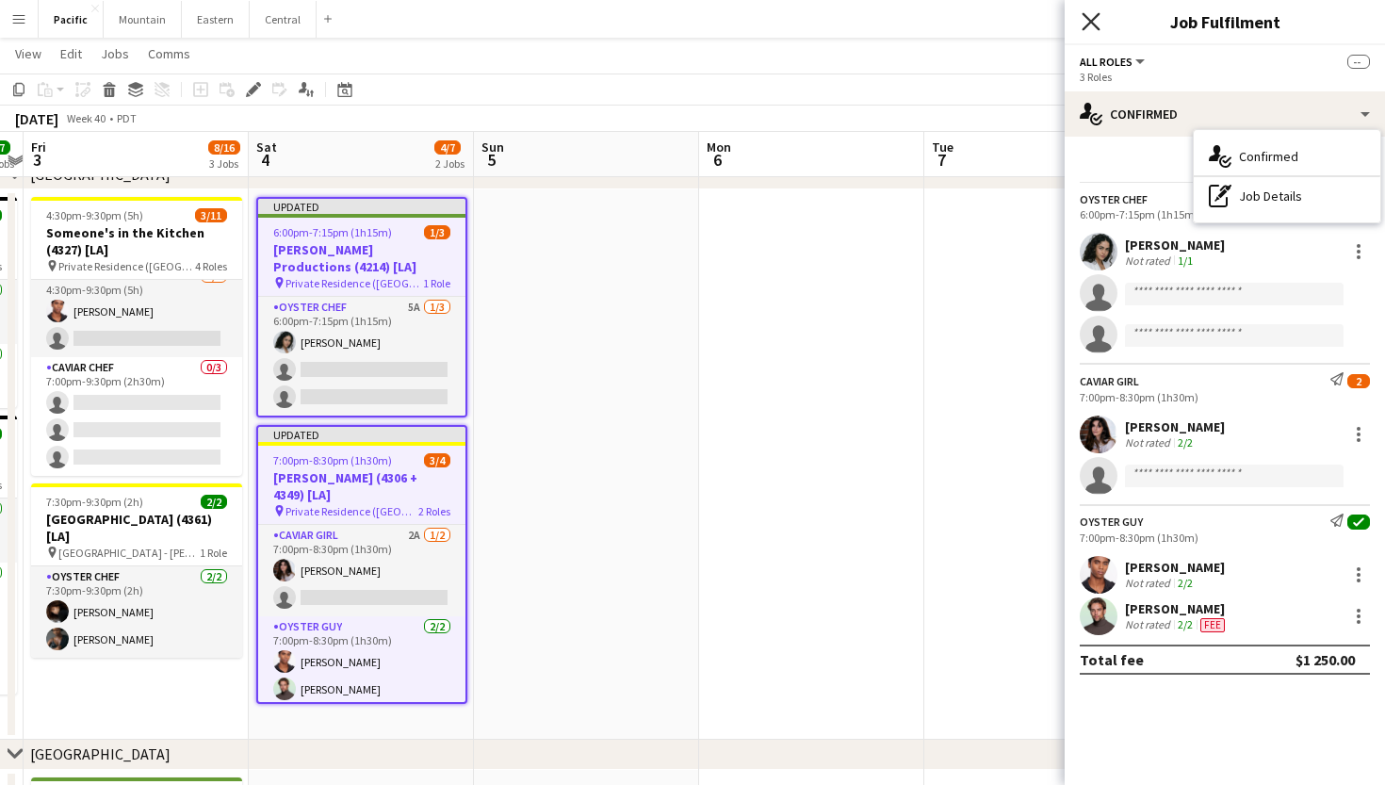
click at [1090, 28] on icon "Close pop-in" at bounding box center [1091, 21] width 18 height 18
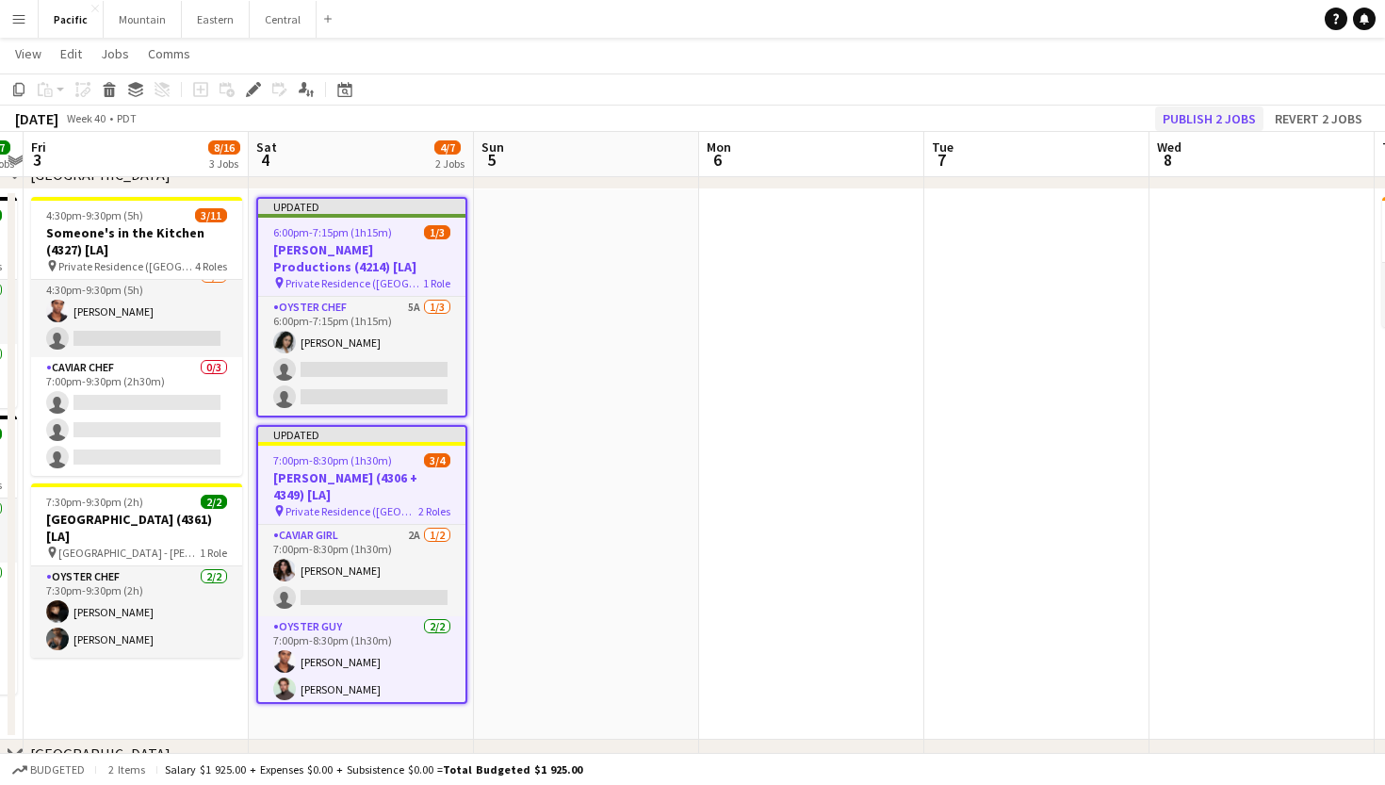
click at [1238, 112] on button "Publish 2 jobs" at bounding box center [1209, 118] width 108 height 24
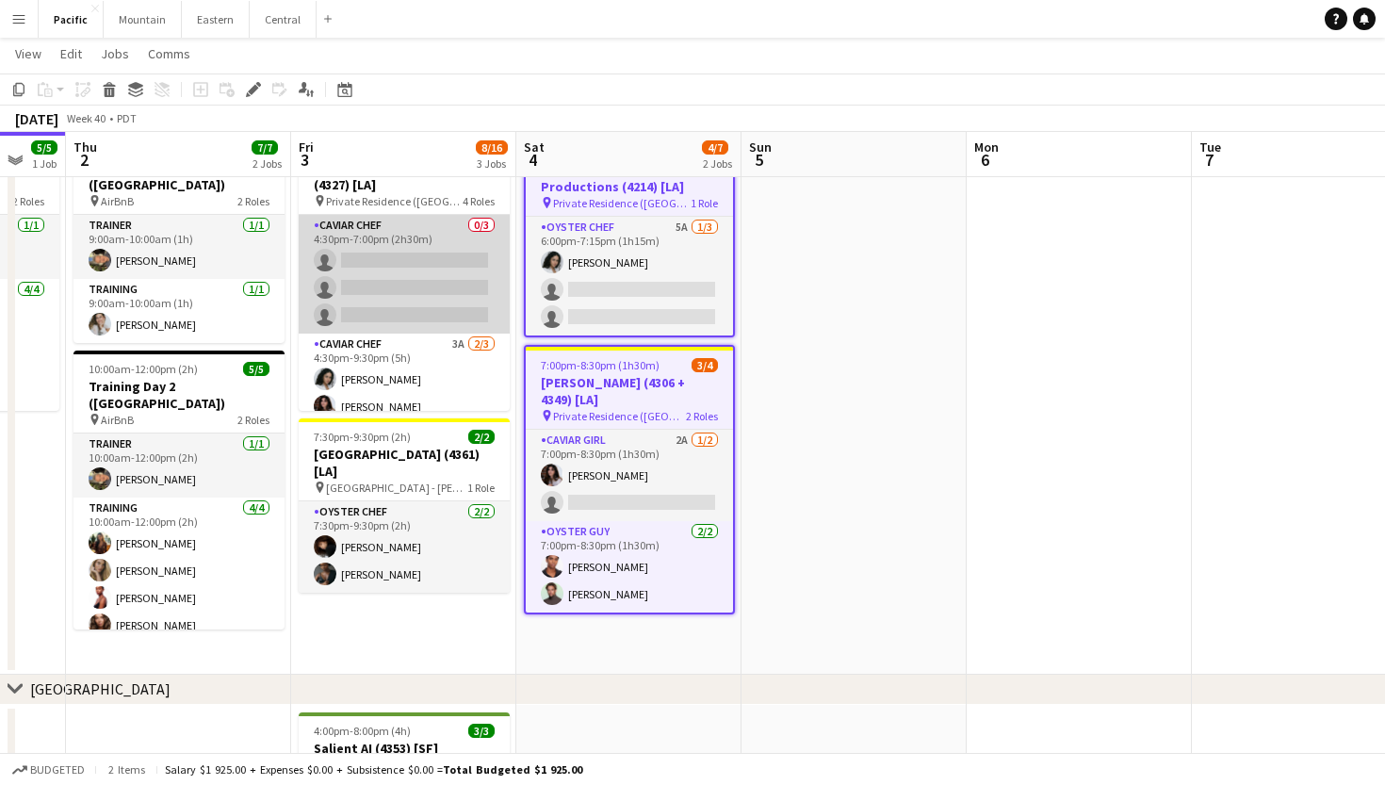
scroll to position [0, 0]
click at [389, 269] on app-card-role "Caviar Chef 0/3 4:30pm-7:00pm (2h30m) single-neutral-actions single-neutral-act…" at bounding box center [404, 274] width 211 height 119
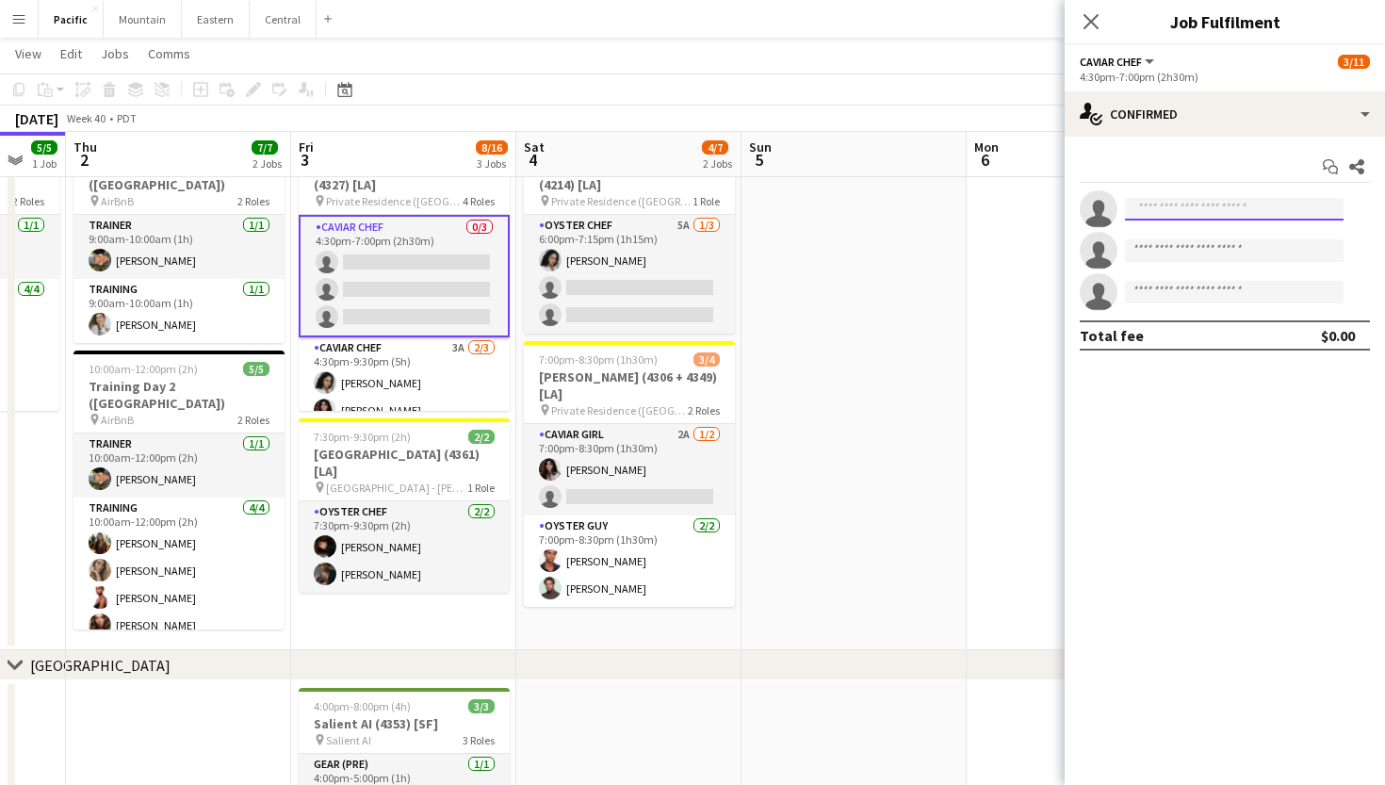
click at [1220, 218] on input at bounding box center [1234, 209] width 219 height 23
type input "*"
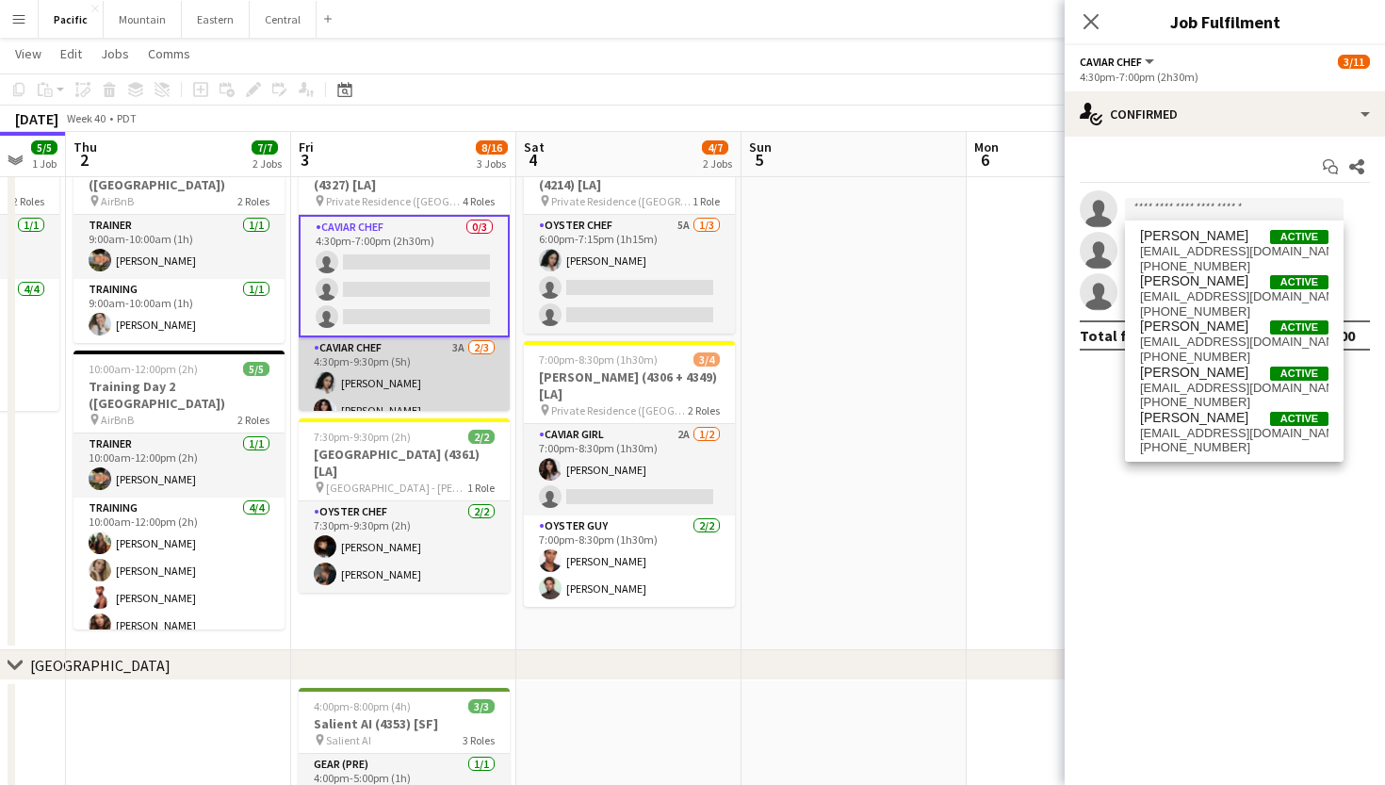
click at [383, 381] on app-card-role "Caviar Chef 3A [DATE] 4:30pm-9:30pm (5h) [PERSON_NAME] [PERSON_NAME] single-neu…" at bounding box center [404, 396] width 211 height 119
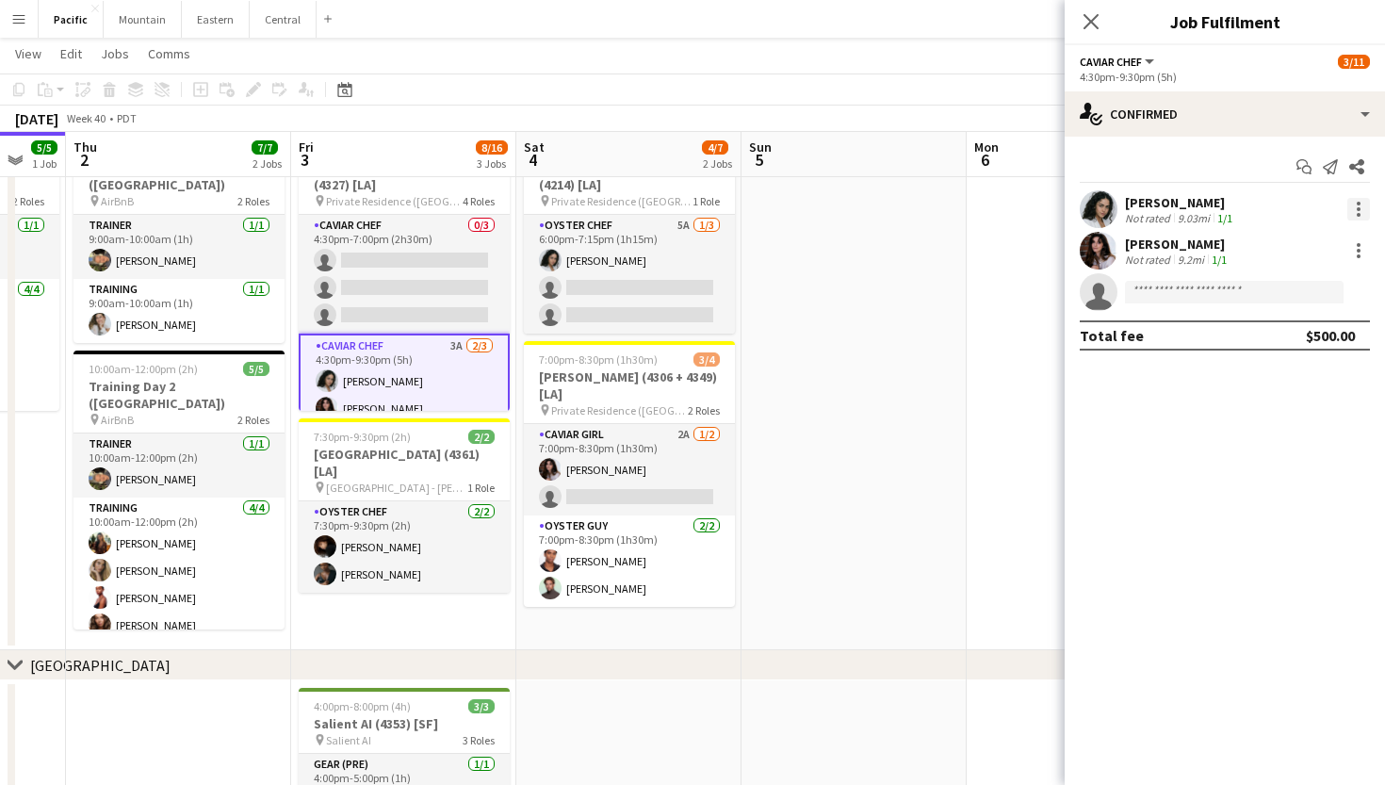
click at [1366, 207] on div at bounding box center [1358, 209] width 23 height 23
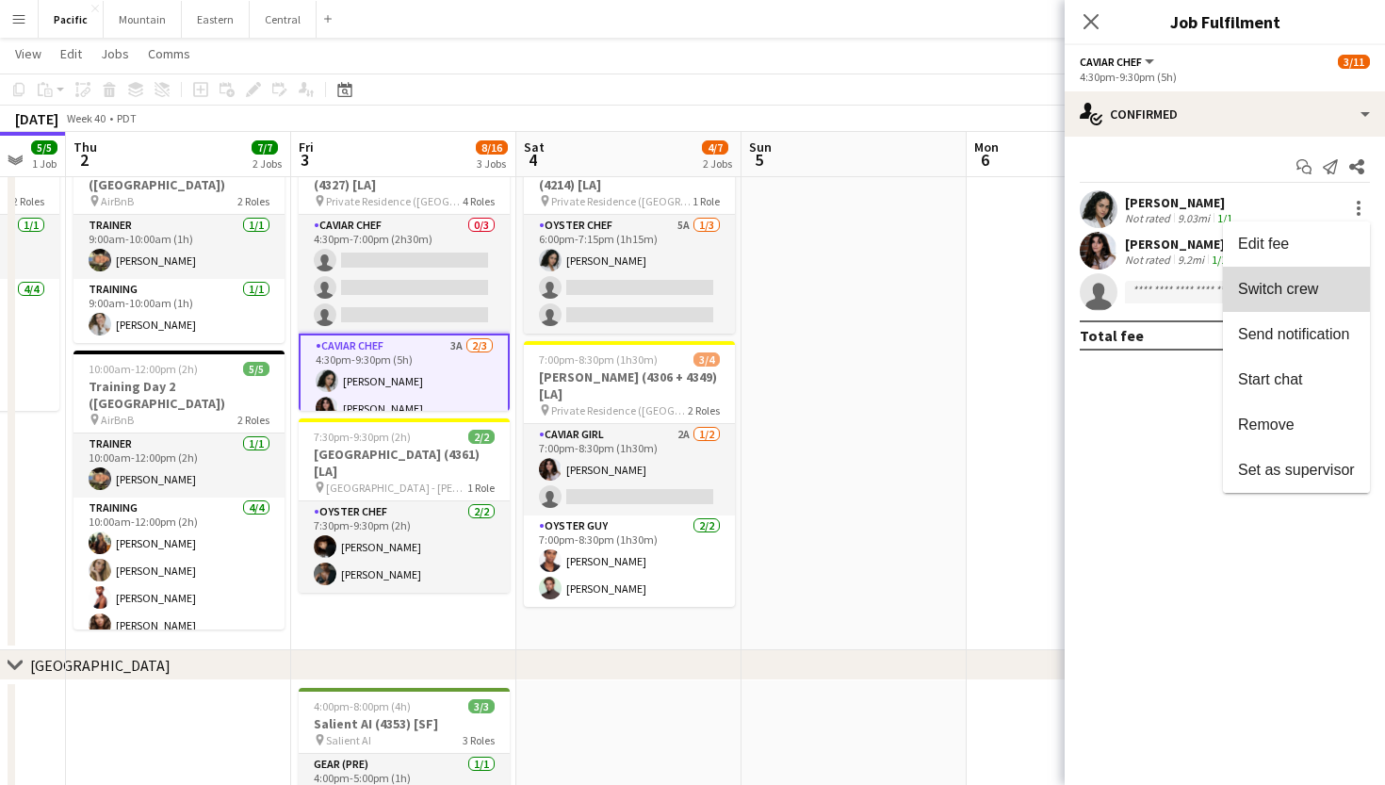
click at [1289, 281] on span "Switch crew" at bounding box center [1278, 289] width 80 height 16
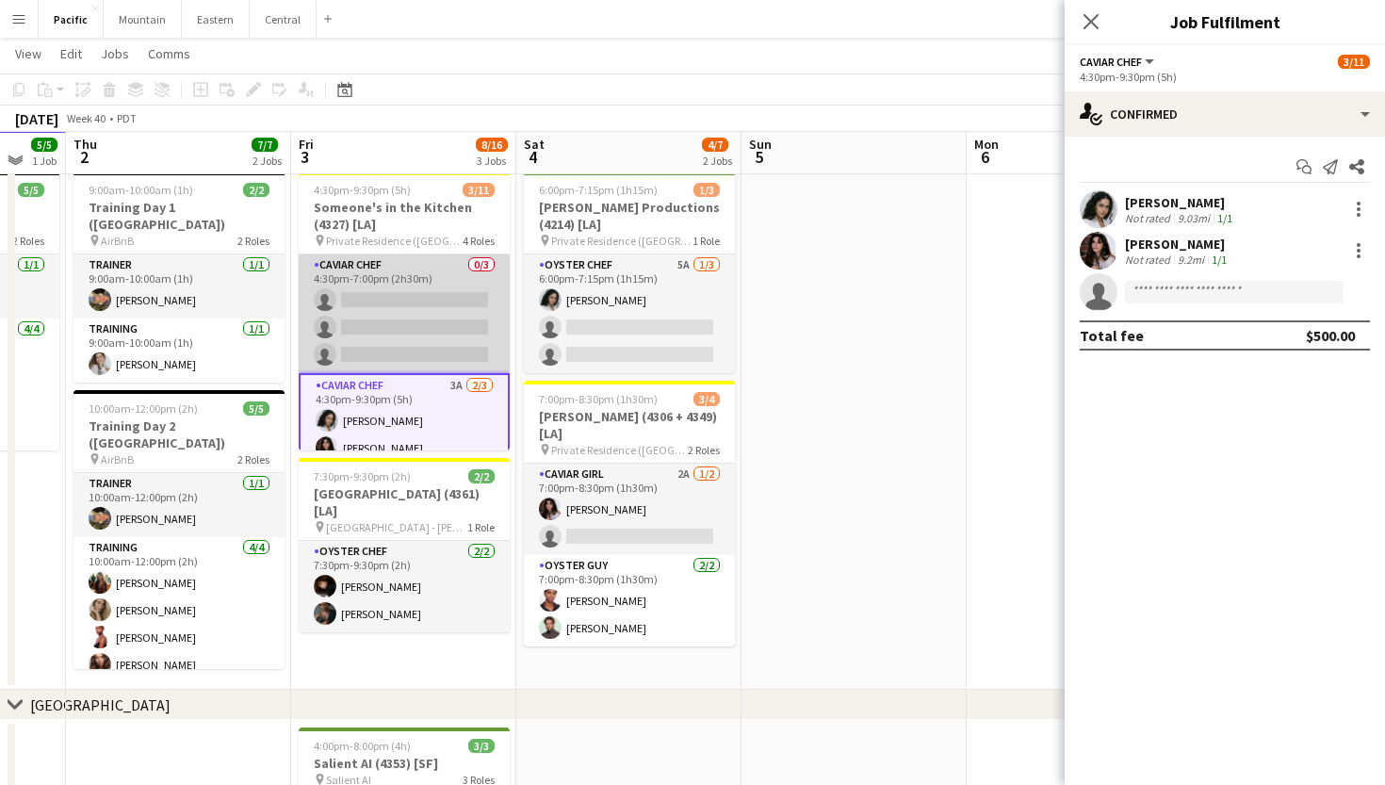
click at [395, 317] on app-card-role "Caviar Chef 0/3 4:30pm-7:00pm (2h30m) single-neutral-actions single-neutral-act…" at bounding box center [404, 313] width 211 height 119
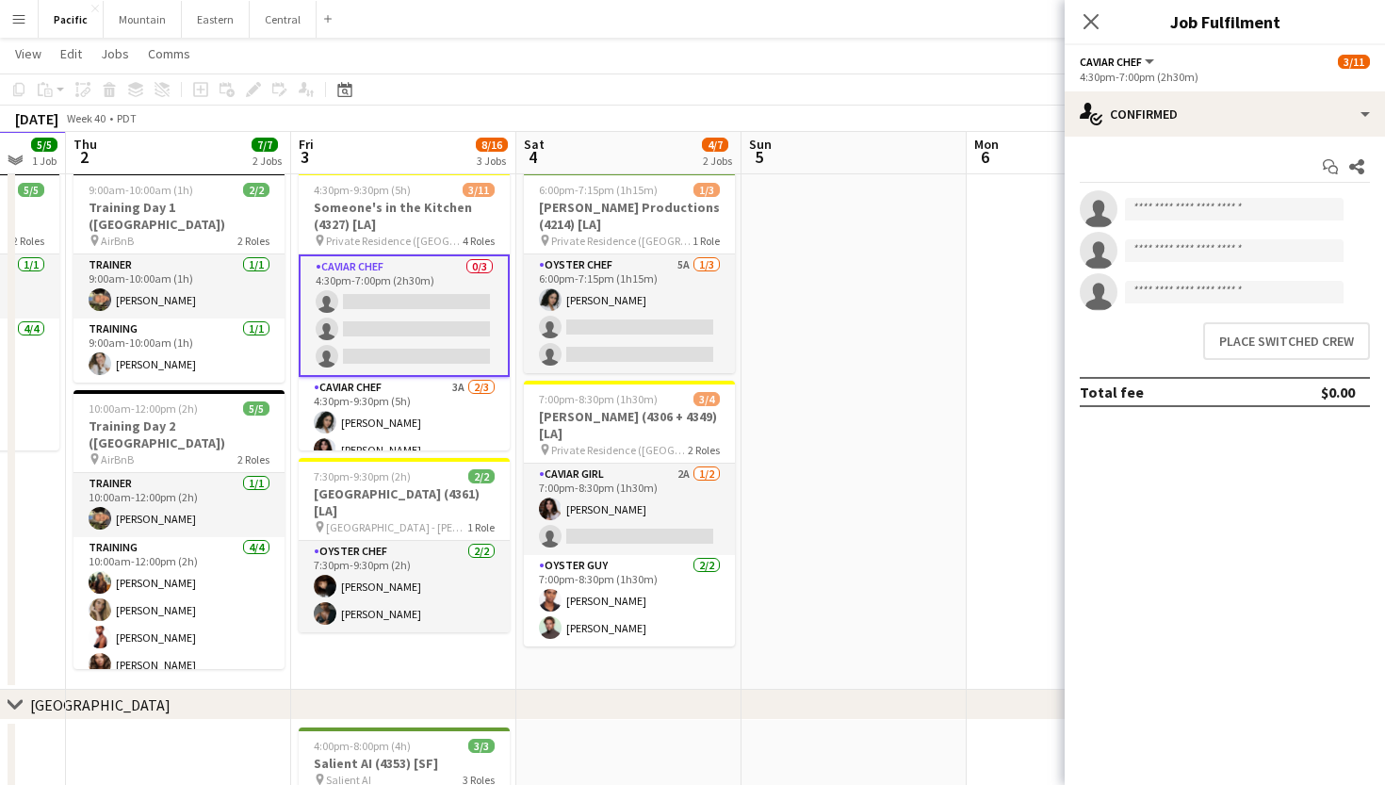
click at [1277, 367] on app-confirmed-crew "single-neutral-actions single-neutral-actions single-neutral-actions Place swit…" at bounding box center [1225, 298] width 320 height 217
click at [1295, 346] on button "Place switched crew" at bounding box center [1286, 341] width 167 height 38
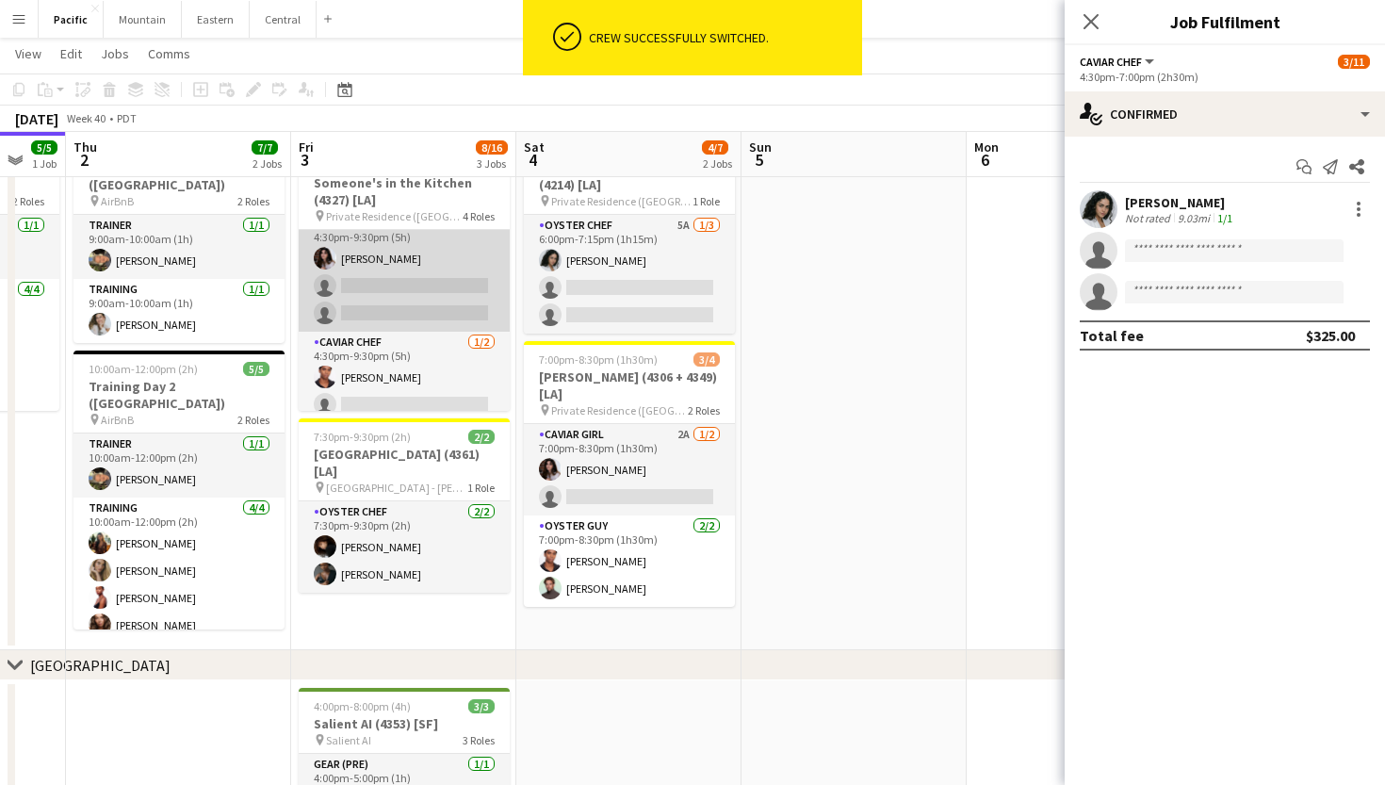
scroll to position [252, 0]
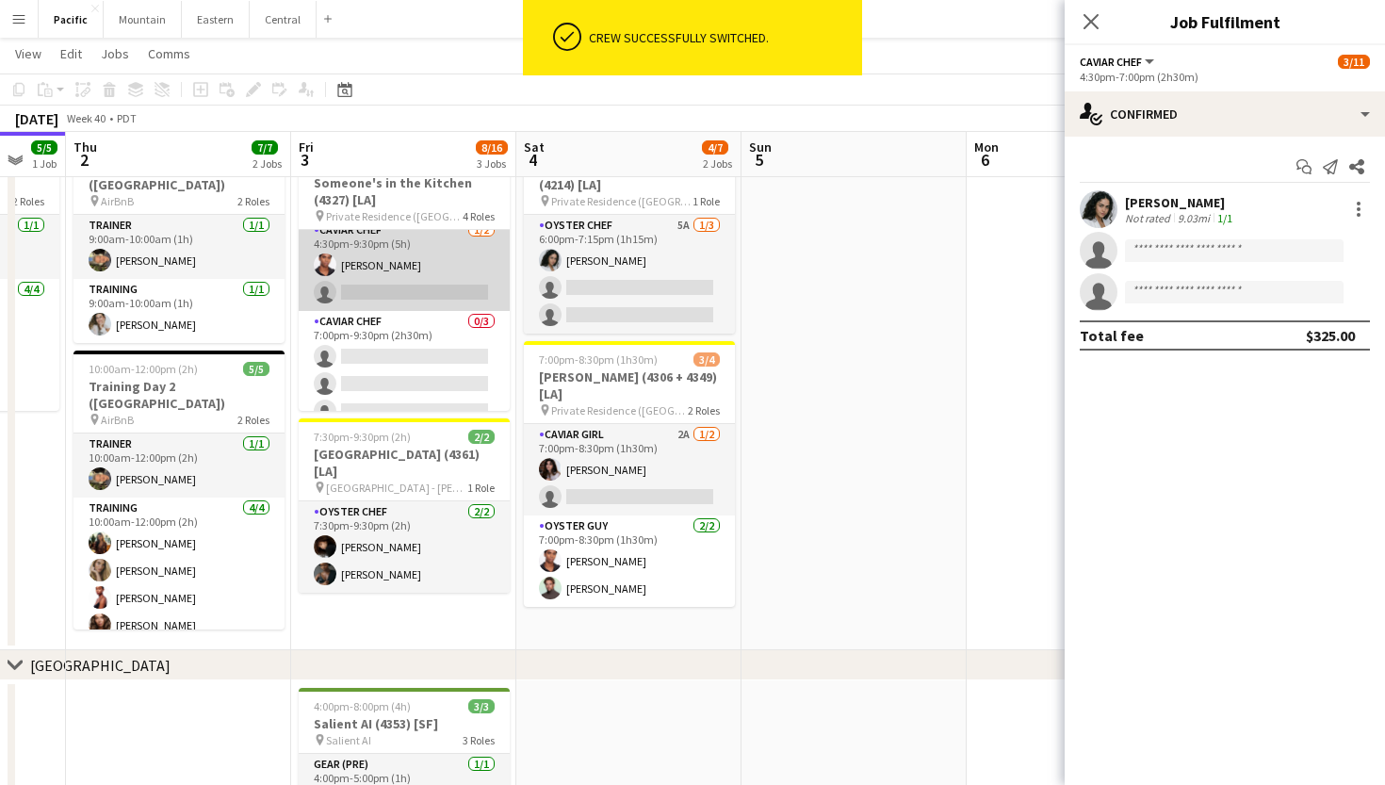
click at [439, 265] on app-card-role "Caviar Chef [DATE] 4:30pm-9:30pm (5h) [PERSON_NAME] single-neutral-actions" at bounding box center [404, 265] width 211 height 91
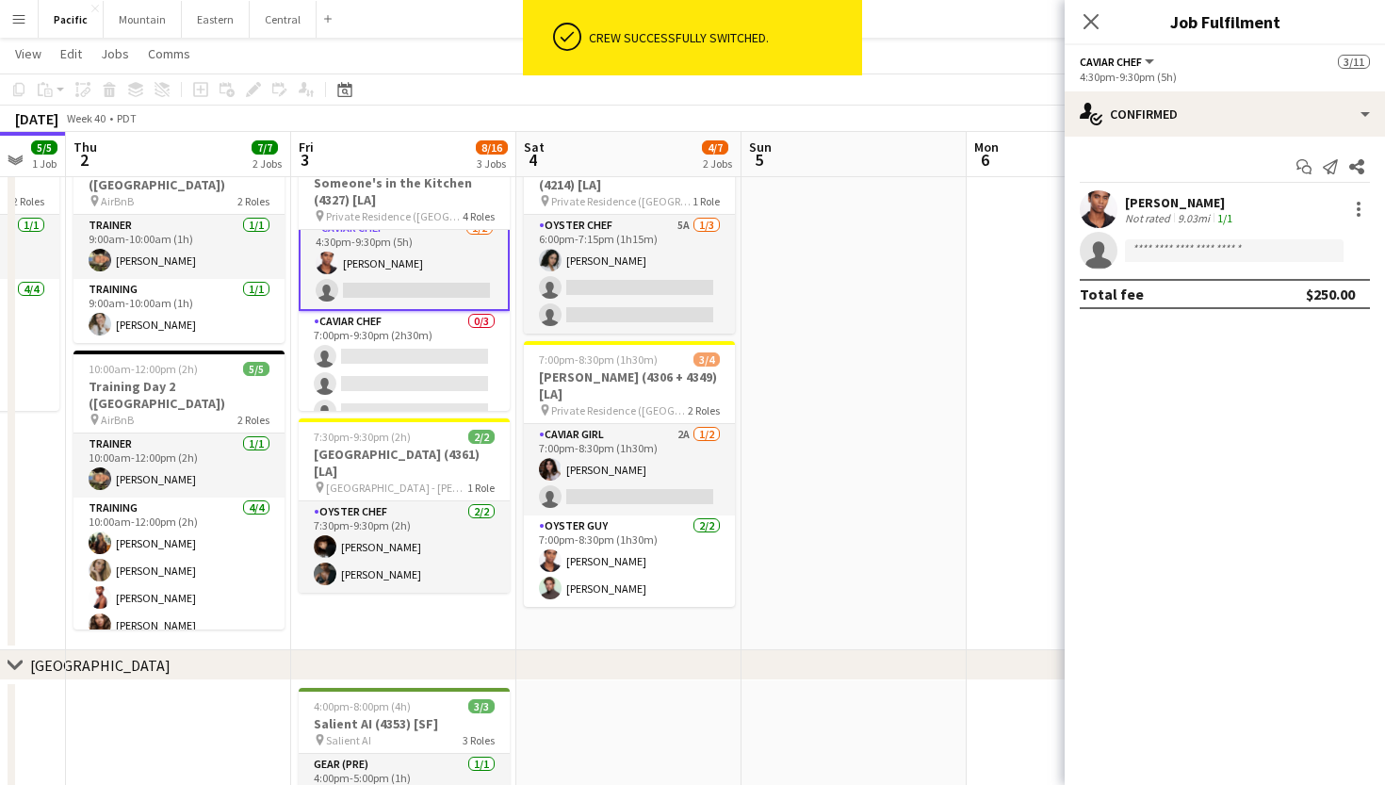
click at [1362, 194] on div "[PERSON_NAME] Not rated 9.03mi 1/1" at bounding box center [1225, 209] width 320 height 38
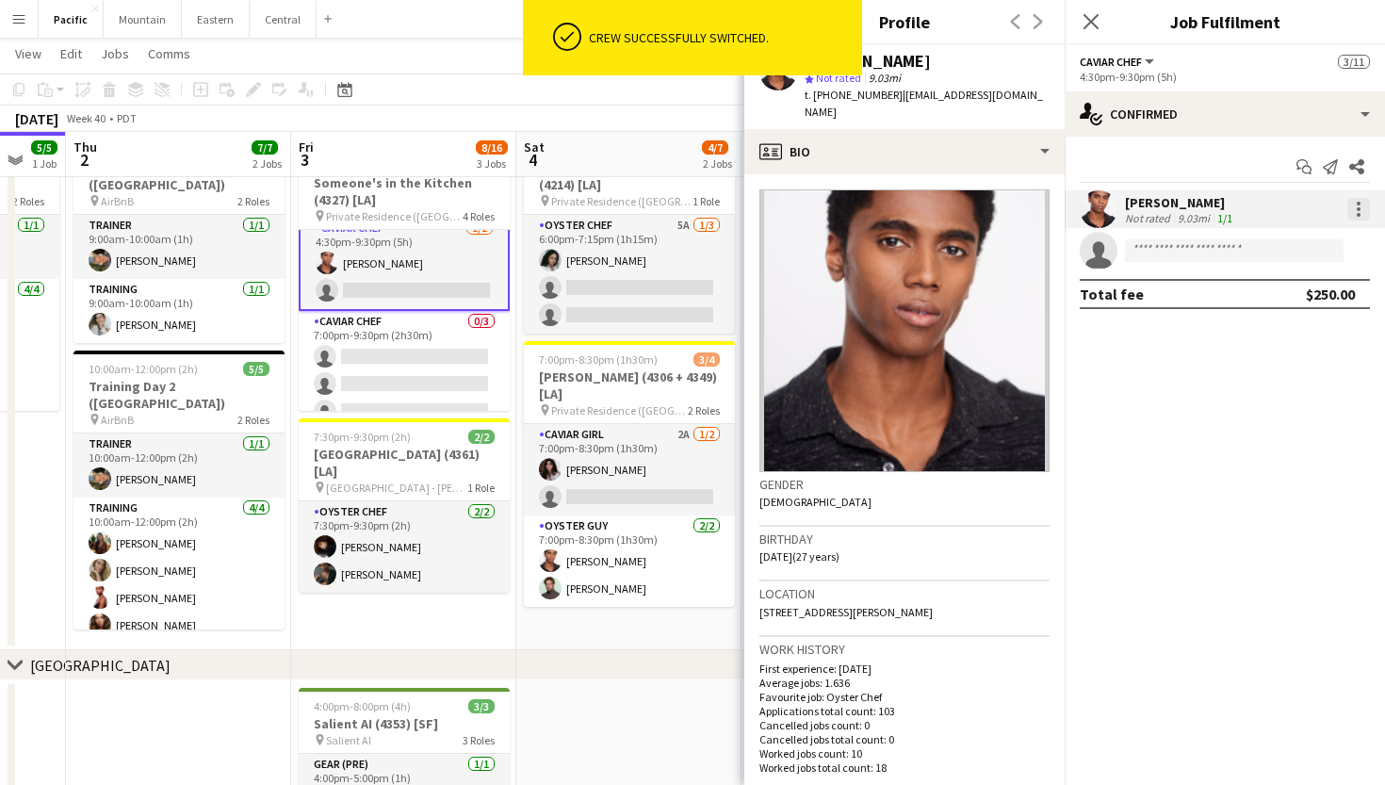
click at [1356, 213] on div at bounding box center [1358, 209] width 23 height 23
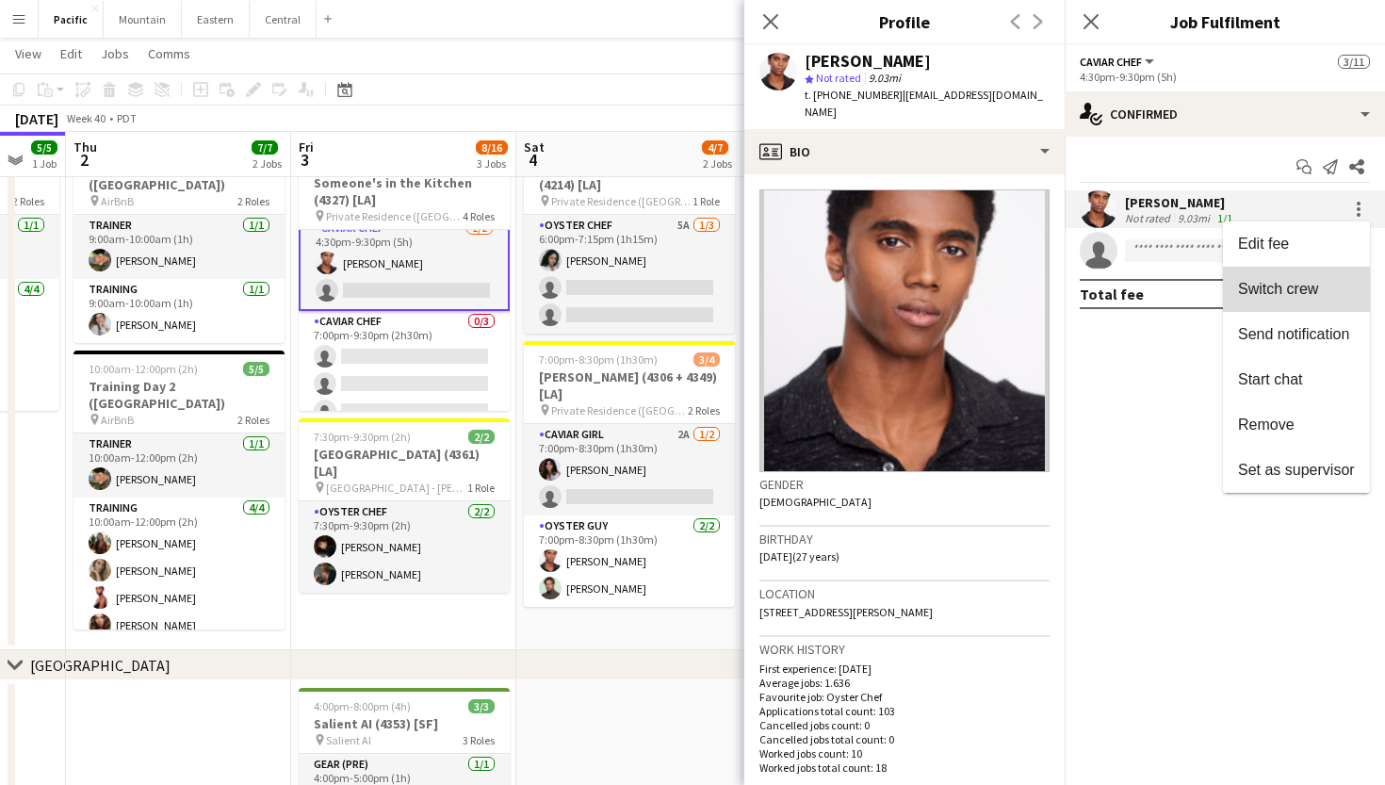
click at [1311, 301] on button "Switch crew" at bounding box center [1296, 289] width 147 height 45
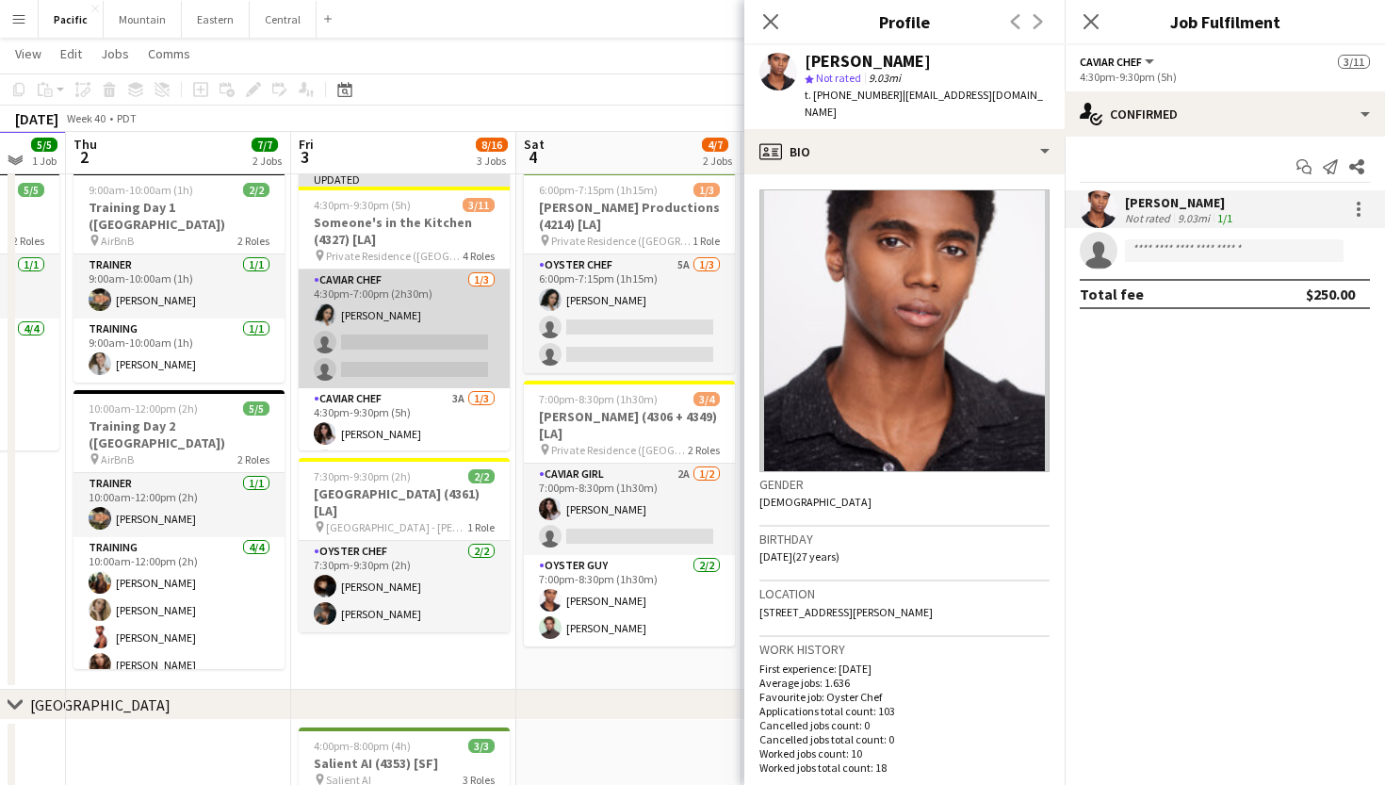
scroll to position [-2, 0]
click at [422, 347] on app-card-role "Caviar Chef [DATE] 4:30pm-7:00pm (2h30m) [PERSON_NAME] single-neutral-actions s…" at bounding box center [404, 328] width 211 height 119
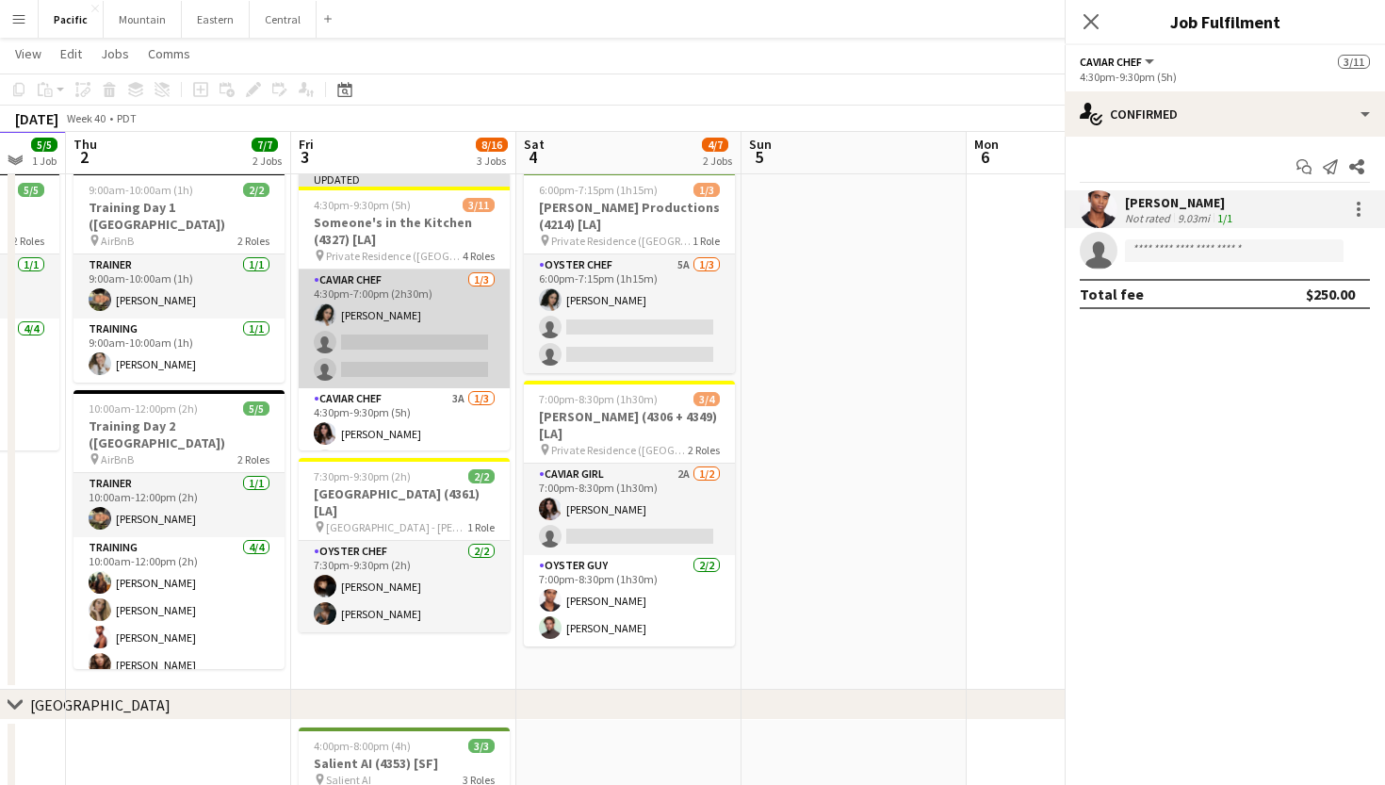
scroll to position [0, 0]
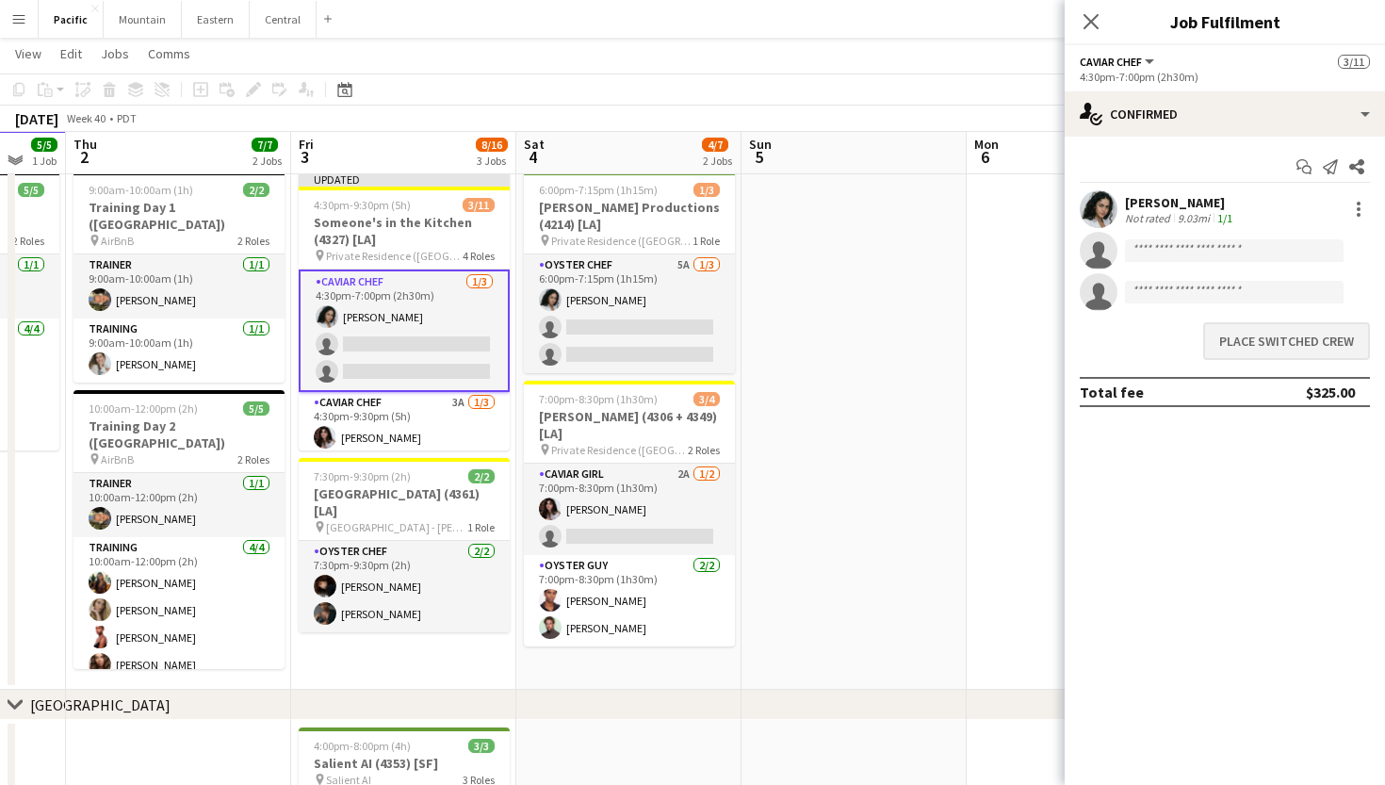
click at [1279, 342] on button "Place switched crew" at bounding box center [1286, 341] width 167 height 38
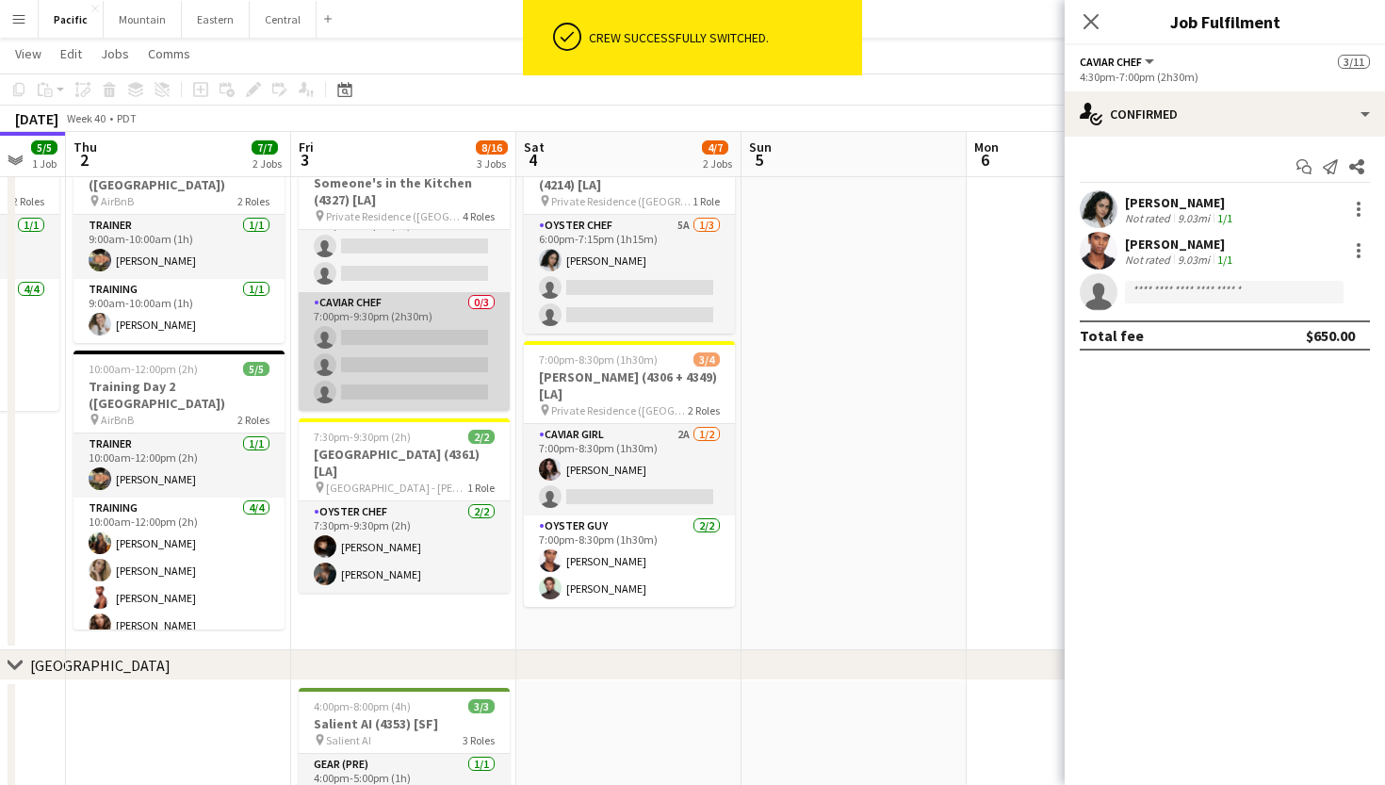
scroll to position [144, 0]
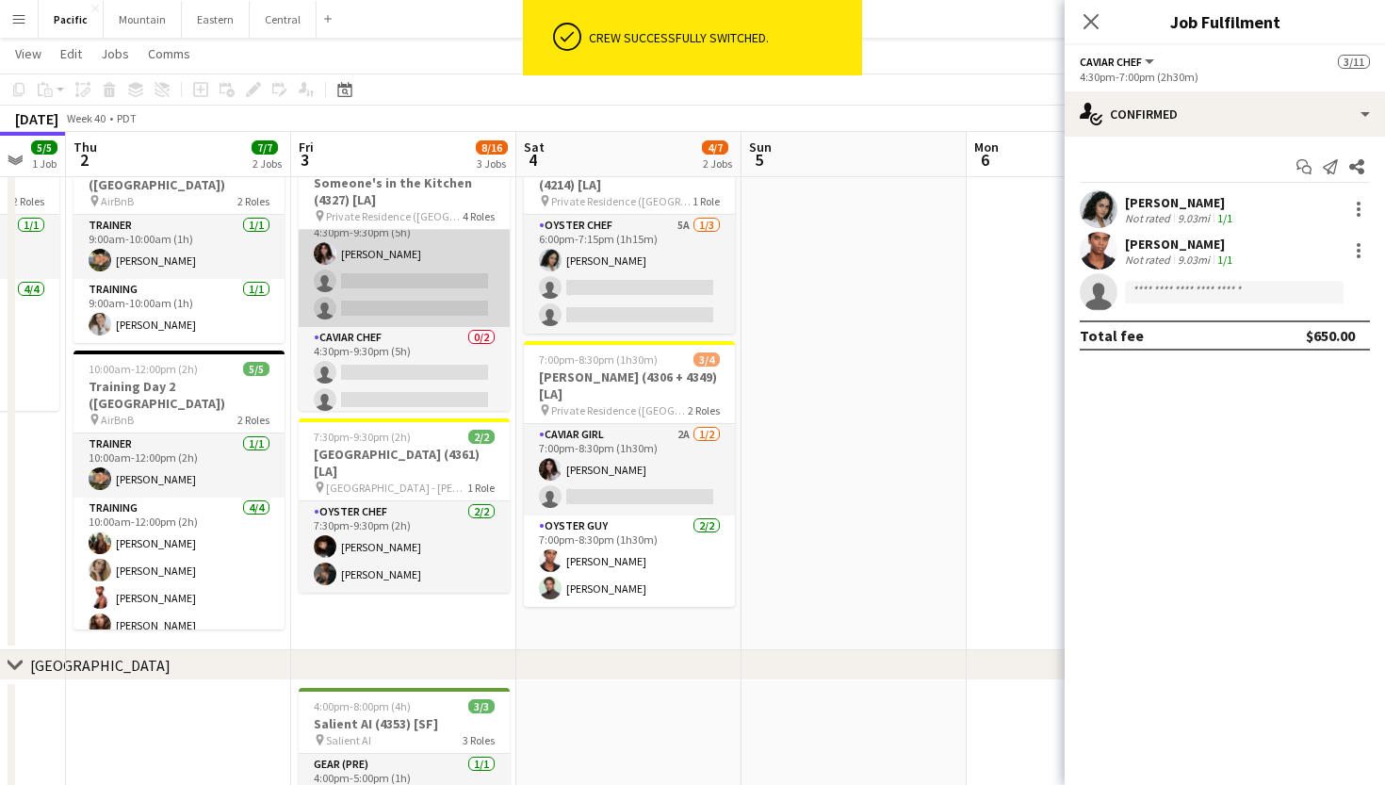
click at [429, 299] on app-card-role "Caviar Chef 3A [DATE] 4:30pm-9:30pm (5h) [PERSON_NAME] single-neutral-actions s…" at bounding box center [404, 267] width 211 height 119
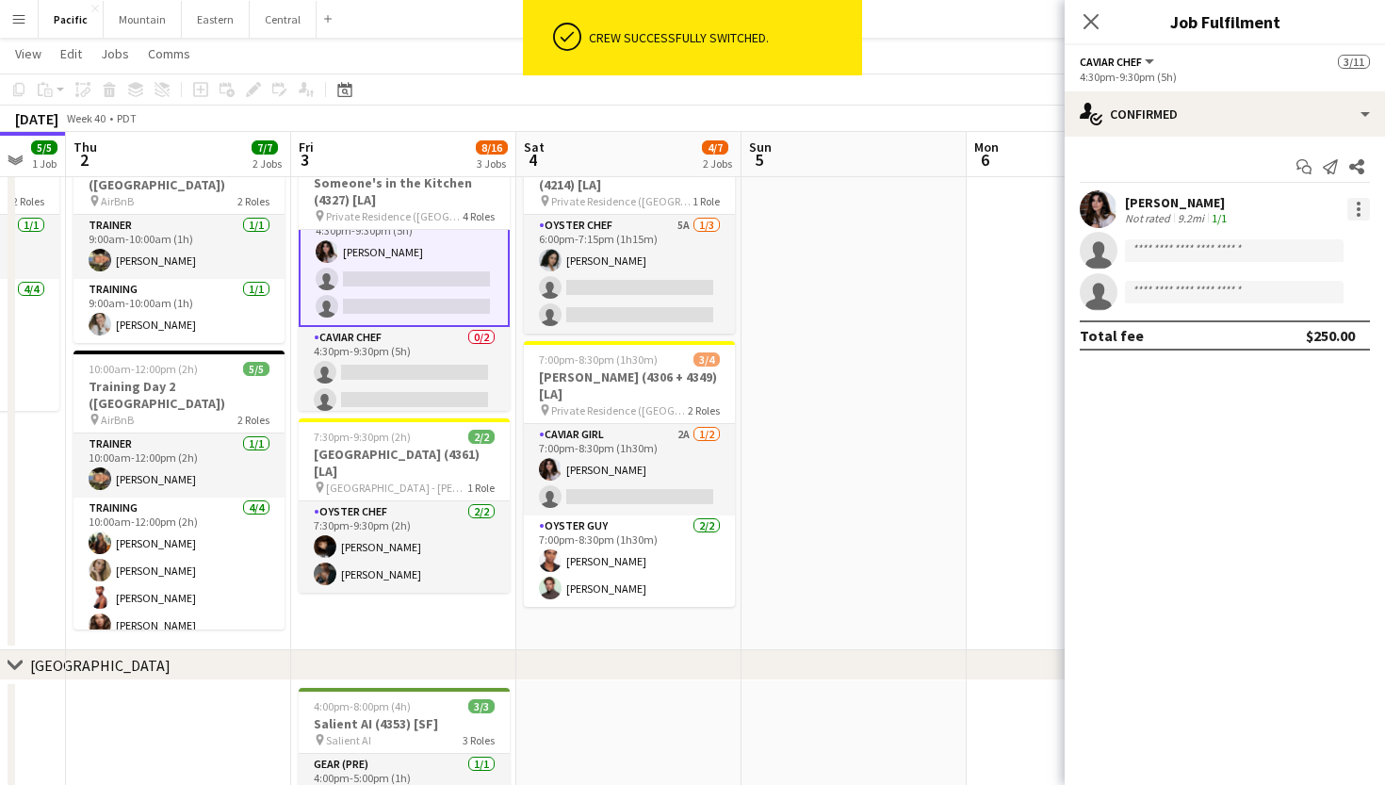
click at [1363, 199] on div at bounding box center [1358, 209] width 23 height 23
click at [1309, 293] on span "Switch crew" at bounding box center [1278, 289] width 80 height 16
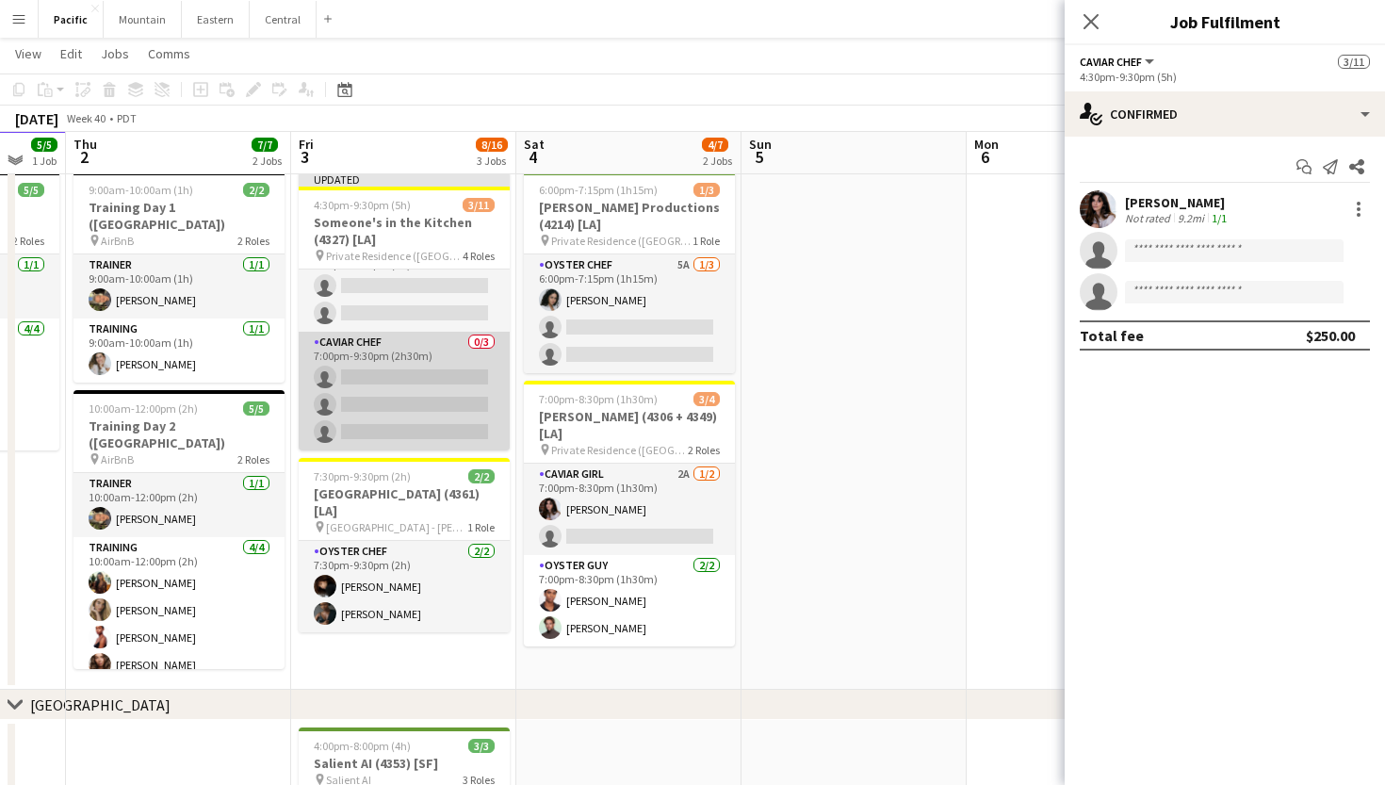
scroll to position [270, 0]
click at [423, 388] on app-card-role "Caviar Chef 0/3 7:00pm-9:30pm (2h30m) single-neutral-actions single-neutral-act…" at bounding box center [404, 391] width 211 height 119
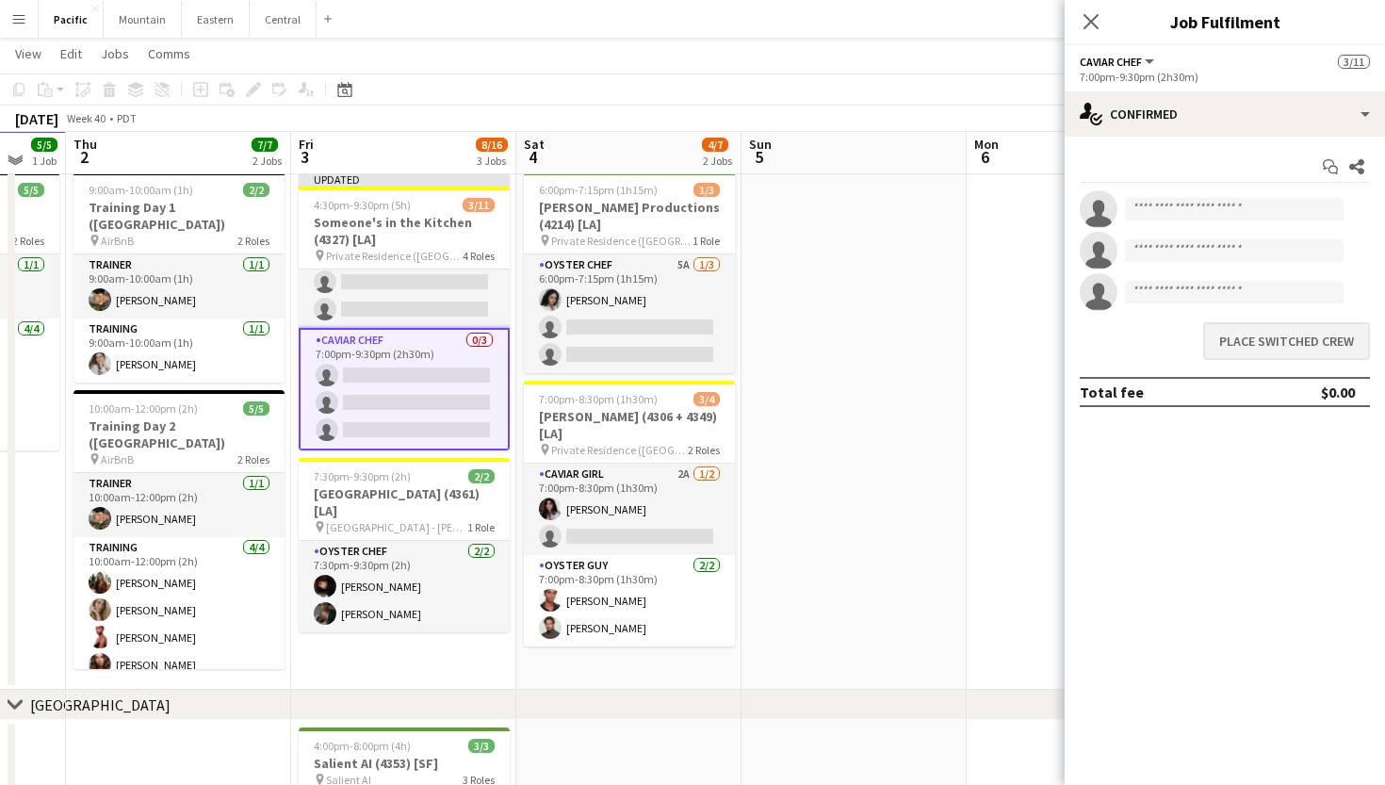
click at [1298, 341] on button "Place switched crew" at bounding box center [1286, 341] width 167 height 38
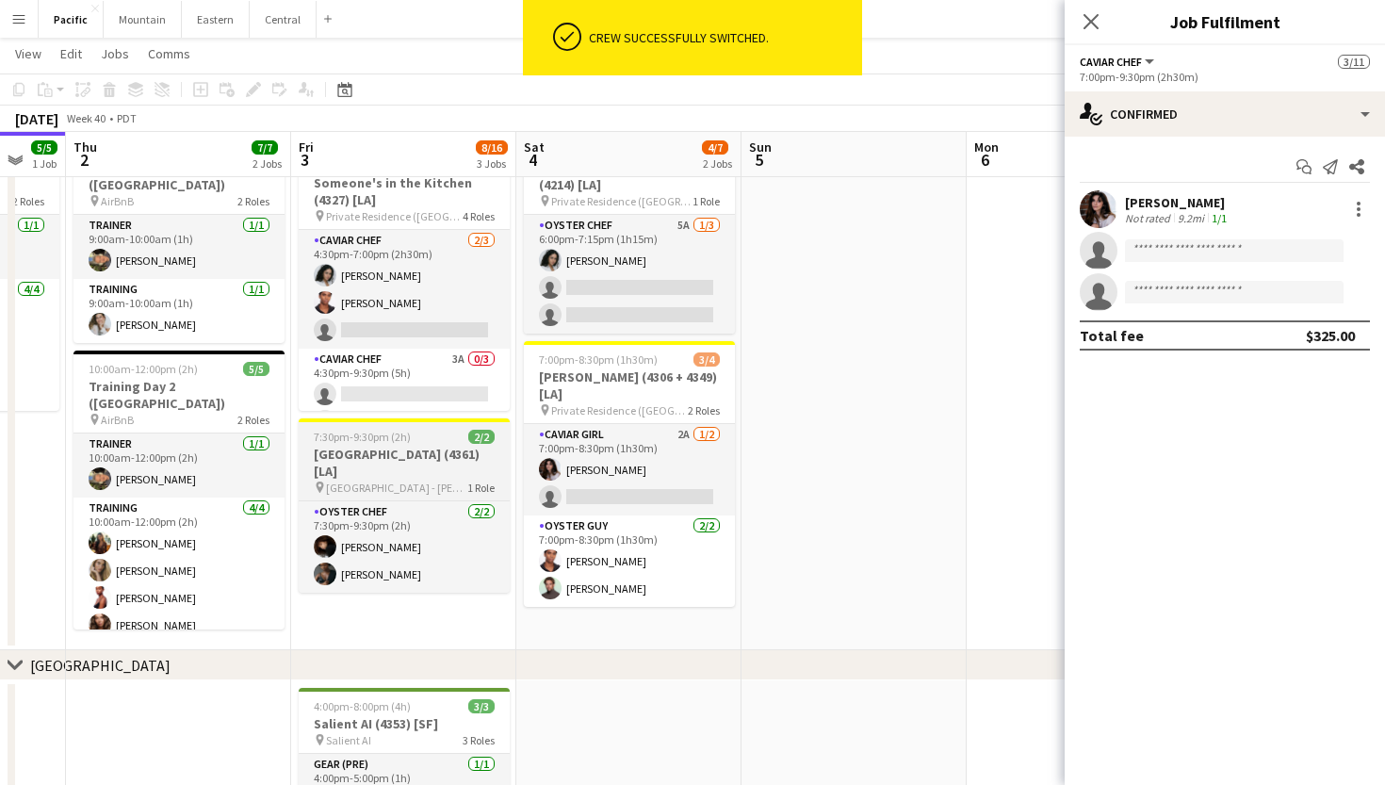
scroll to position [0, 0]
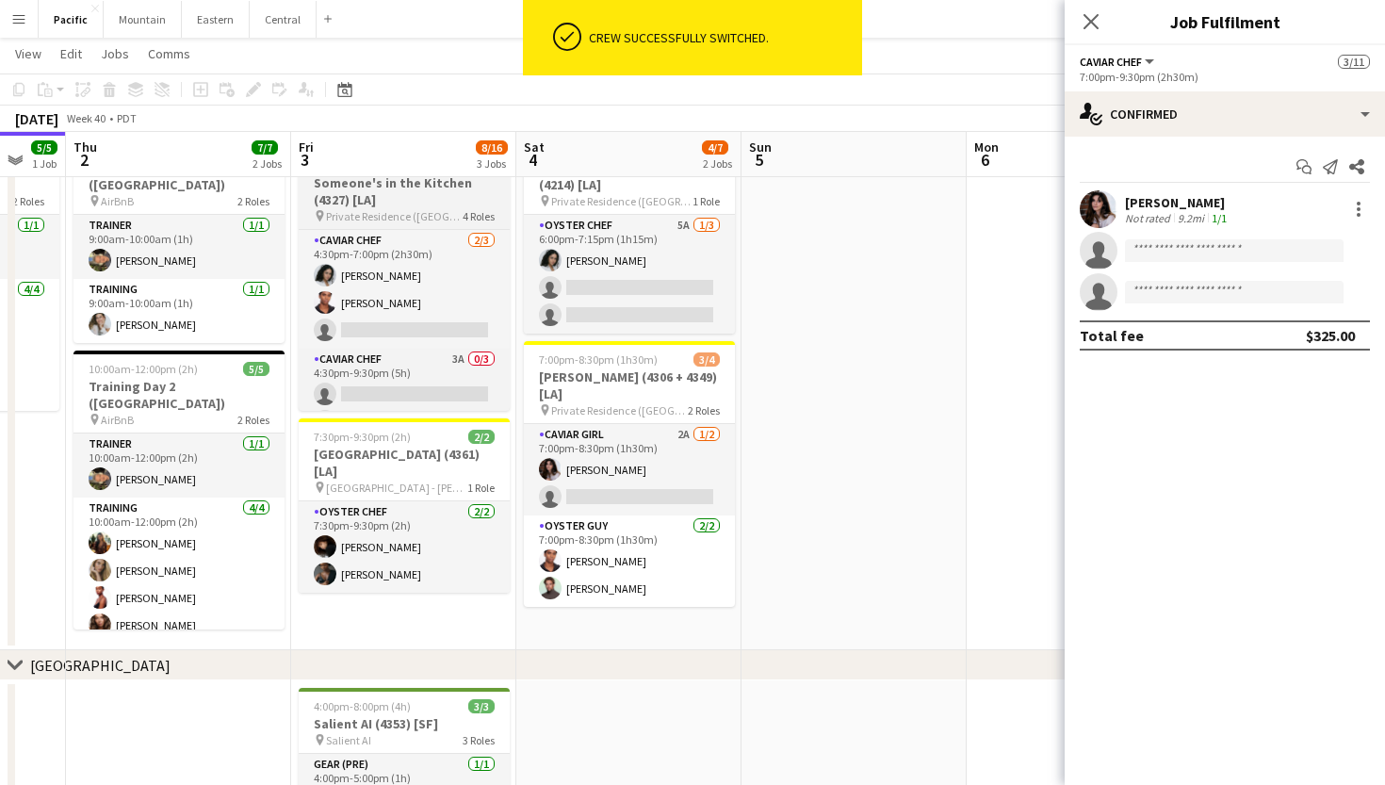
click at [417, 187] on h3 "Someone's in the Kitchen (4327) [LA]" at bounding box center [404, 191] width 211 height 34
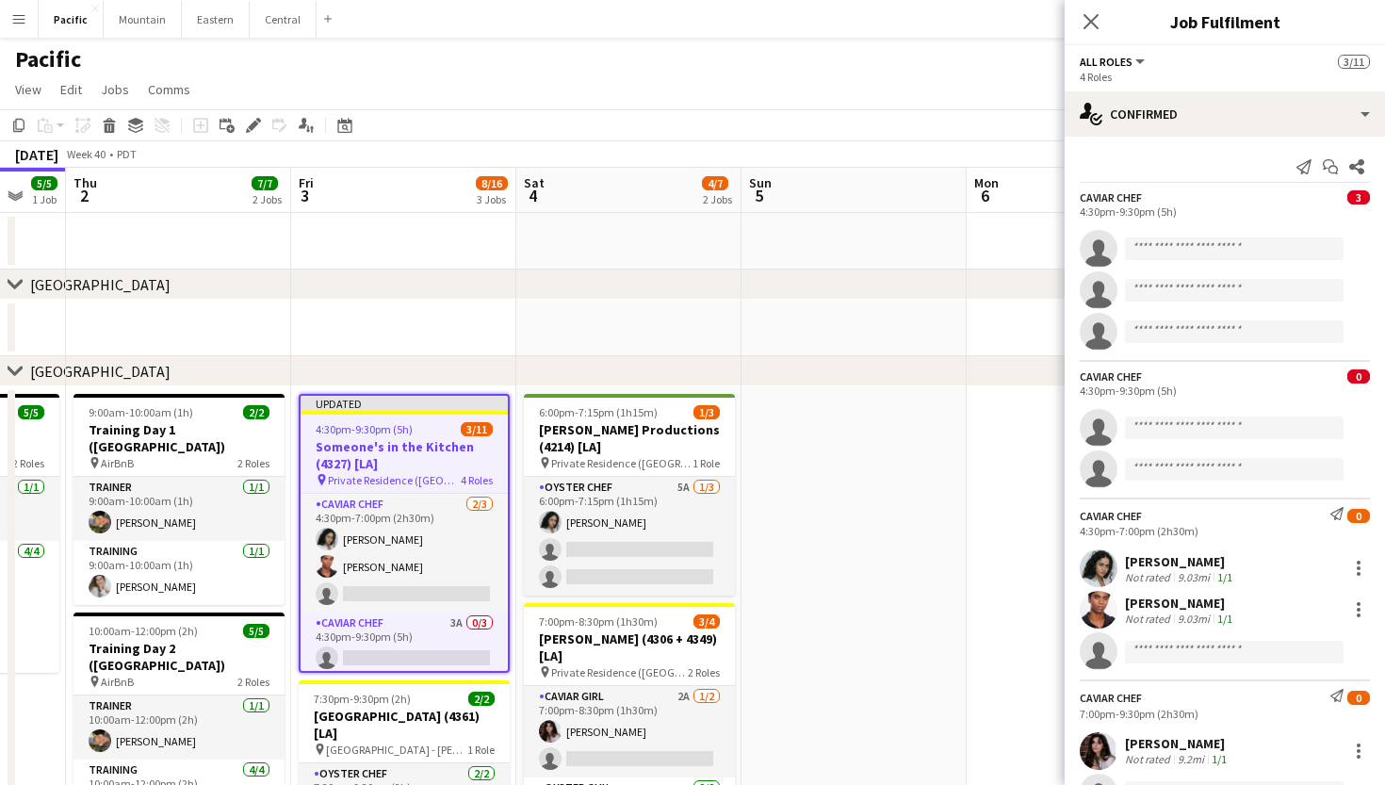
click at [1096, 3] on div "Close pop-in" at bounding box center [1091, 21] width 53 height 43
click at [1089, 28] on icon "Close pop-in" at bounding box center [1091, 21] width 18 height 18
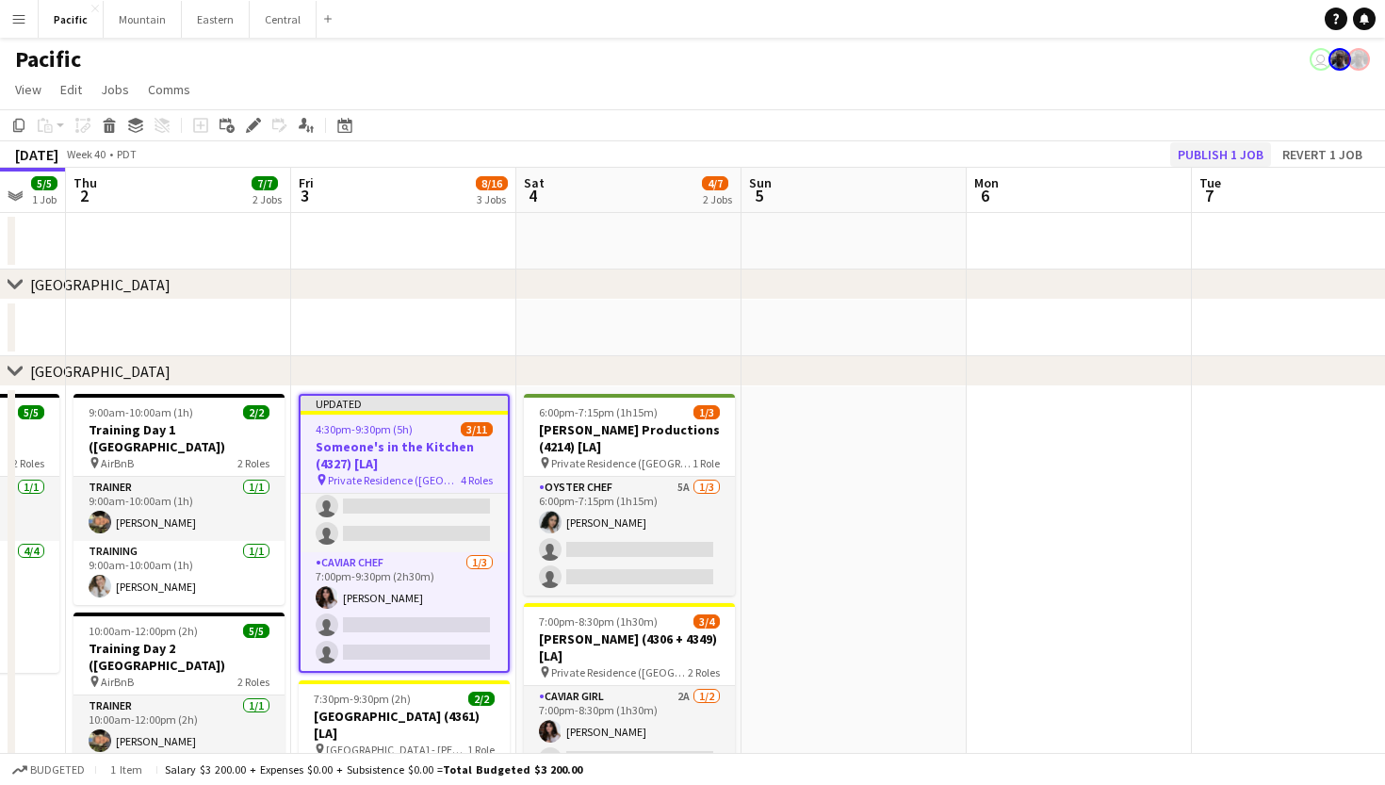
scroll to position [270, 0]
click at [1238, 149] on button "Publish 1 job" at bounding box center [1220, 154] width 101 height 24
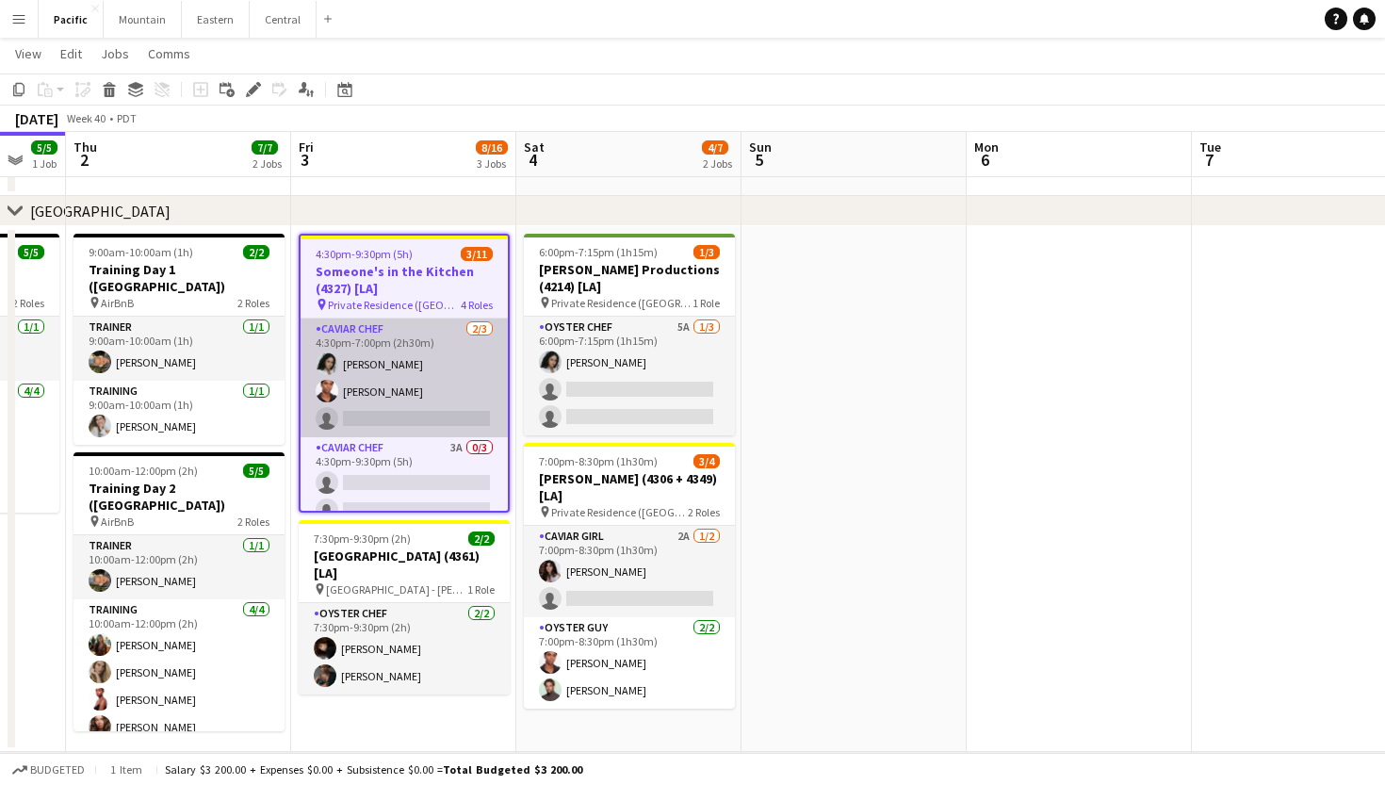
scroll to position [0, 0]
click at [412, 396] on app-card-role "Caviar Chef [DATE] 4:30pm-7:00pm (2h30m) [PERSON_NAME] [PERSON_NAME] single-neu…" at bounding box center [404, 377] width 207 height 119
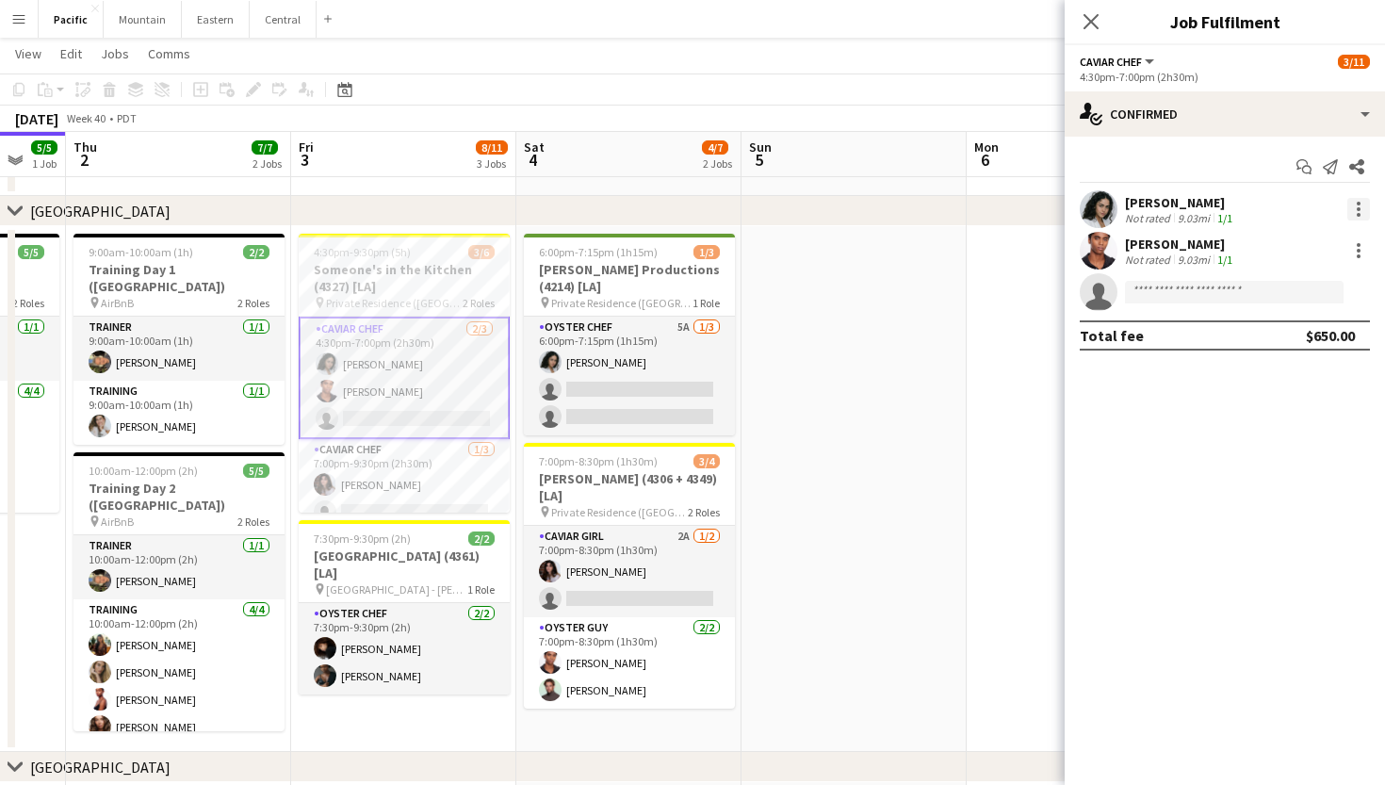
click at [1359, 203] on div at bounding box center [1359, 204] width 4 height 4
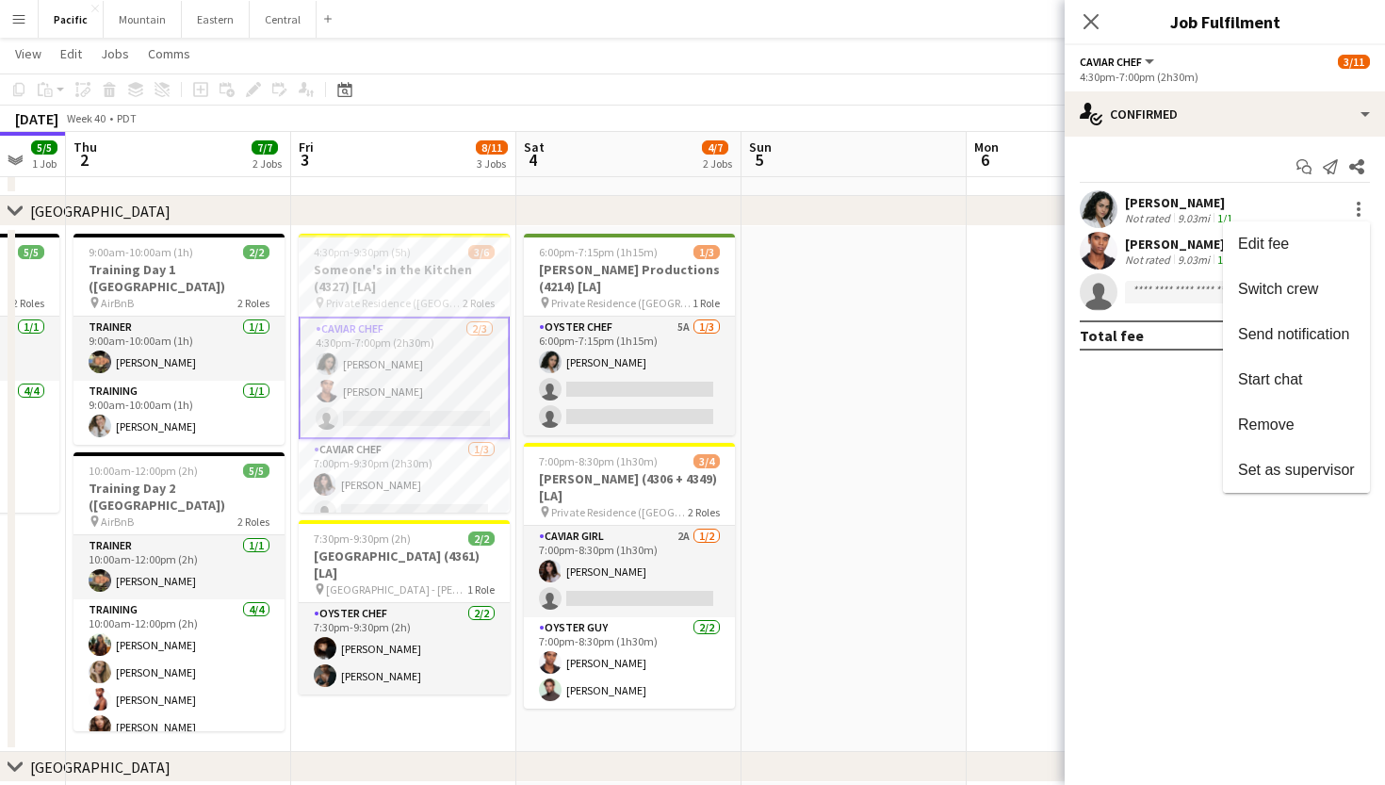
click at [1141, 412] on div at bounding box center [692, 392] width 1385 height 785
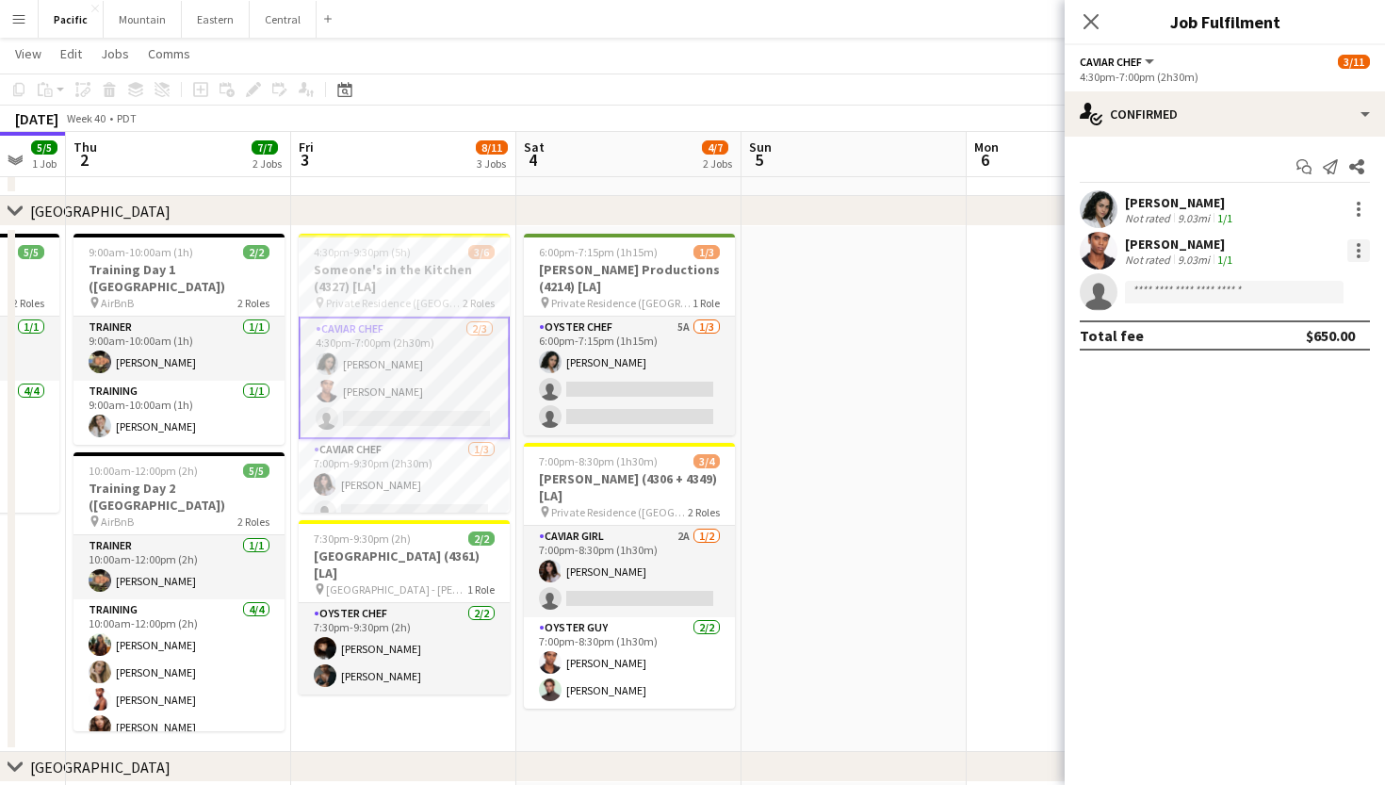
click at [1356, 247] on div at bounding box center [1358, 250] width 23 height 23
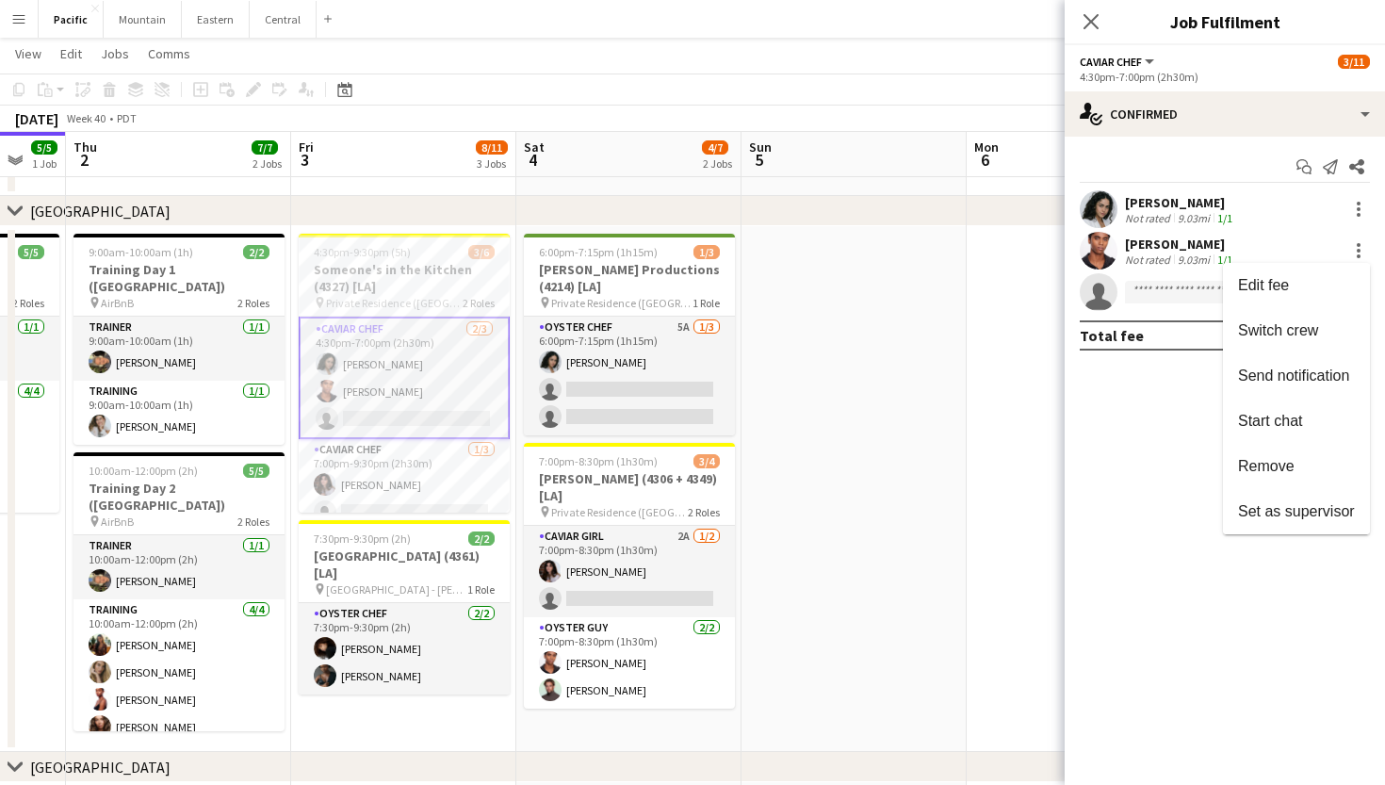
click at [1168, 435] on div at bounding box center [692, 392] width 1385 height 785
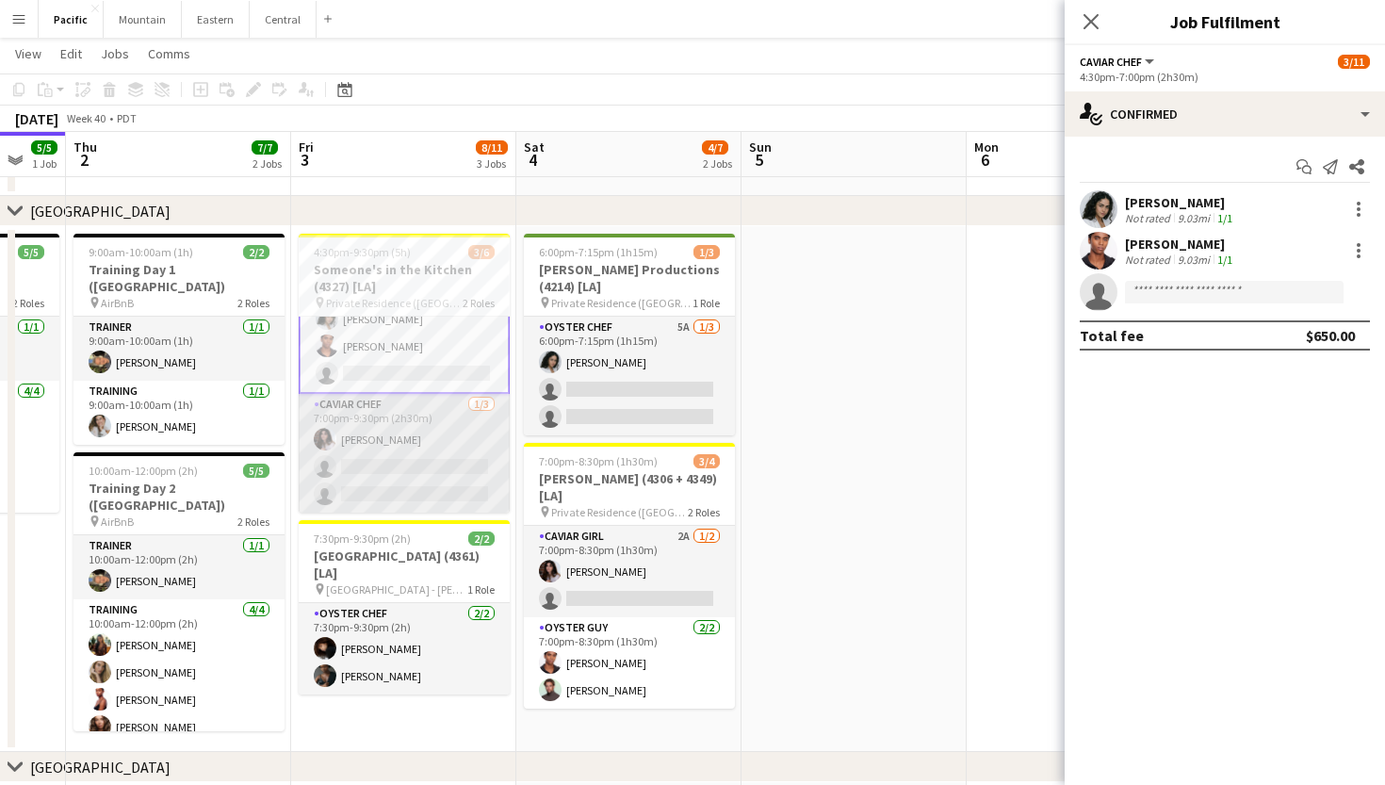
click at [446, 403] on app-card-role "Caviar Chef [DATE] 7:00pm-9:30pm (2h30m) [PERSON_NAME] single-neutral-actions s…" at bounding box center [404, 453] width 211 height 119
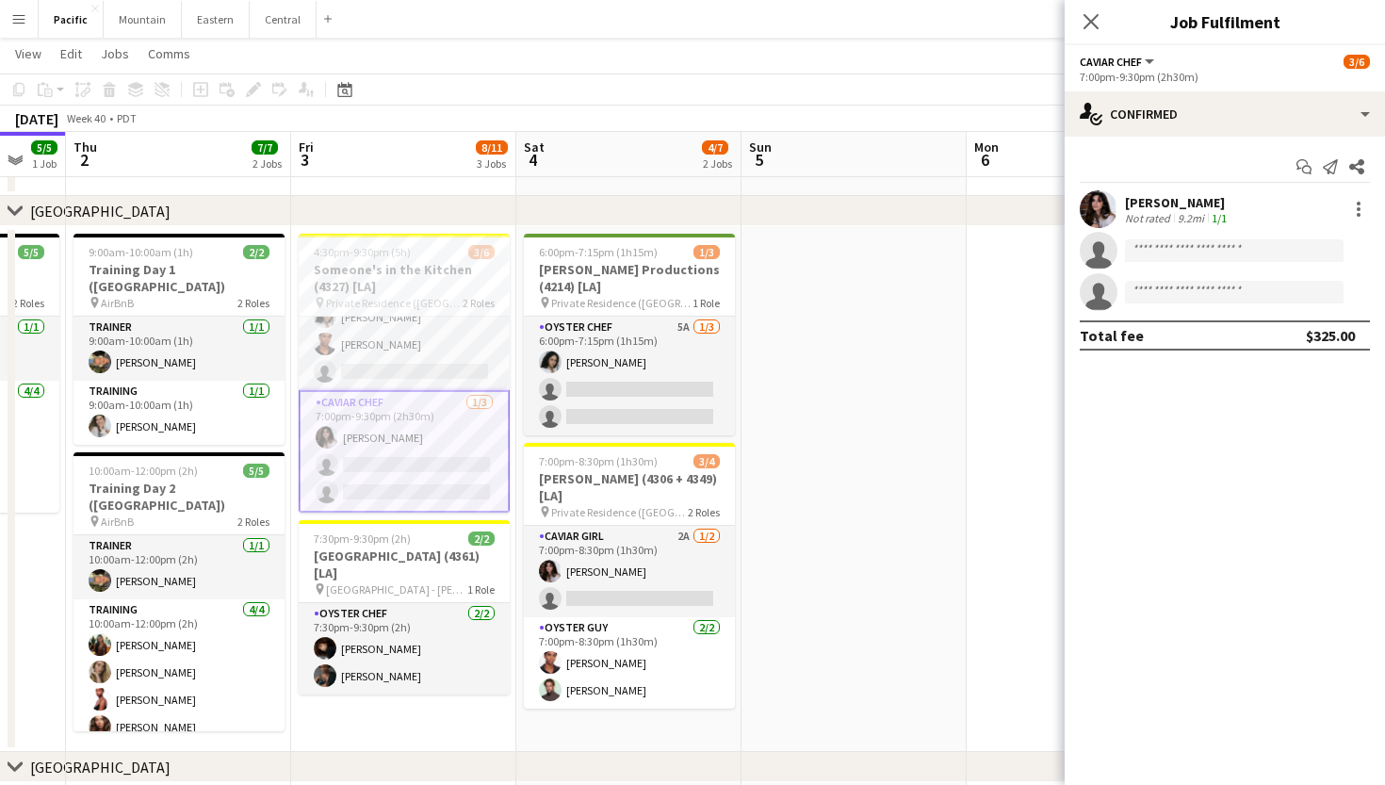
scroll to position [17, 0]
click at [450, 448] on app-card-role "Caviar Chef [DATE] 7:00pm-9:30pm (2h30m) [PERSON_NAME] single-neutral-actions s…" at bounding box center [404, 479] width 211 height 122
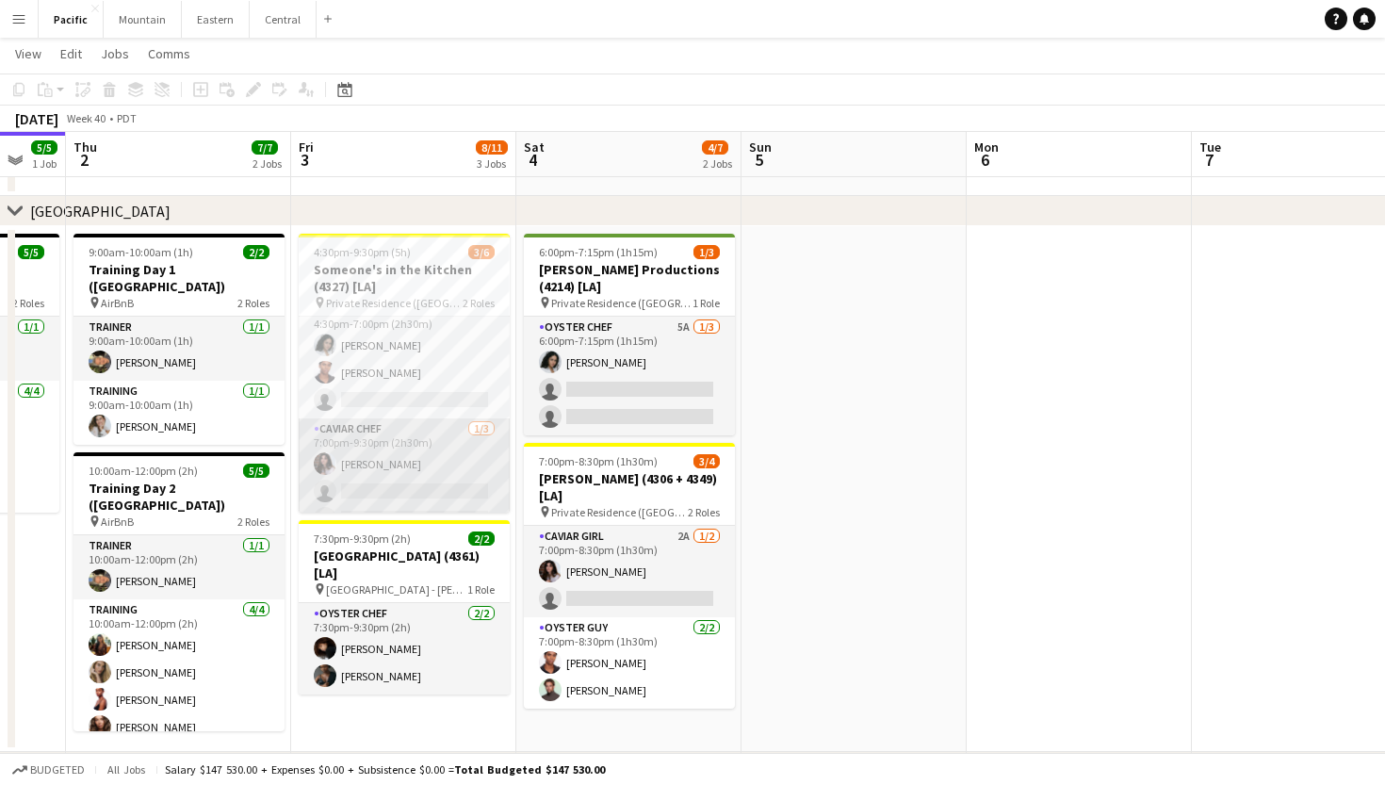
click at [431, 438] on app-card-role "Caviar Chef [DATE] 7:00pm-9:30pm (2h30m) [PERSON_NAME] single-neutral-actions s…" at bounding box center [404, 477] width 211 height 119
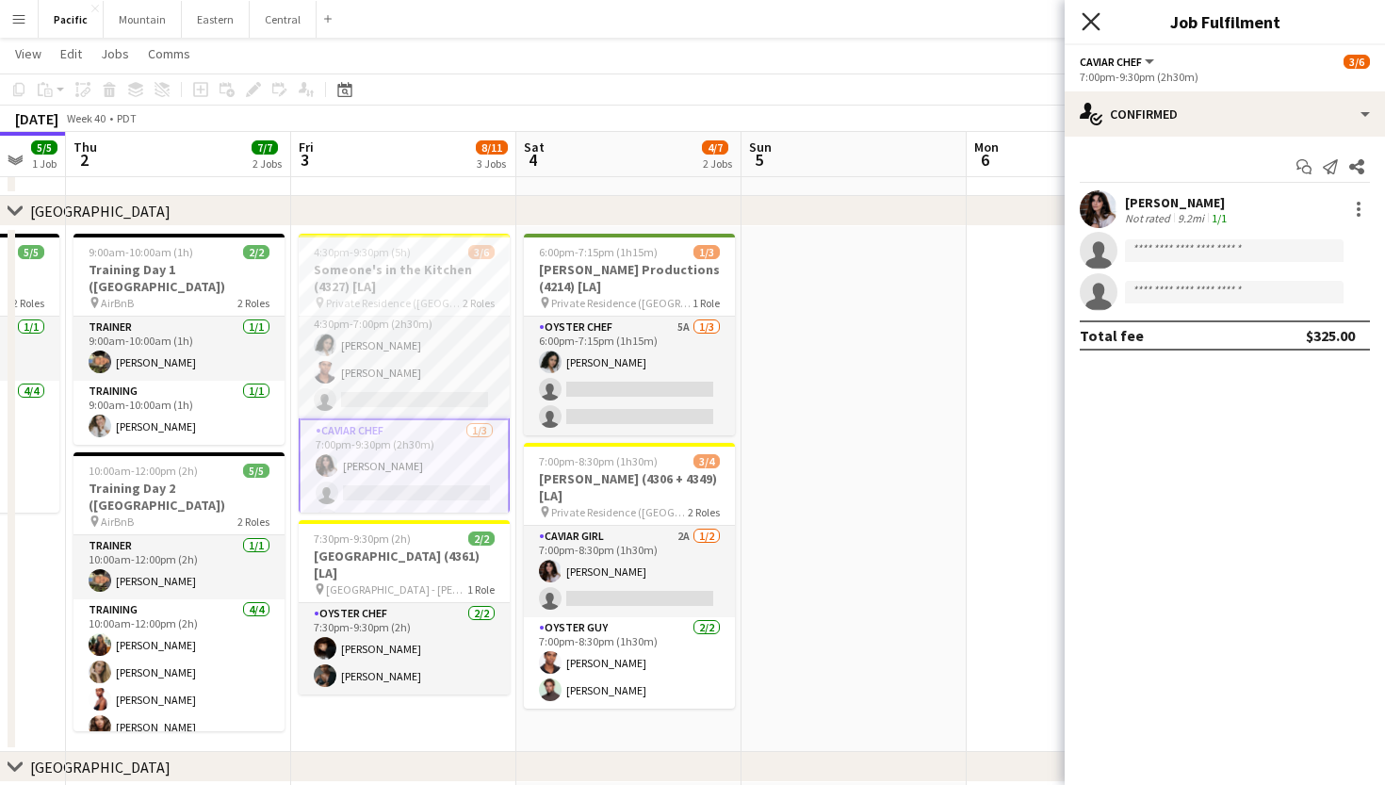
click at [1089, 19] on icon at bounding box center [1091, 21] width 18 height 18
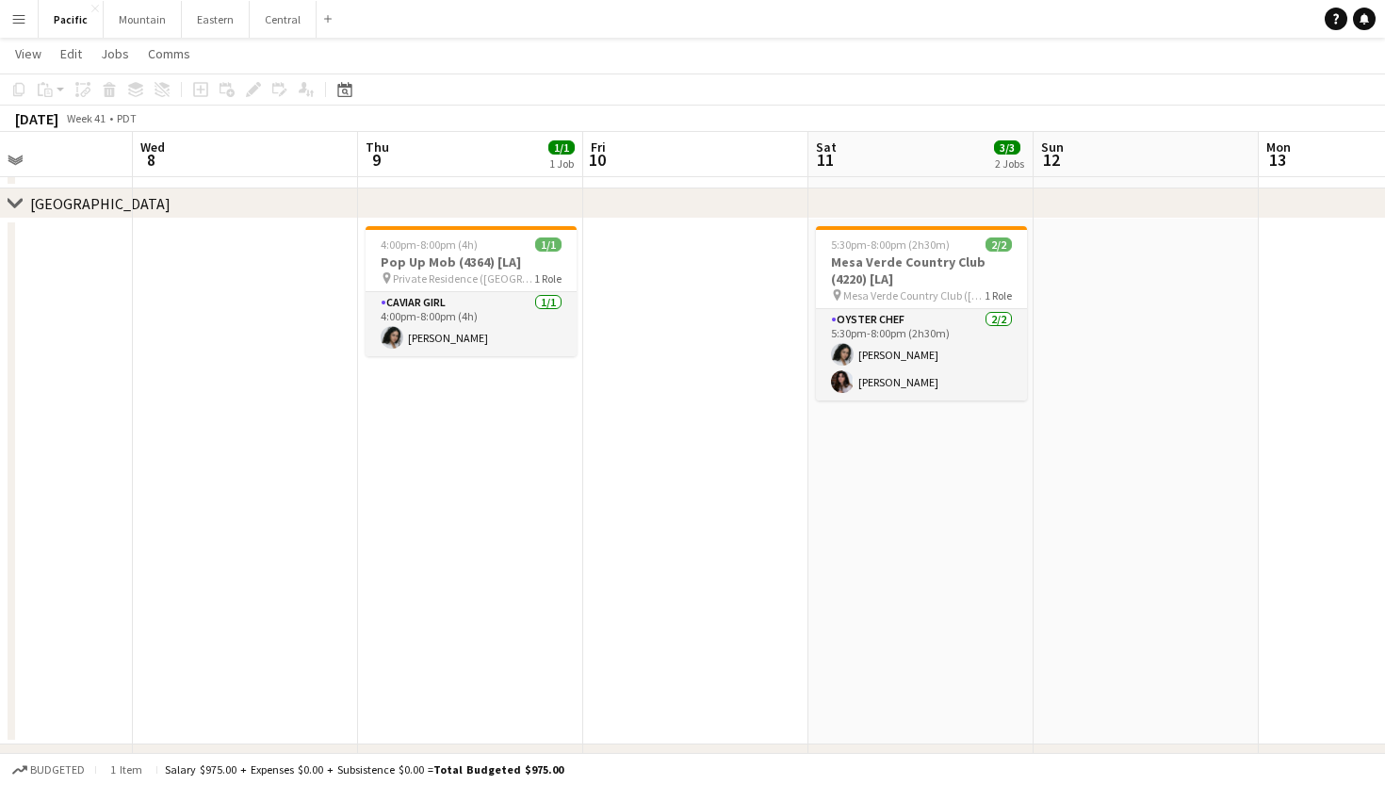
scroll to position [0, 527]
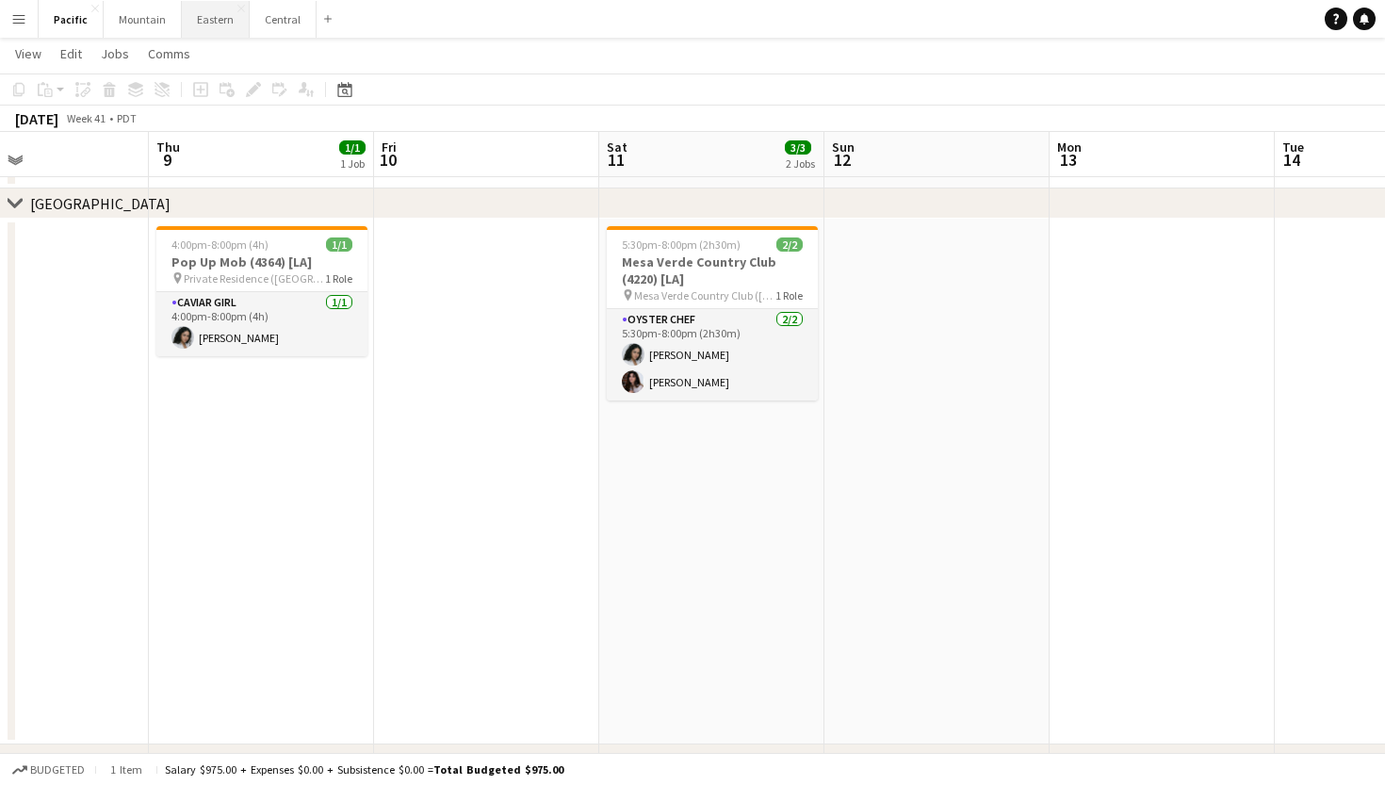
click at [223, 22] on button "Eastern Close" at bounding box center [216, 19] width 68 height 37
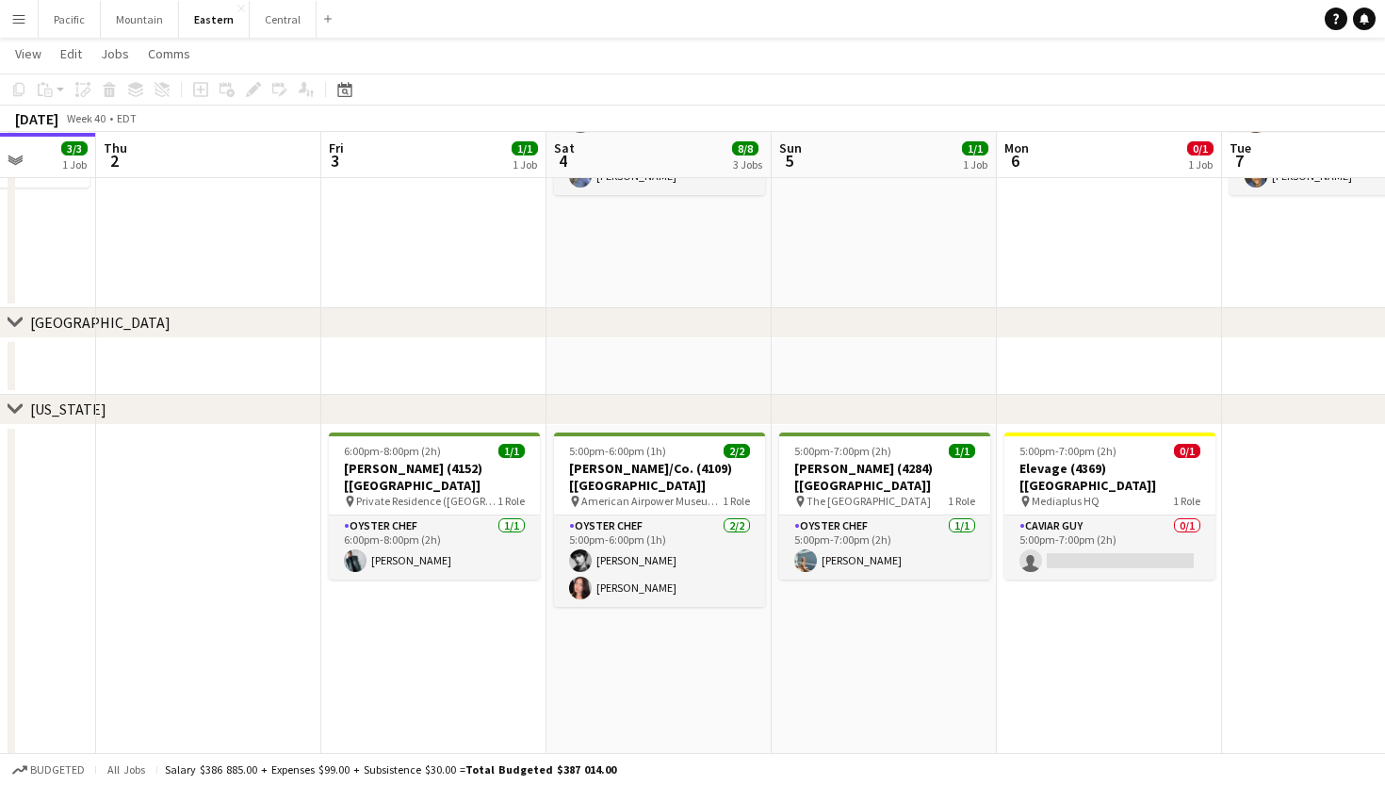
scroll to position [898, 0]
click at [1108, 464] on h3 "Elevage (4369) [[GEOGRAPHIC_DATA]]" at bounding box center [1109, 476] width 211 height 34
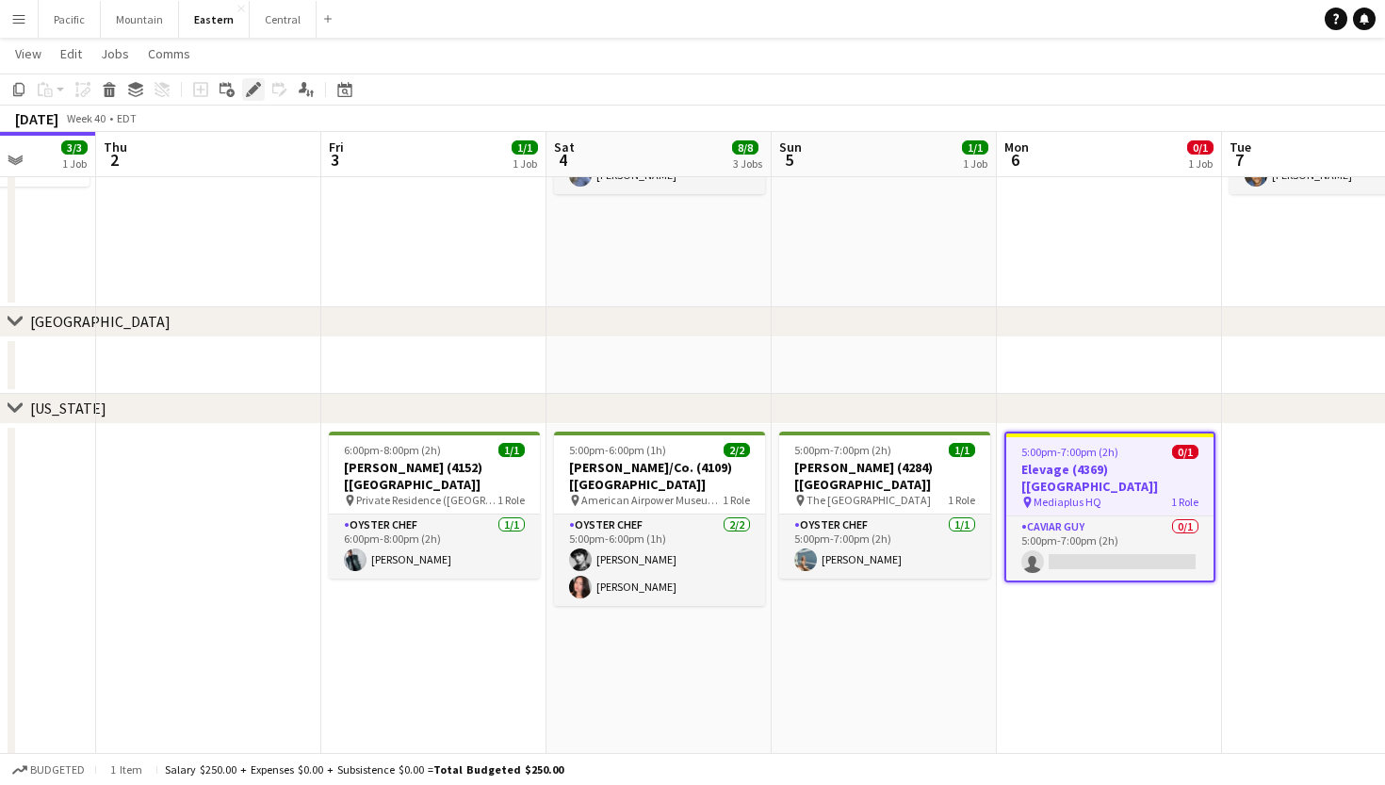
click at [258, 91] on icon "Edit" at bounding box center [253, 89] width 15 height 15
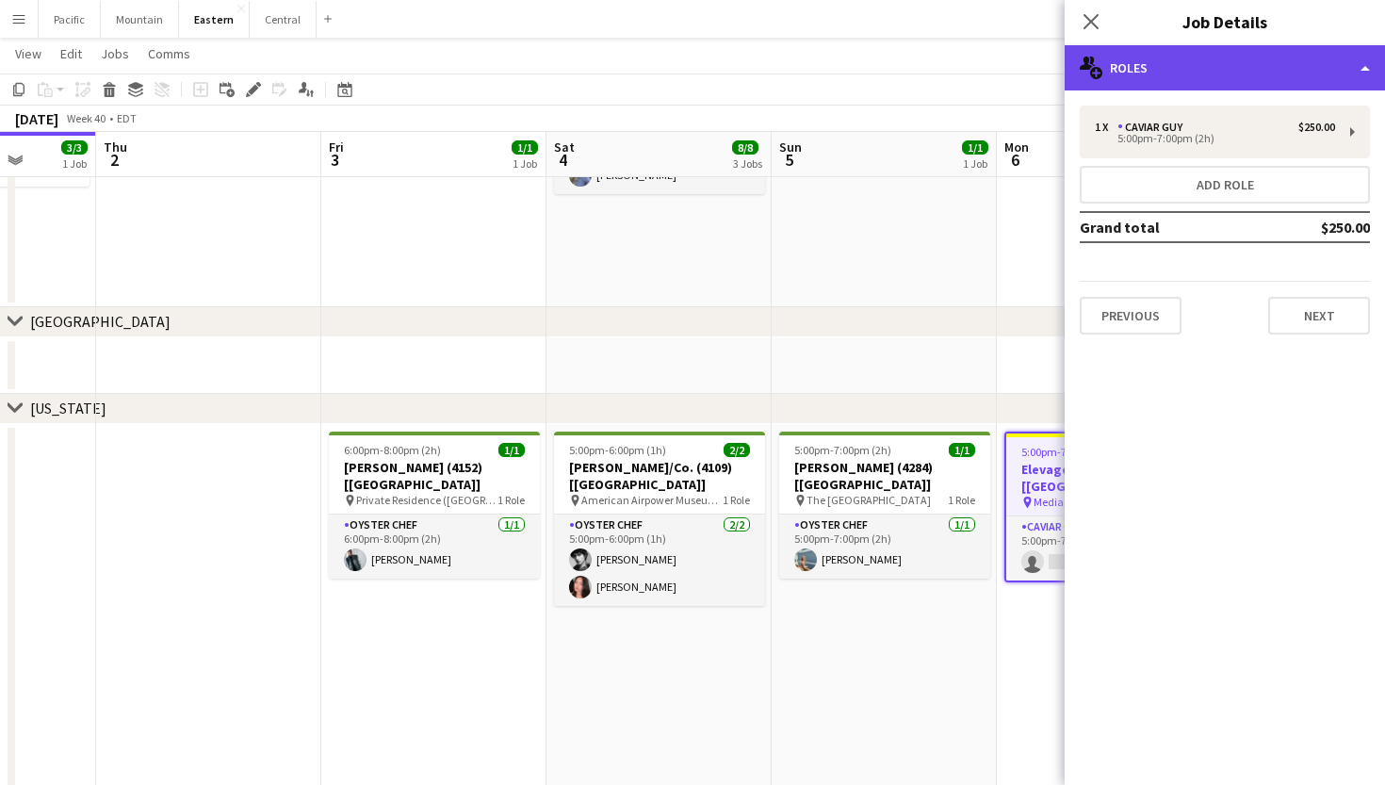
click at [1253, 82] on div "multiple-users-add Roles" at bounding box center [1225, 67] width 320 height 45
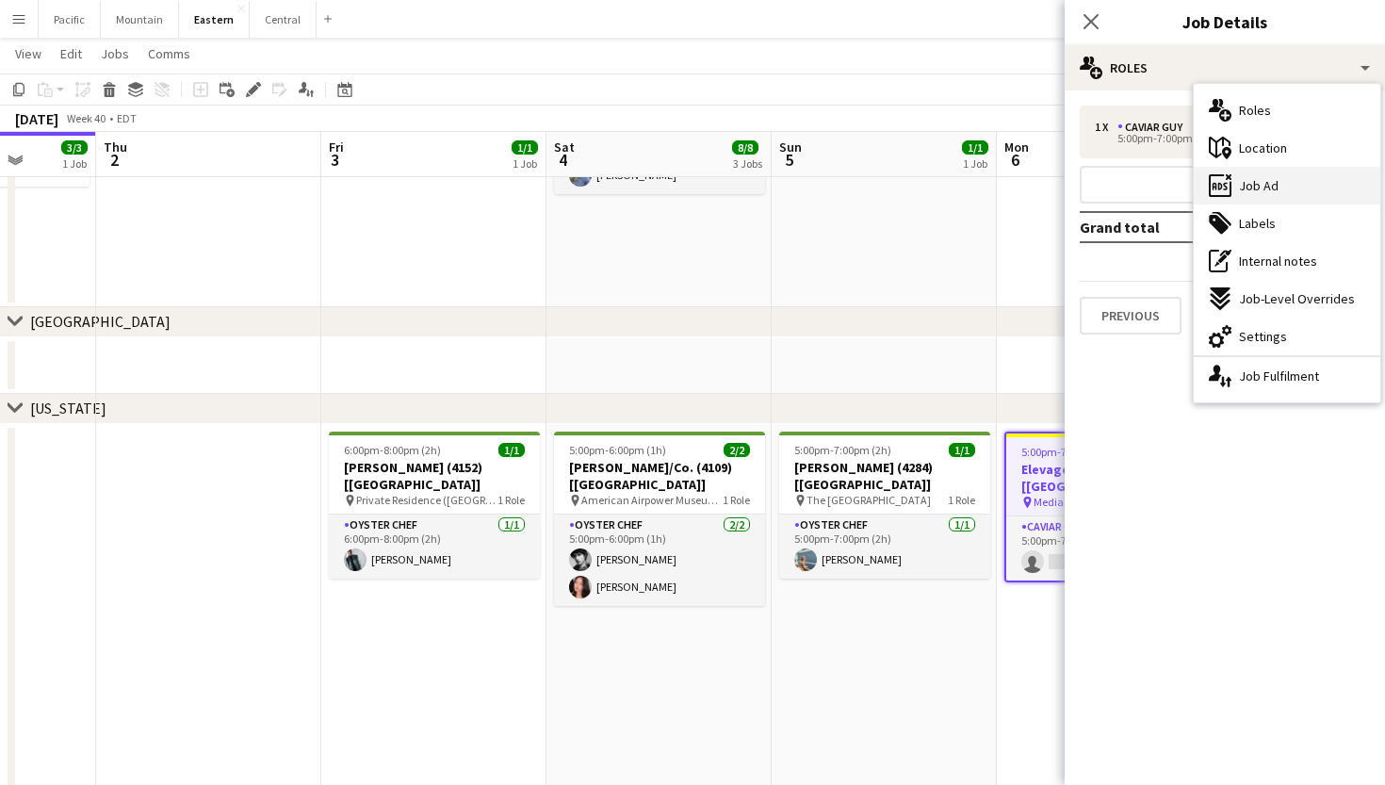
click at [1297, 170] on div "ads-window Job Ad" at bounding box center [1287, 186] width 187 height 38
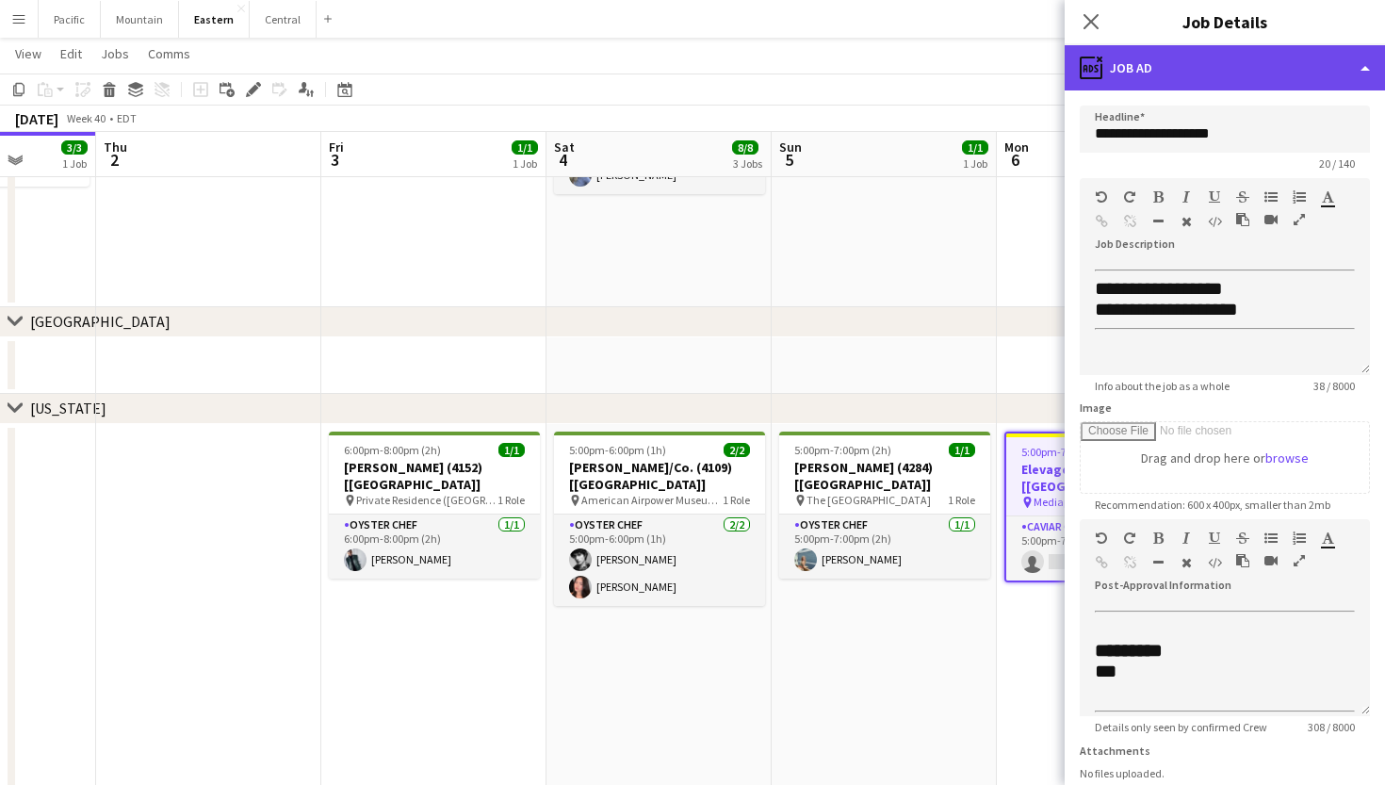
click at [1294, 52] on div "ads-window Job Ad" at bounding box center [1225, 67] width 320 height 45
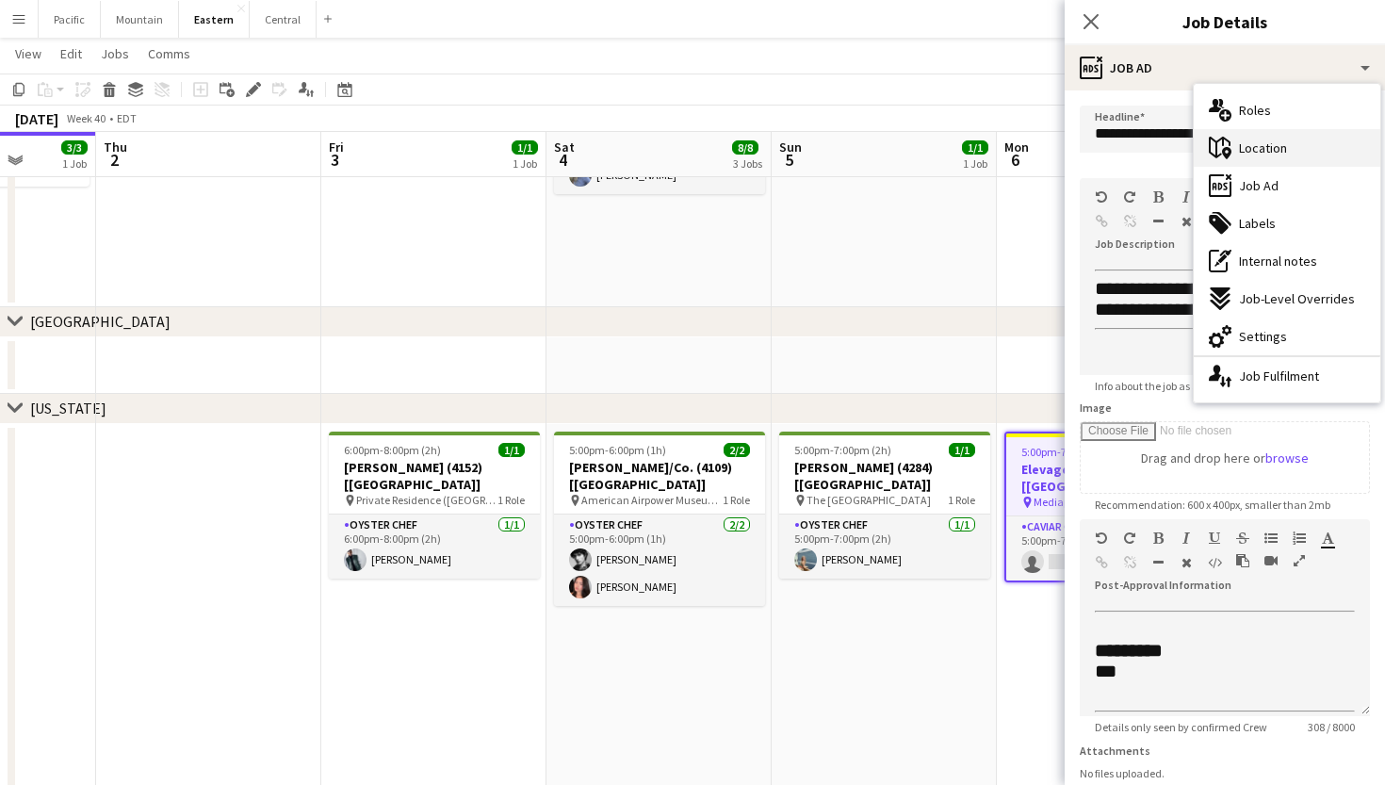
click at [1285, 144] on span "Location" at bounding box center [1263, 147] width 48 height 17
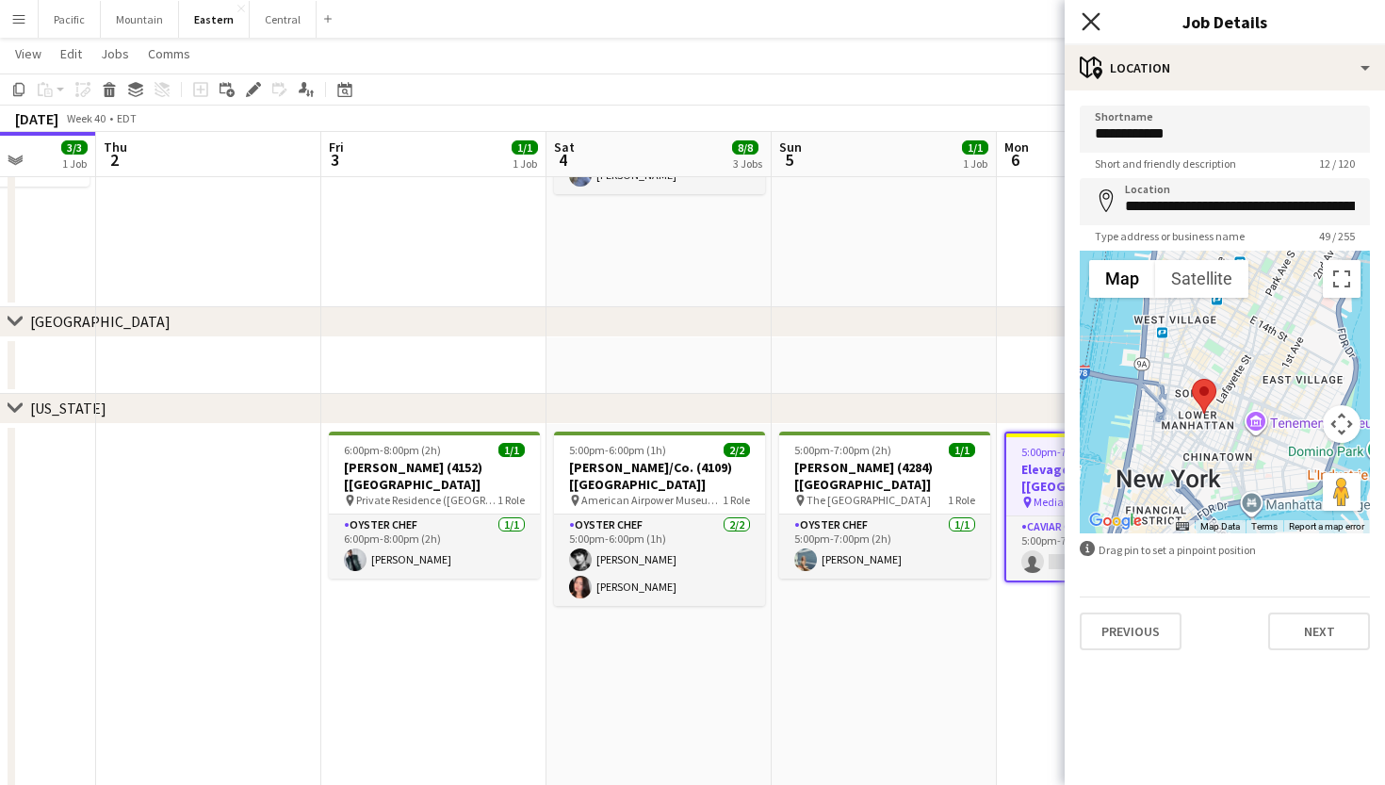
click at [1088, 24] on icon at bounding box center [1091, 21] width 18 height 18
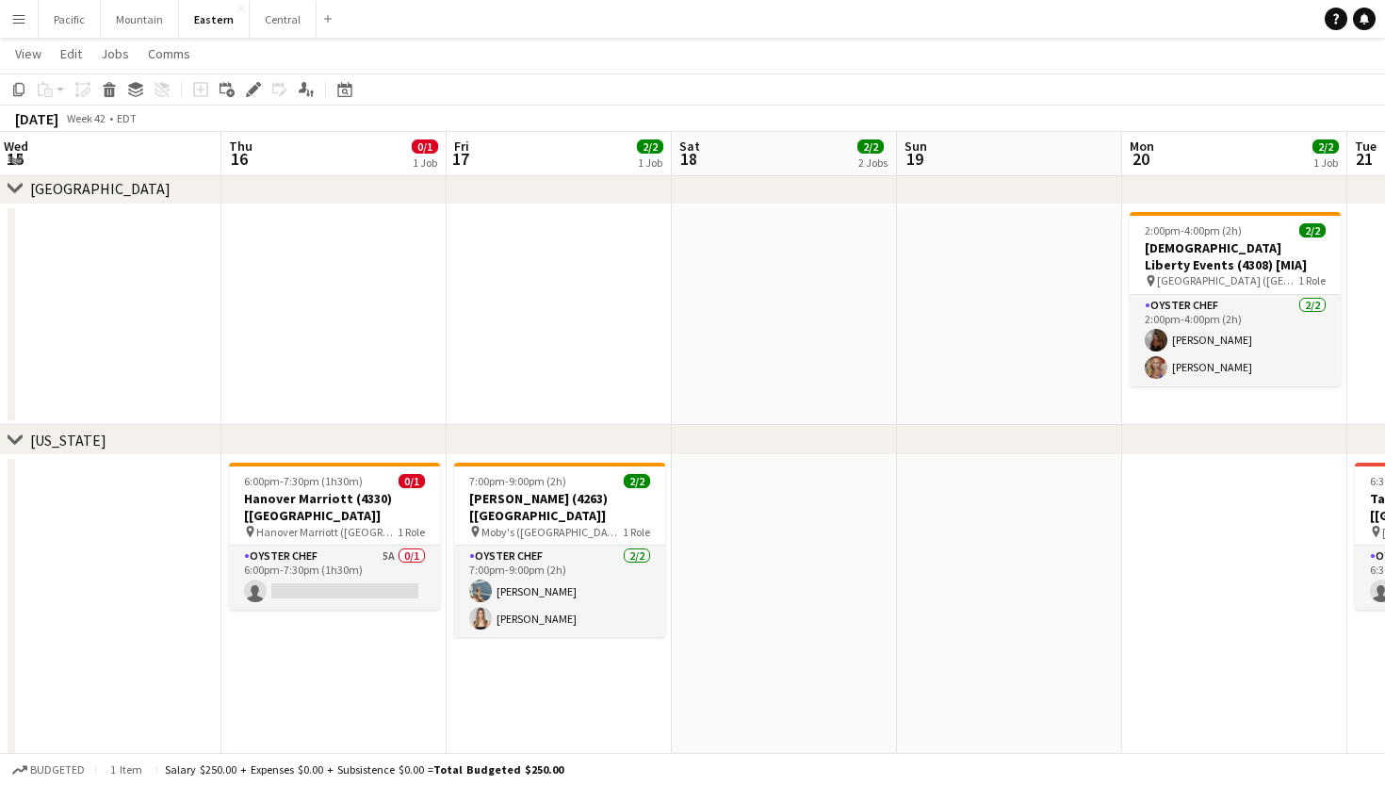
scroll to position [1030, 0]
click at [412, 546] on app-card-role "Oyster Chef 5A 0/1 6:00pm-7:30pm (1h30m) single-neutral-actions" at bounding box center [334, 578] width 211 height 64
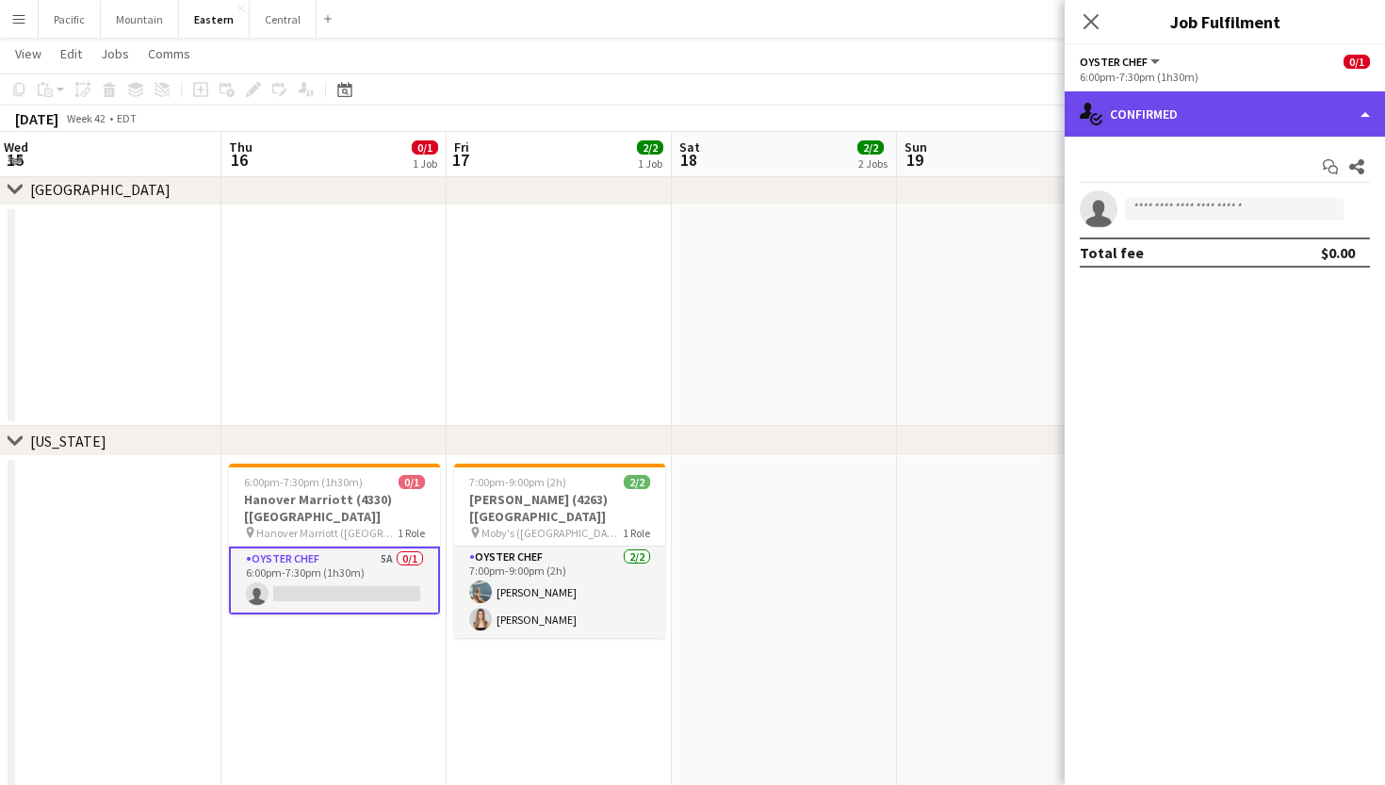
click at [1157, 115] on div "single-neutral-actions-check-2 Confirmed" at bounding box center [1225, 113] width 320 height 45
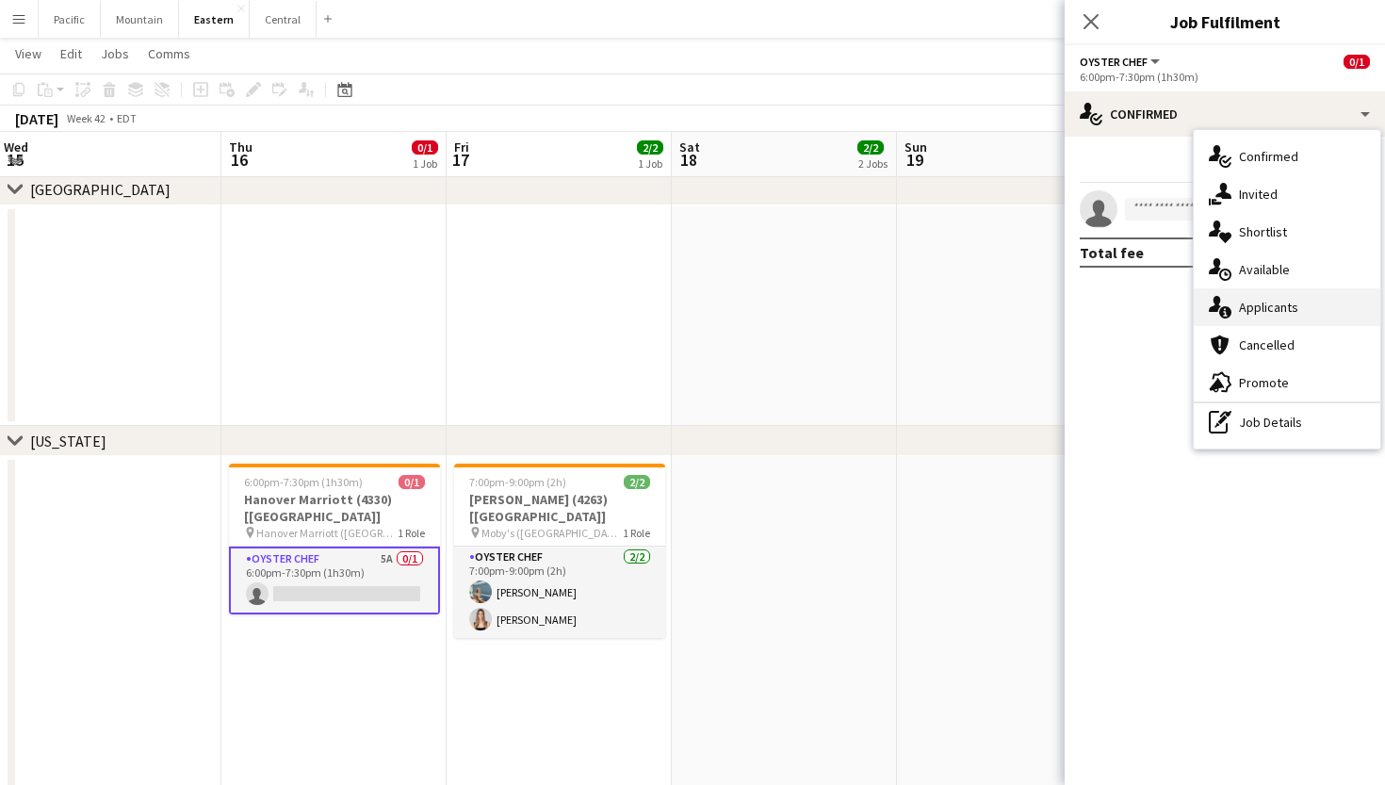
click at [1259, 290] on div "single-neutral-actions-information Applicants" at bounding box center [1287, 307] width 187 height 38
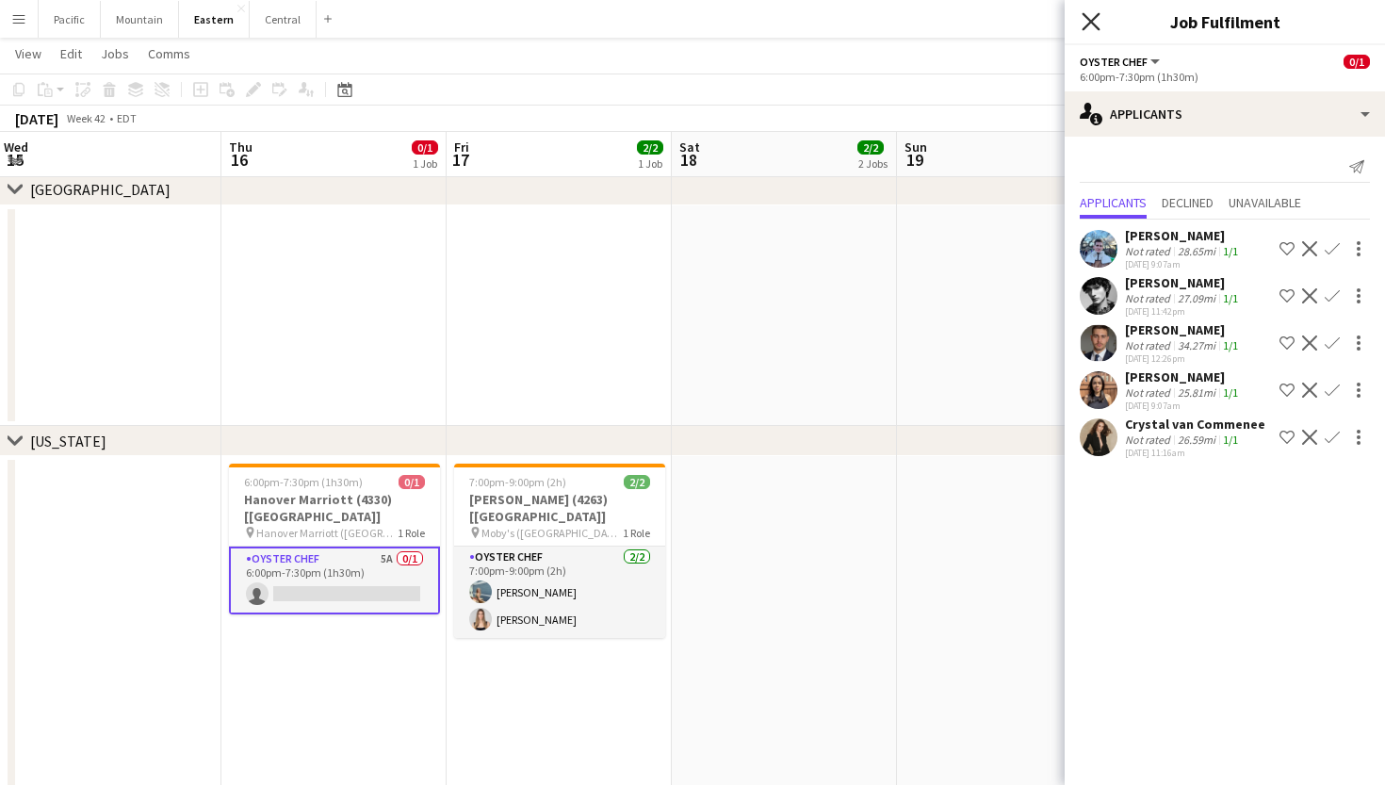
click at [1095, 18] on icon at bounding box center [1091, 21] width 18 height 18
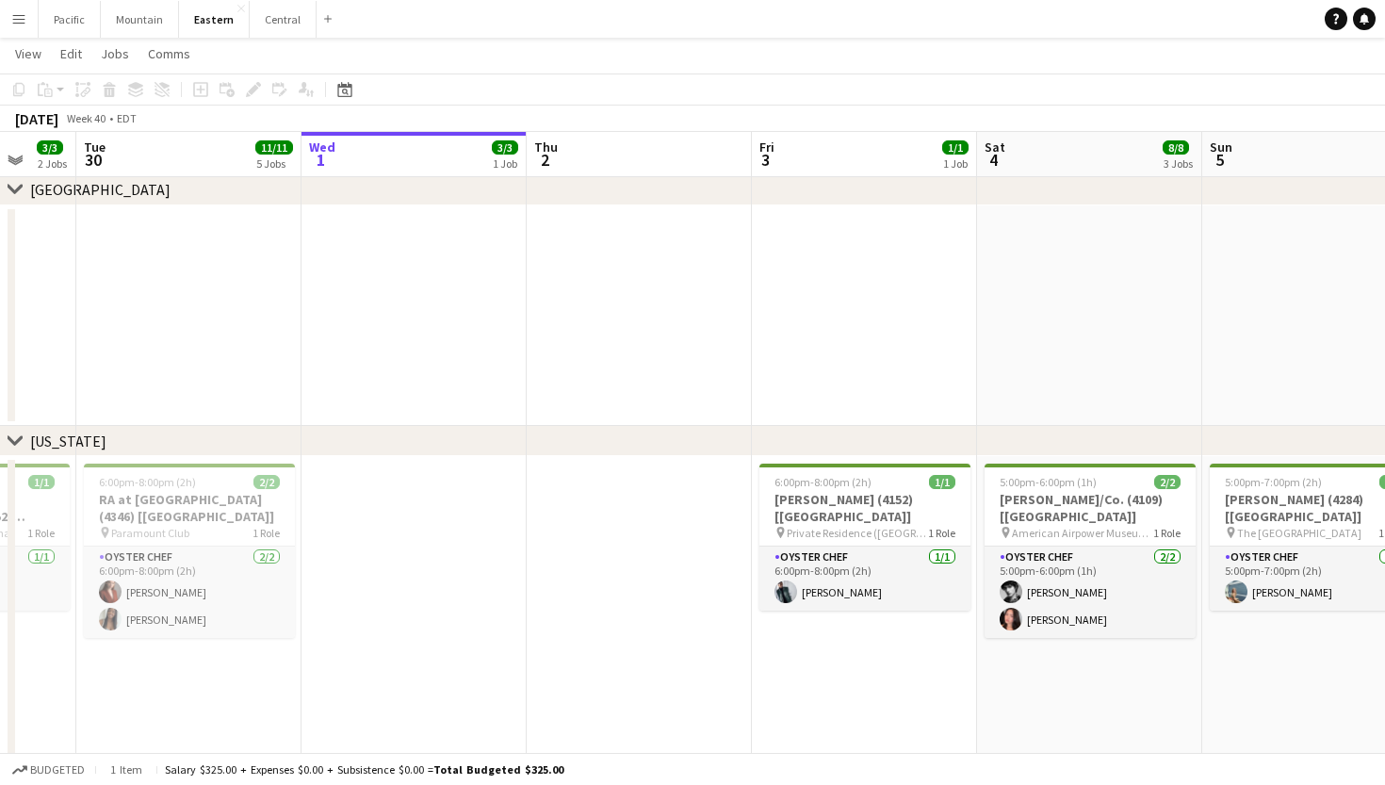
scroll to position [0, 598]
click at [75, 23] on button "Pacific Close" at bounding box center [70, 19] width 62 height 37
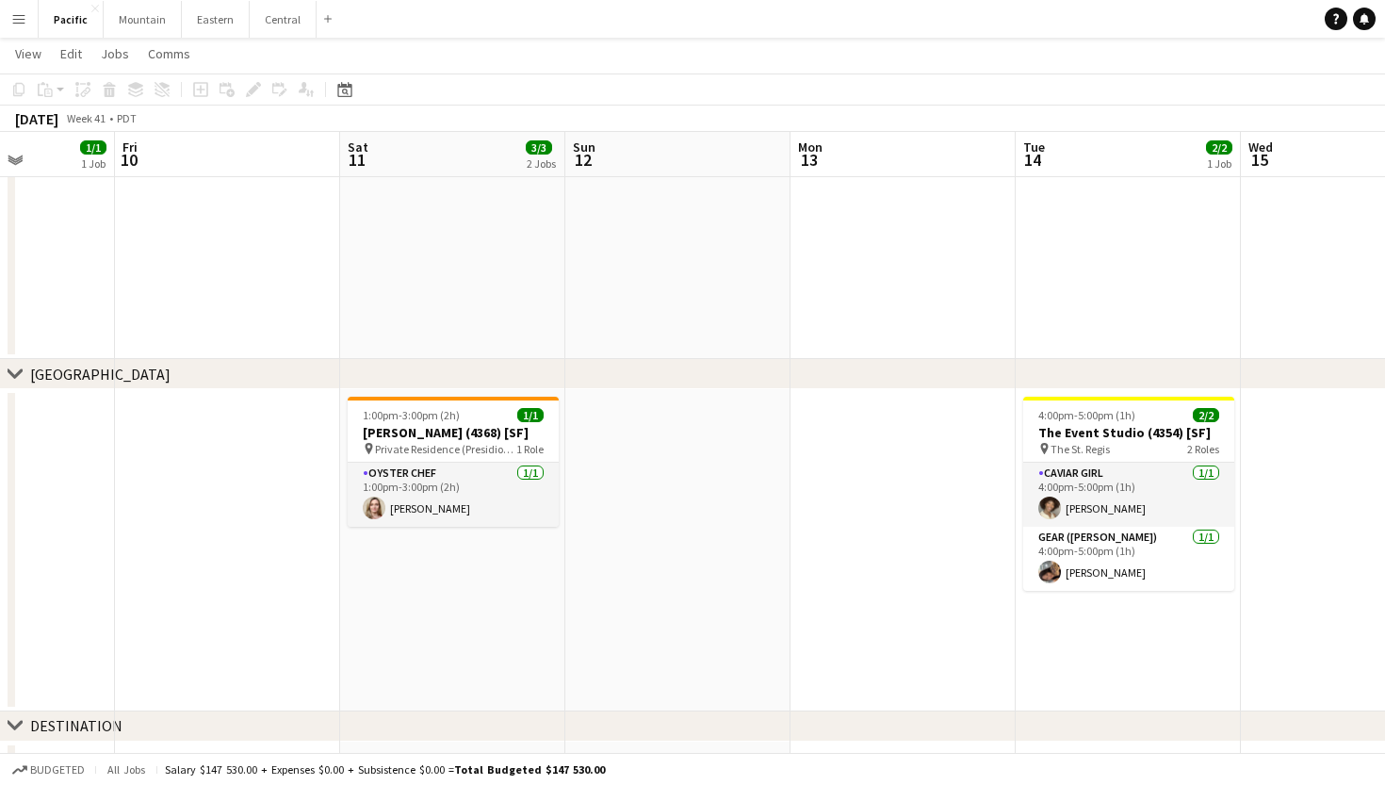
scroll to position [0, 787]
